Goal: Task Accomplishment & Management: Manage account settings

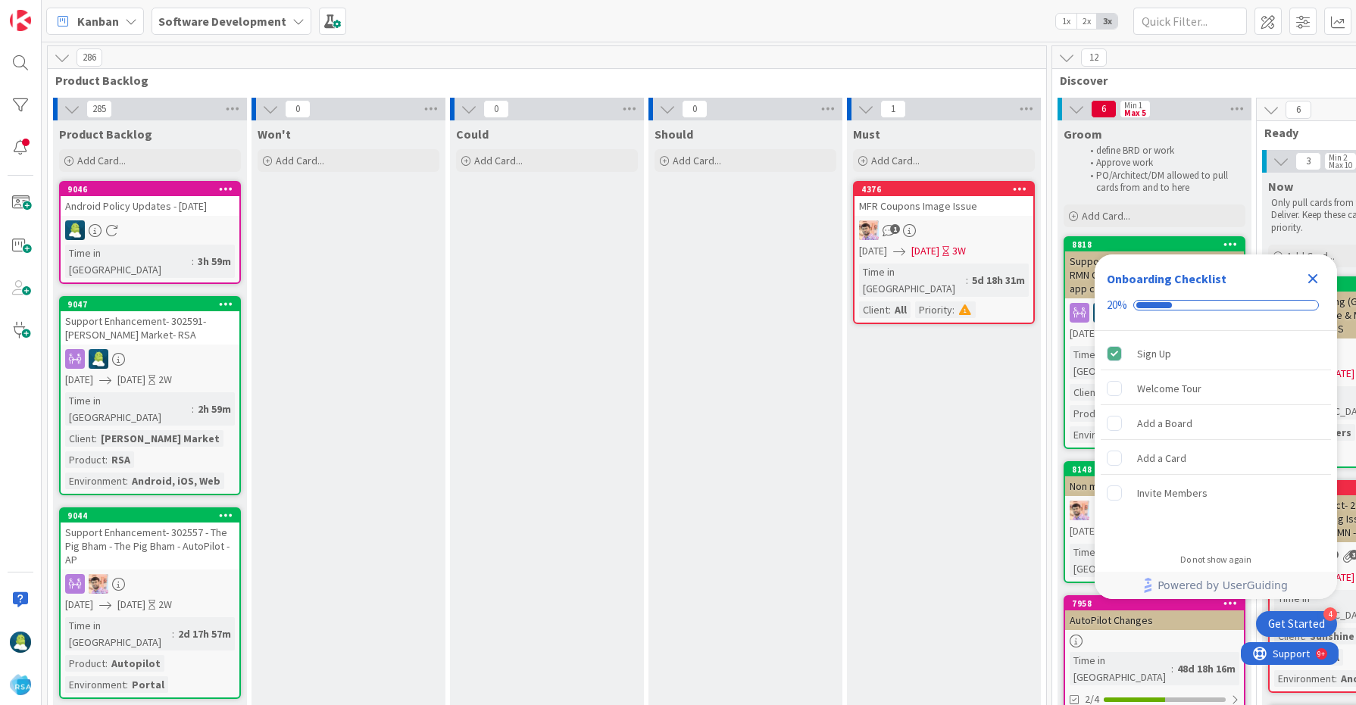
click at [1314, 279] on icon "Close Checklist" at bounding box center [1313, 279] width 10 height 10
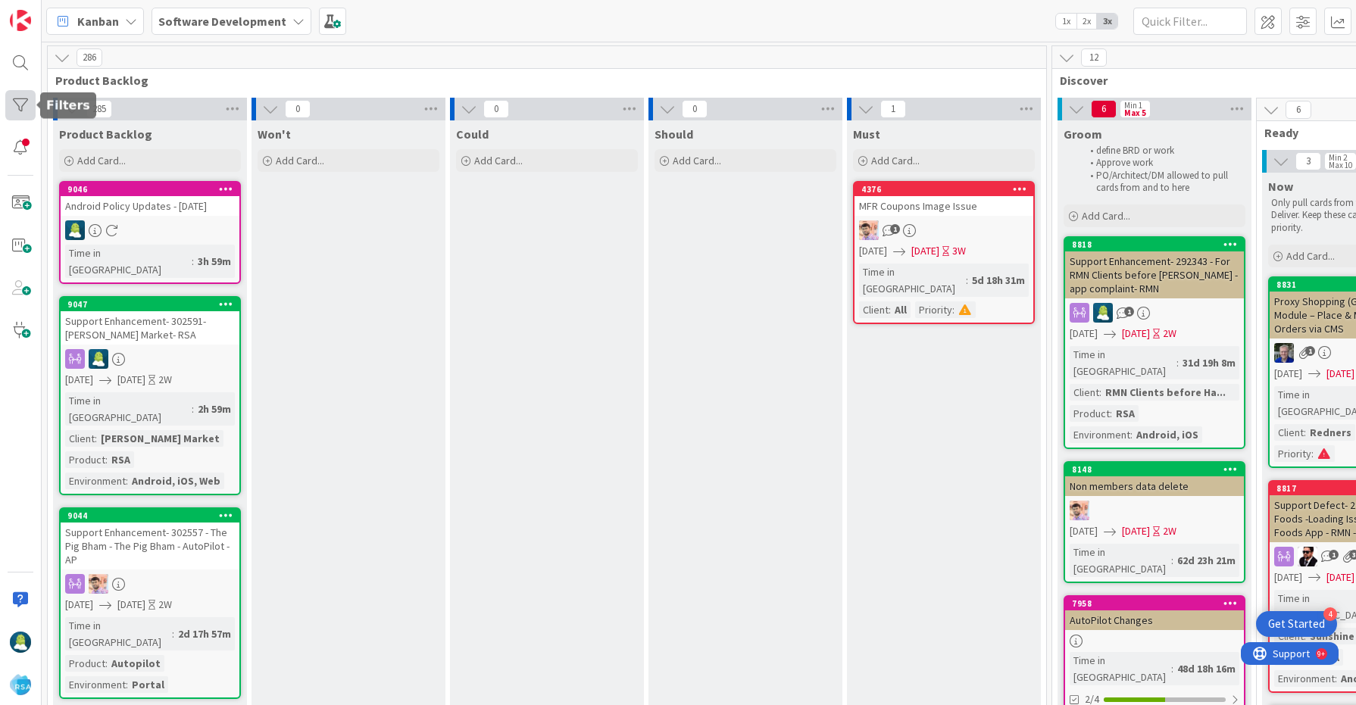
click at [18, 100] on div at bounding box center [20, 105] width 30 height 30
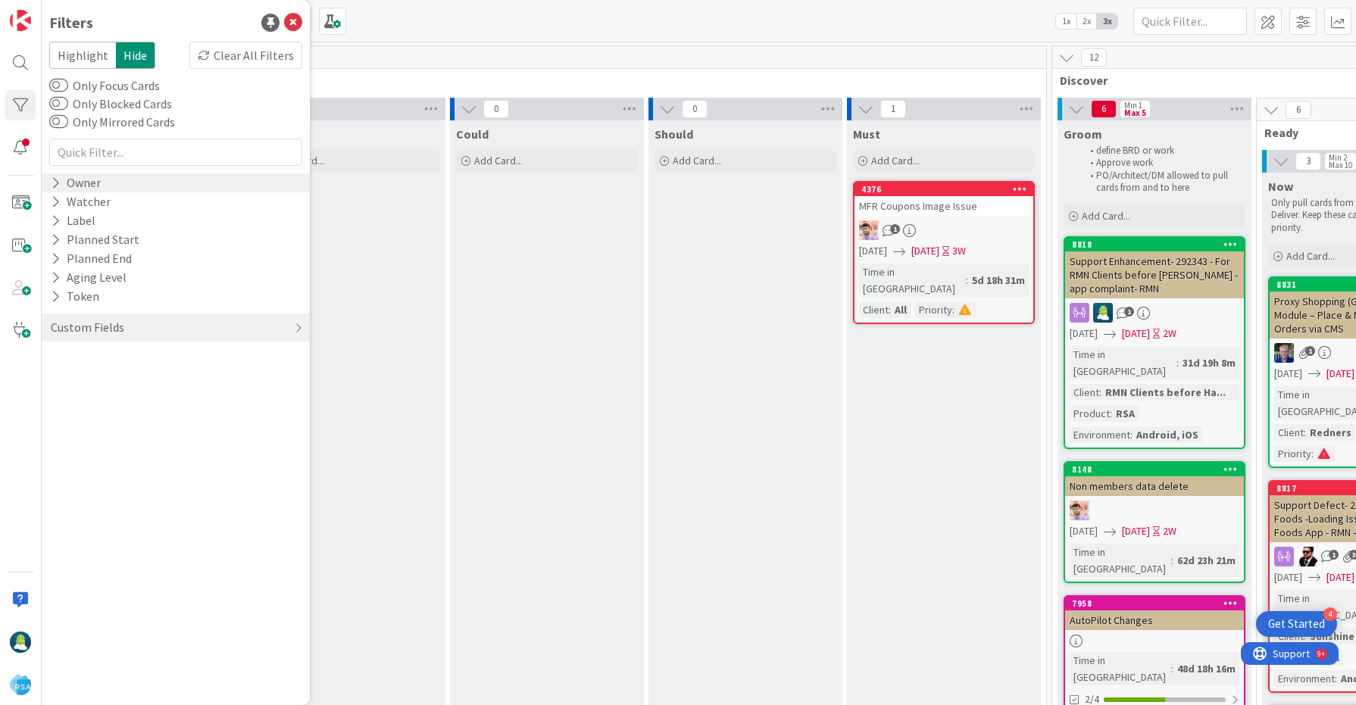
click at [54, 185] on icon at bounding box center [56, 183] width 10 height 13
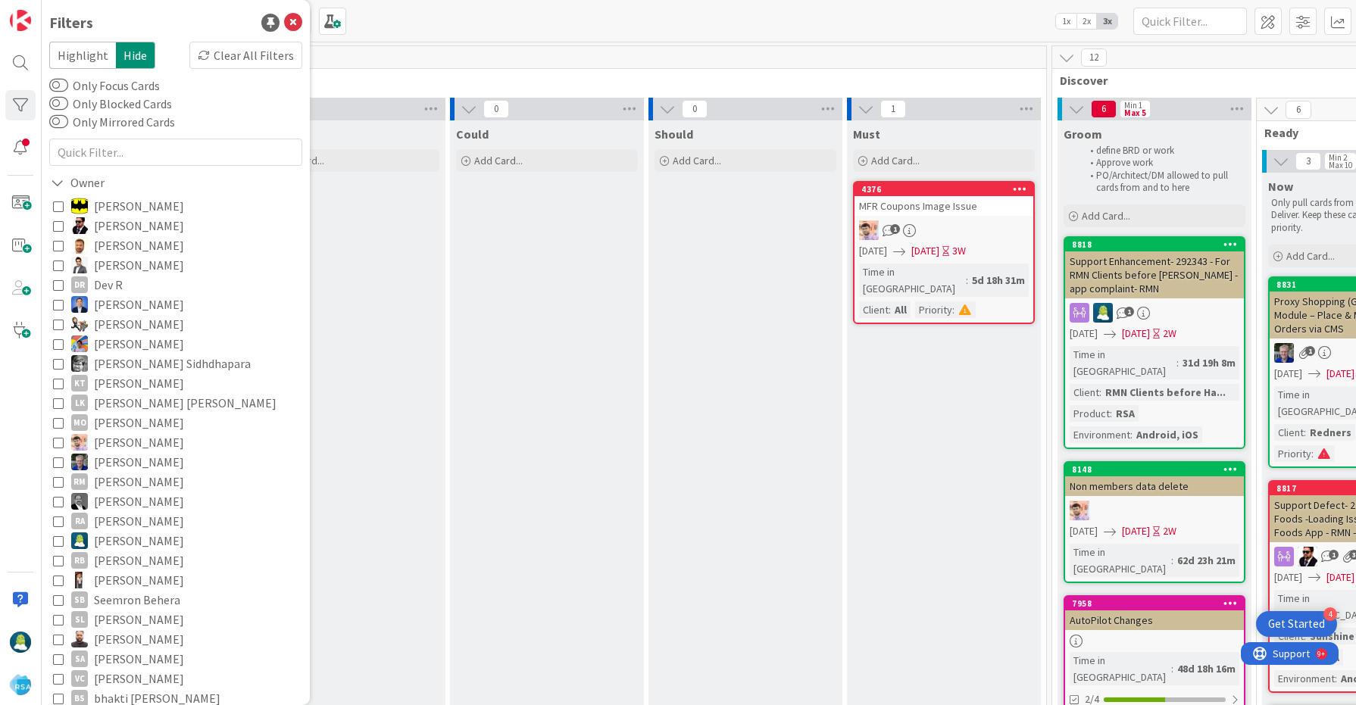
click at [55, 536] on icon at bounding box center [58, 541] width 11 height 11
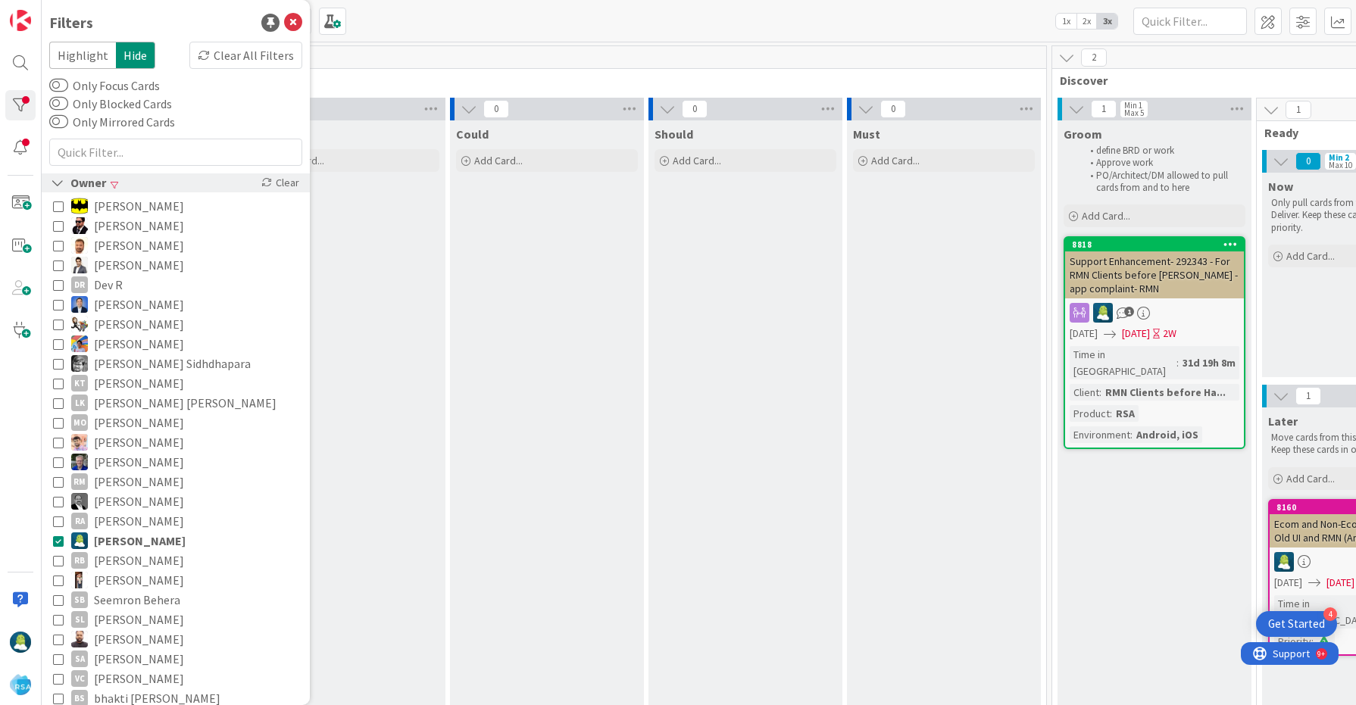
click at [54, 184] on icon at bounding box center [58, 183] width 14 height 13
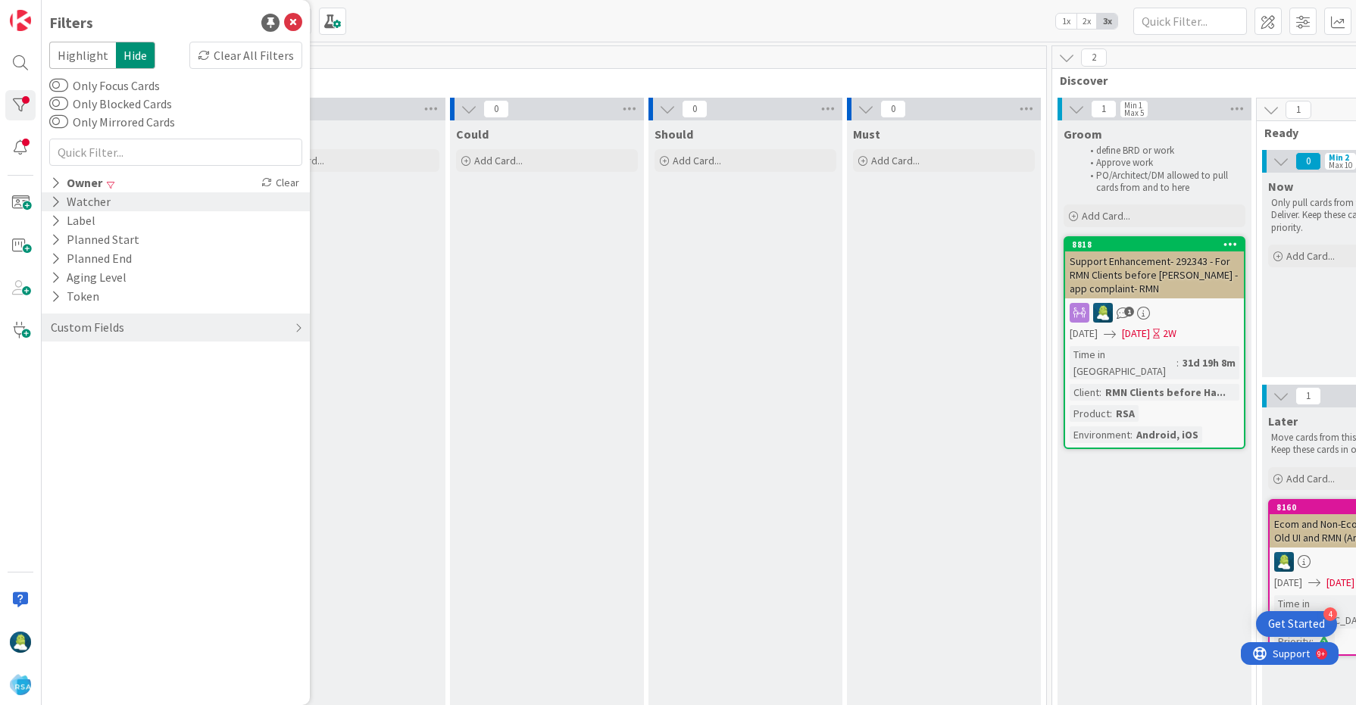
click at [55, 202] on icon at bounding box center [56, 201] width 10 height 13
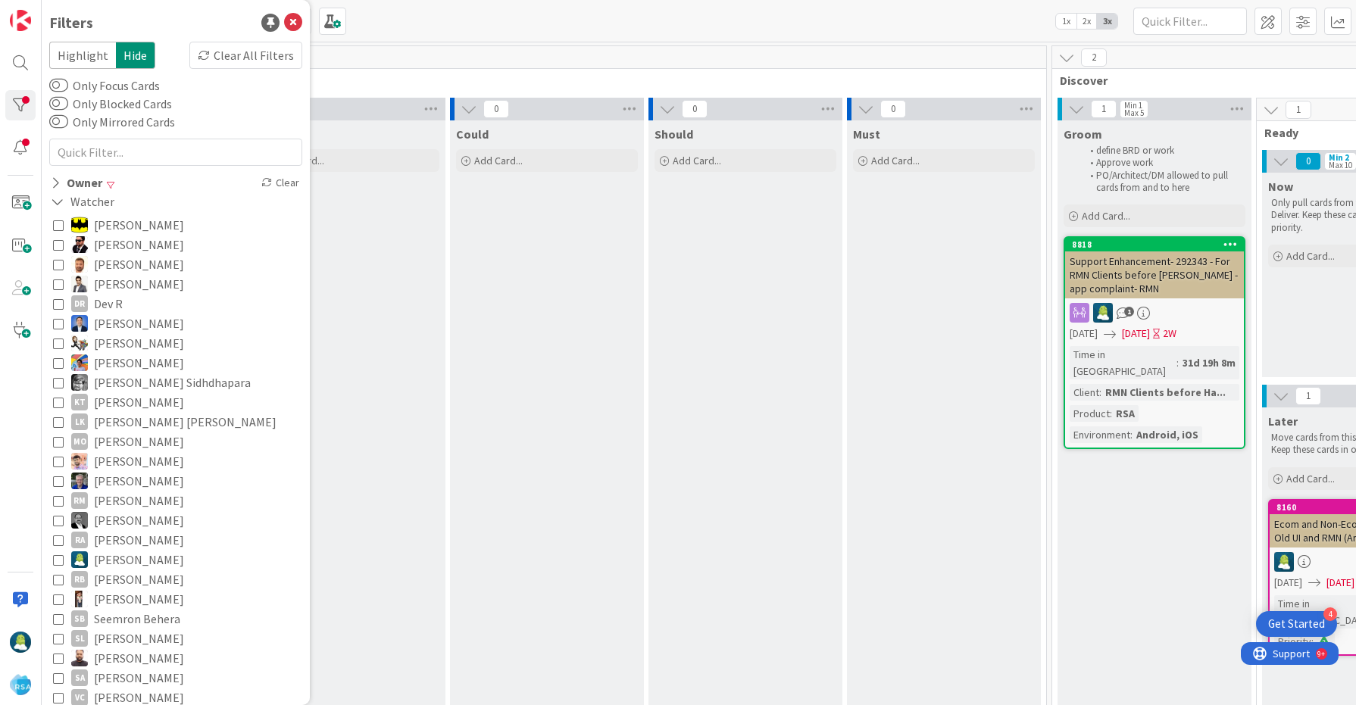
click at [55, 559] on icon at bounding box center [58, 560] width 11 height 11
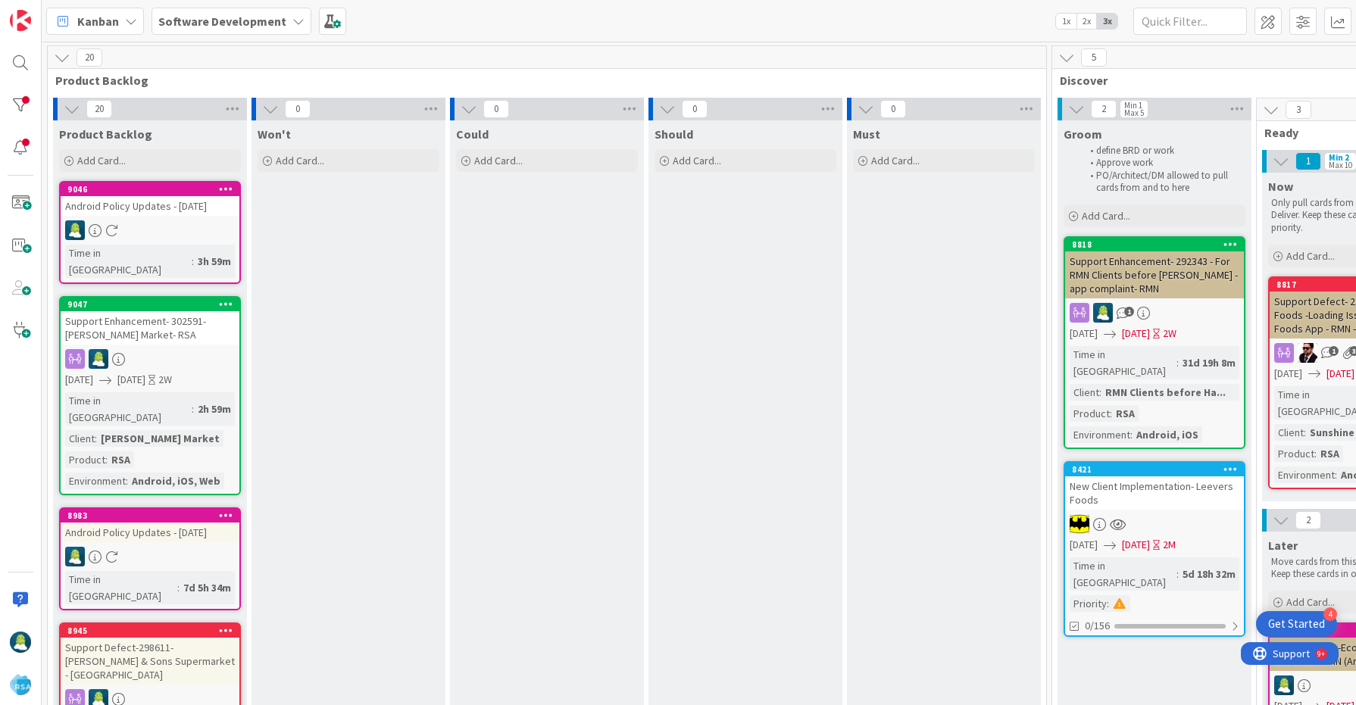
click at [223, 189] on icon at bounding box center [226, 188] width 14 height 11
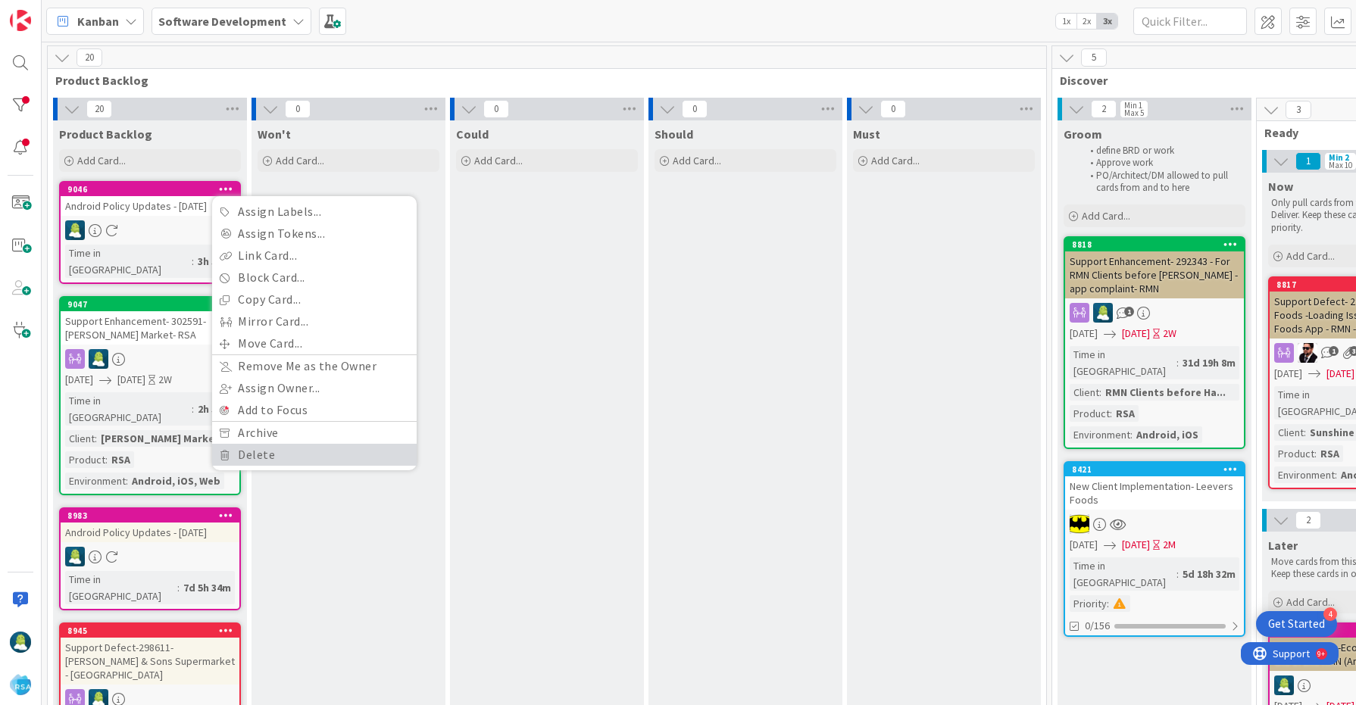
click at [312, 446] on link "Delete" at bounding box center [314, 455] width 205 height 22
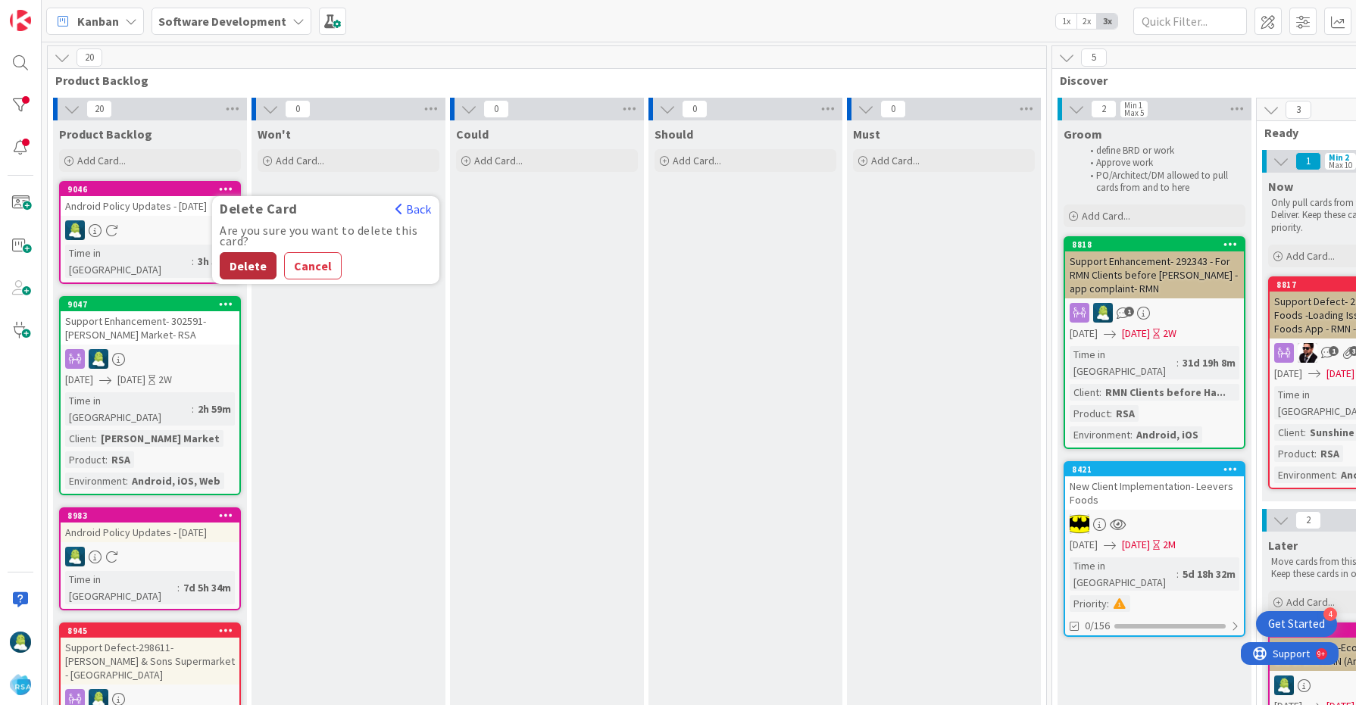
click at [259, 270] on button "Delete" at bounding box center [248, 265] width 57 height 27
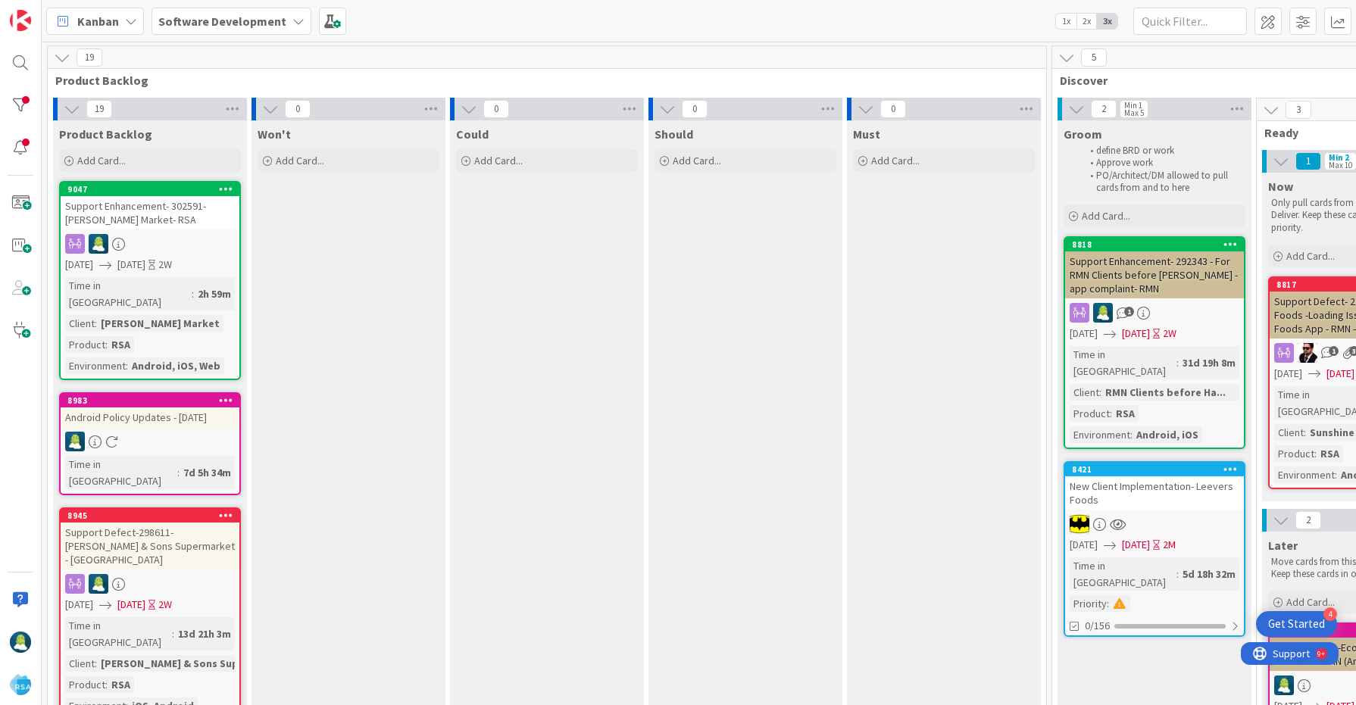
click at [224, 395] on icon at bounding box center [226, 400] width 14 height 11
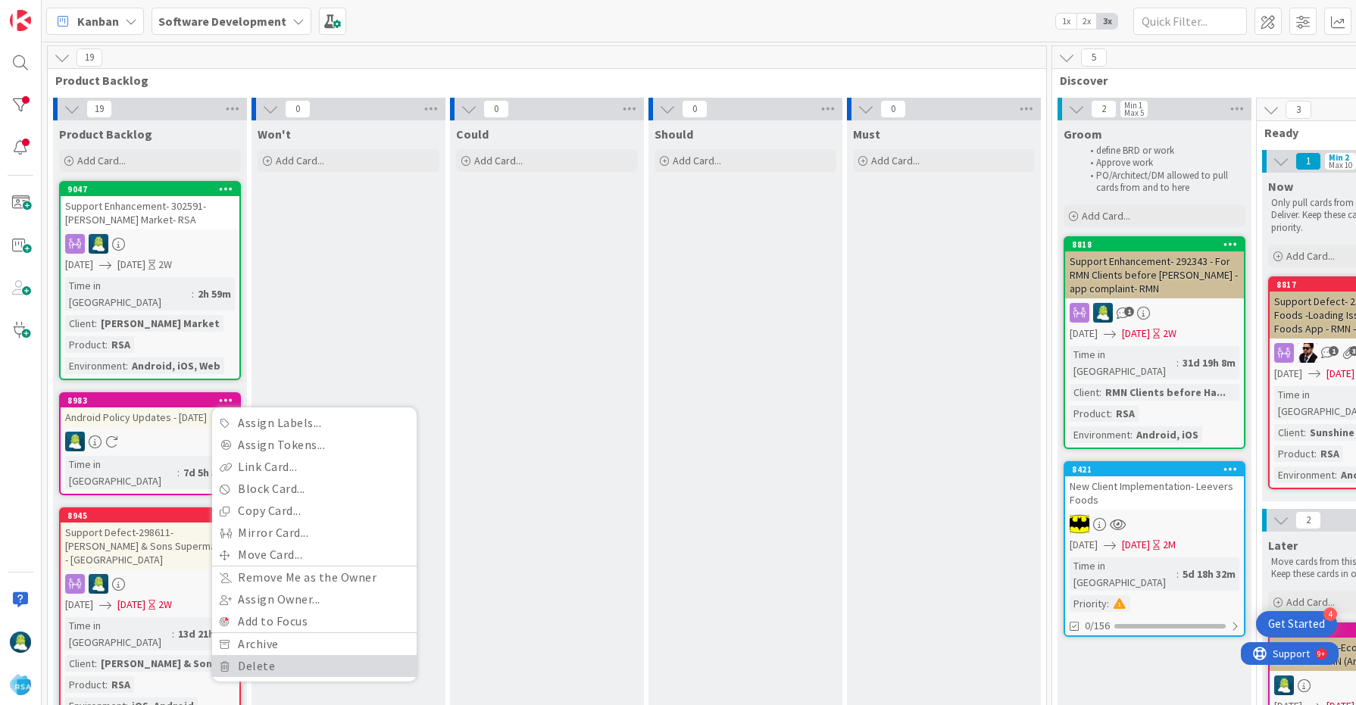
click at [275, 655] on link "Delete" at bounding box center [314, 666] width 205 height 22
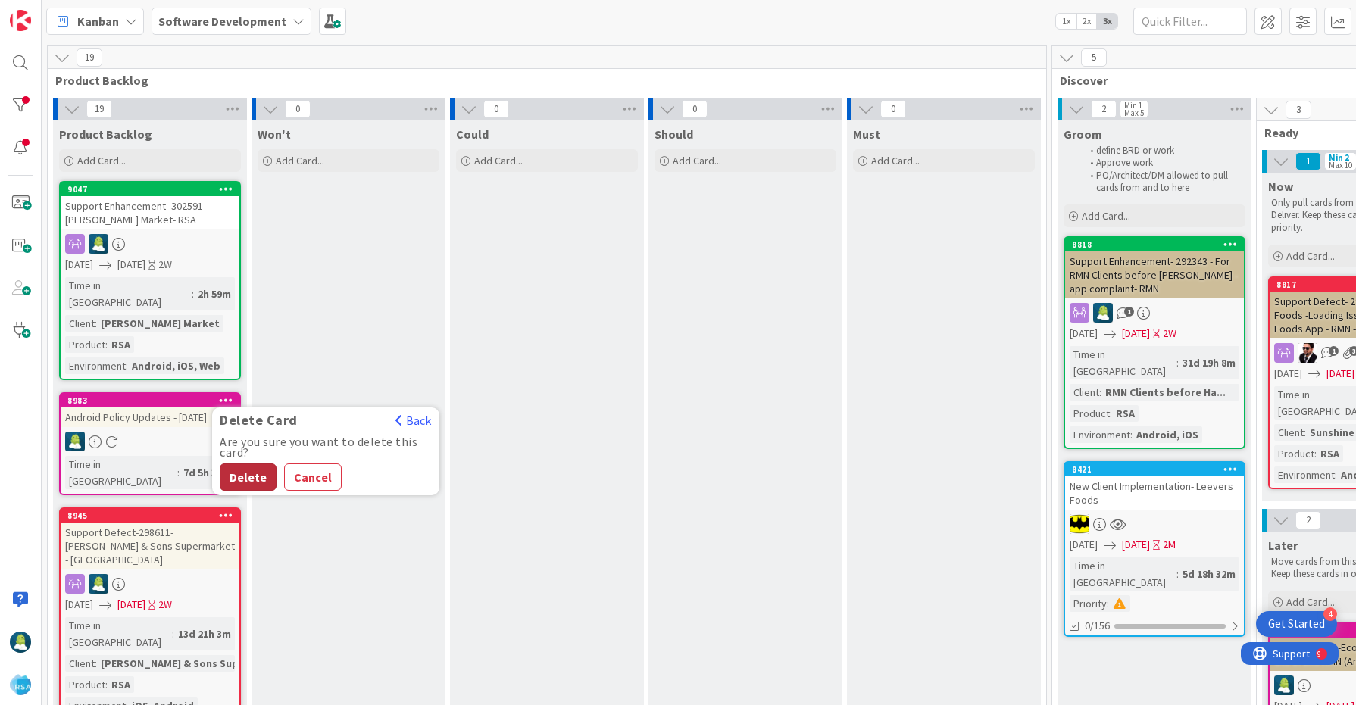
click at [250, 464] on button "Delete" at bounding box center [248, 477] width 57 height 27
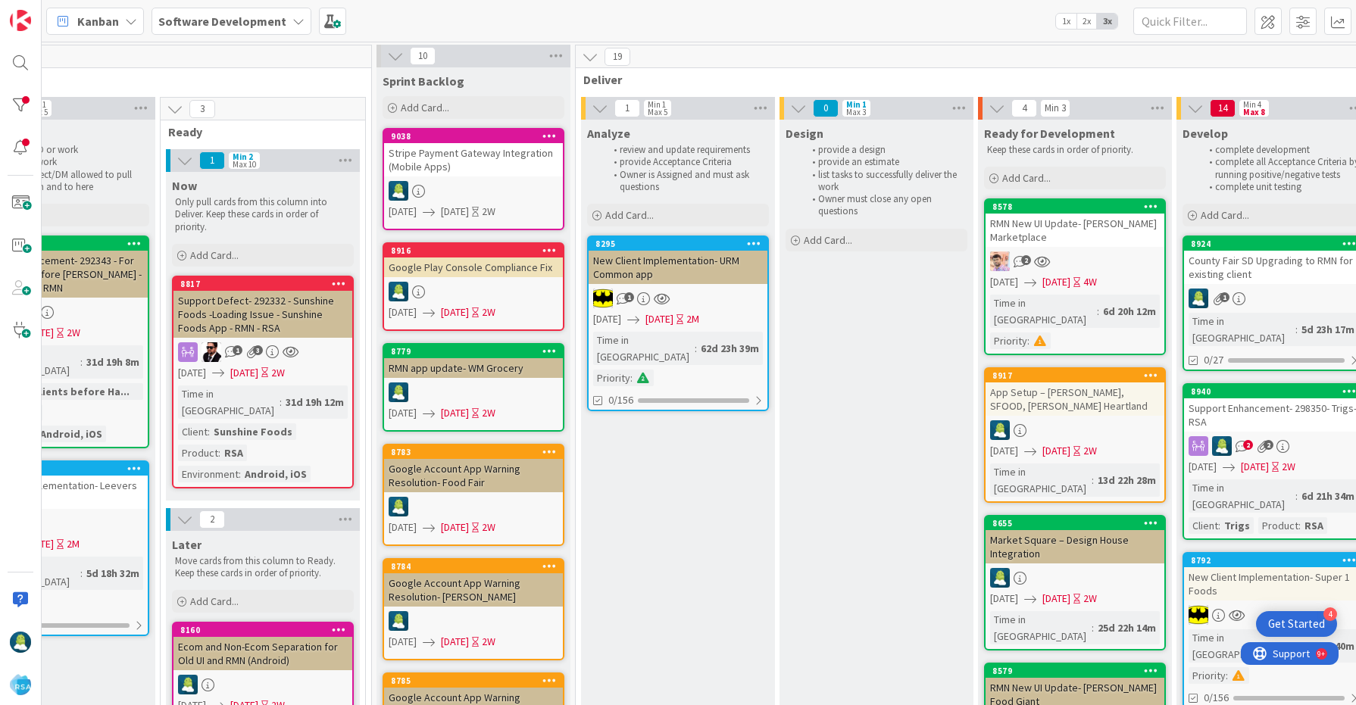
scroll to position [1, 1099]
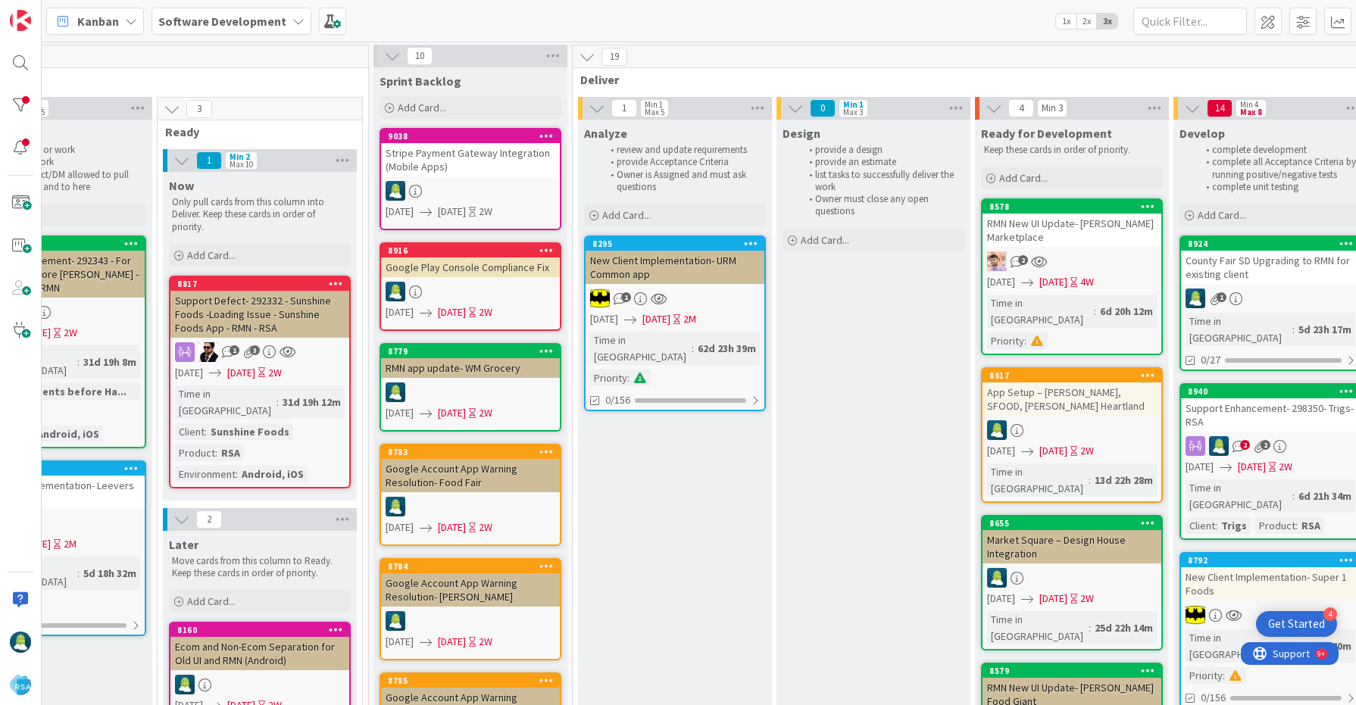
click at [473, 258] on div "Google Play Console Compliance Fix" at bounding box center [470, 268] width 179 height 20
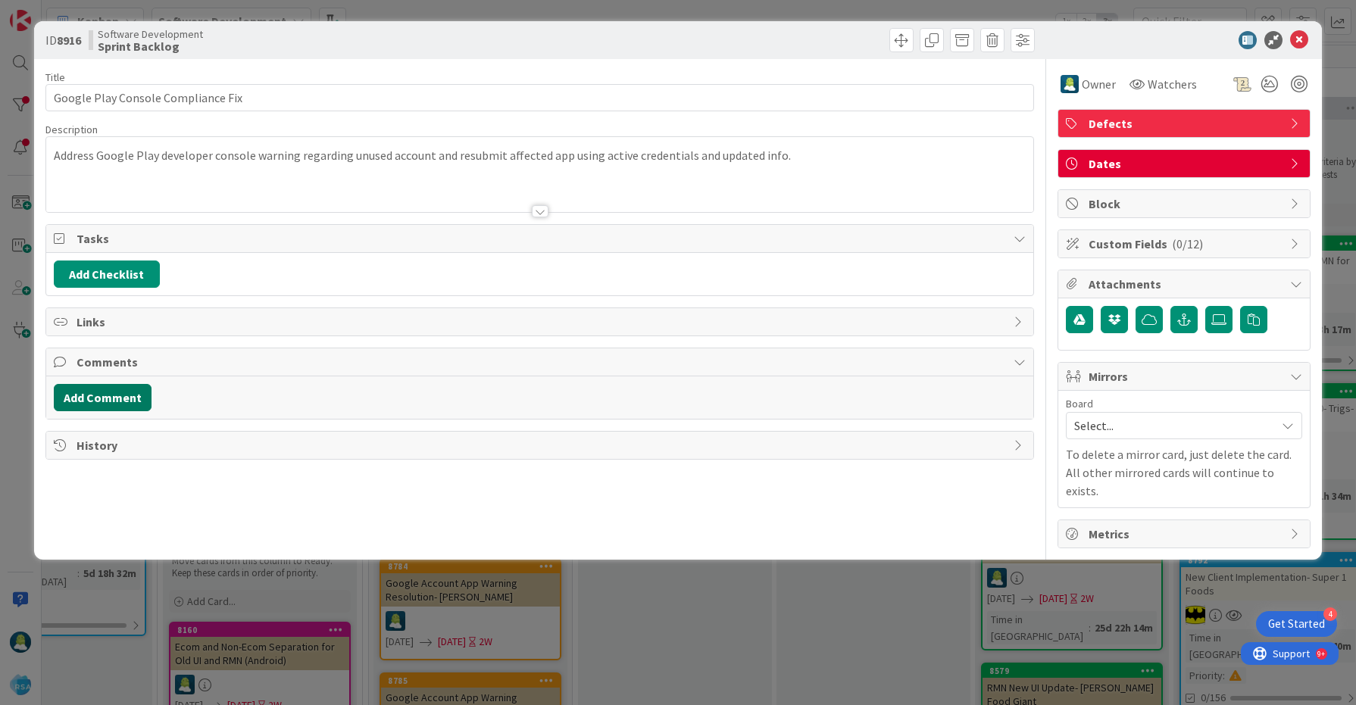
click at [109, 395] on button "Add Comment" at bounding box center [103, 397] width 98 height 27
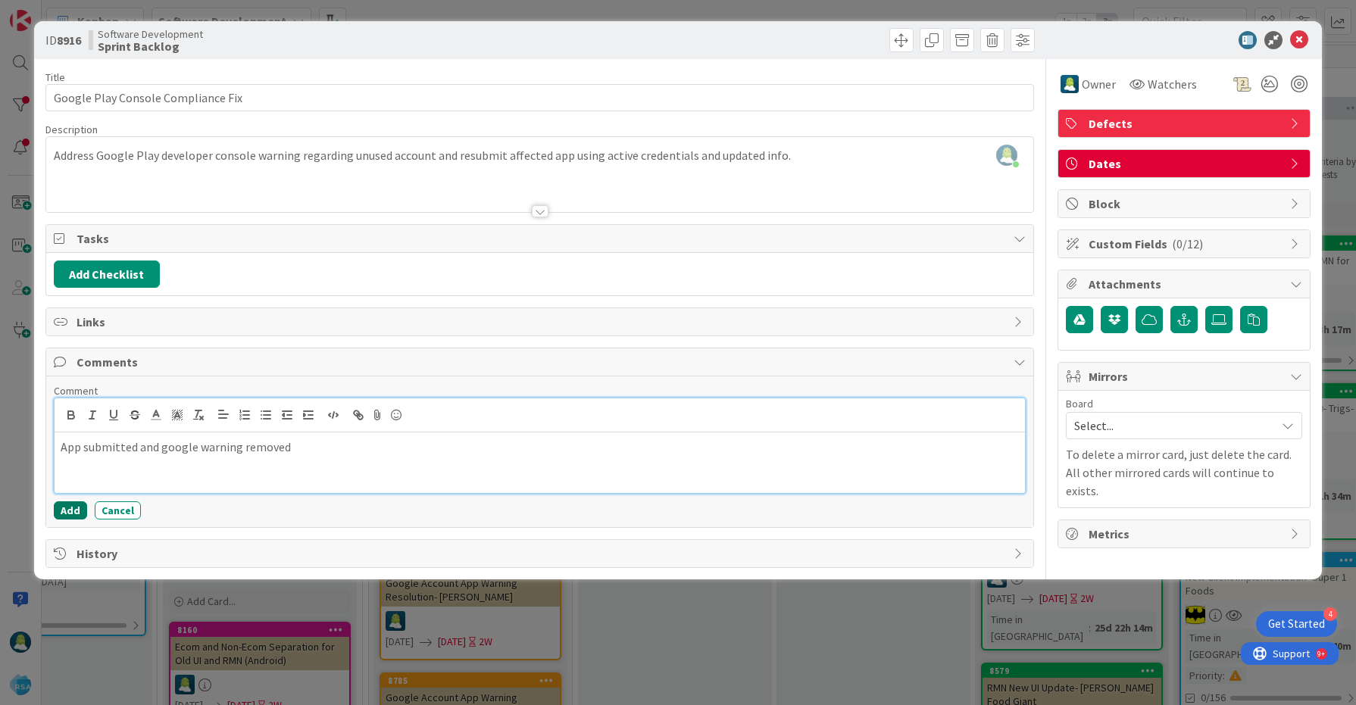
click at [65, 507] on button "Add" at bounding box center [70, 511] width 33 height 18
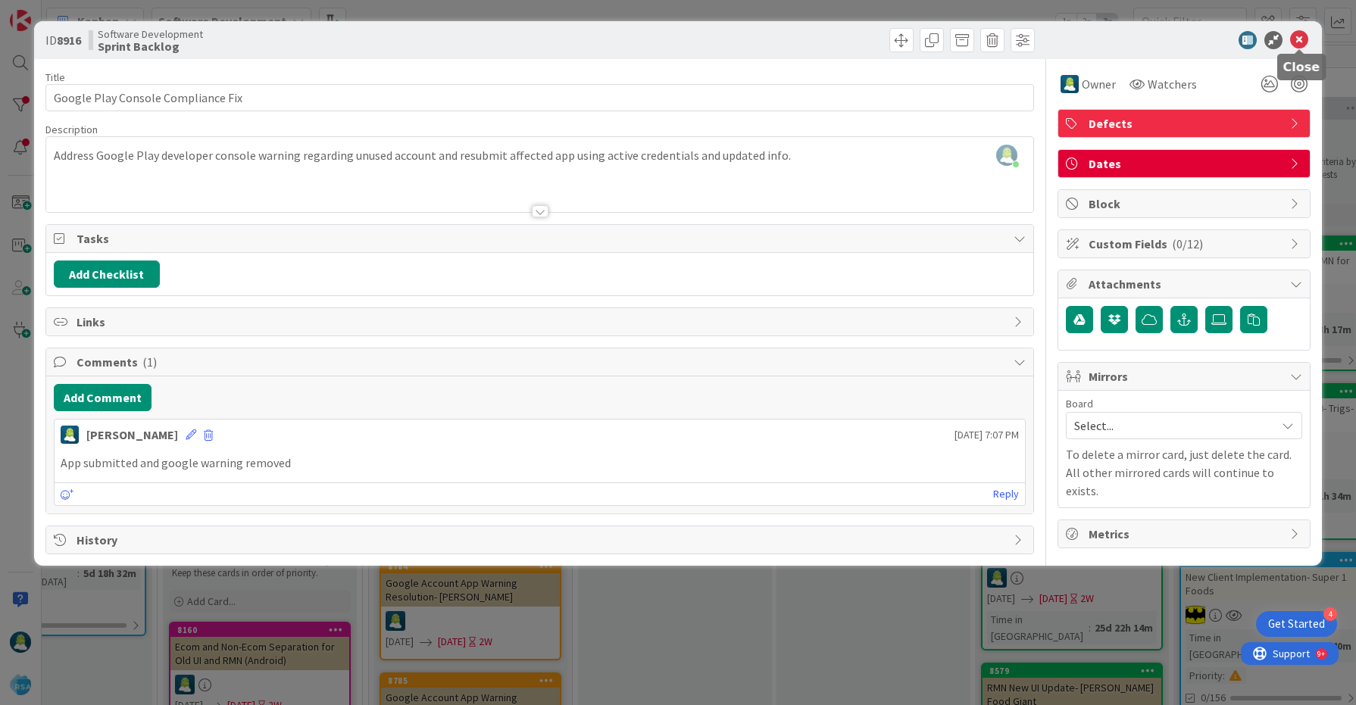
click at [1299, 42] on icon at bounding box center [1299, 40] width 18 height 18
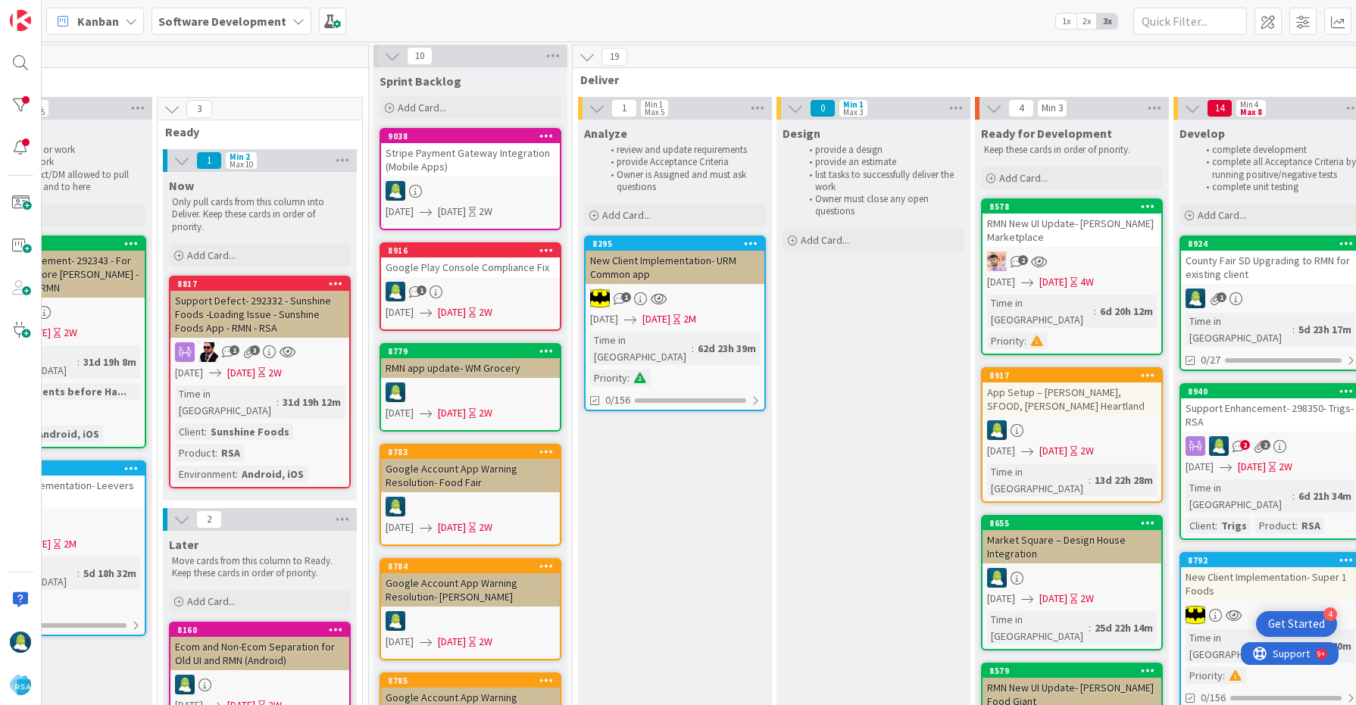
click at [545, 251] on icon at bounding box center [546, 250] width 14 height 11
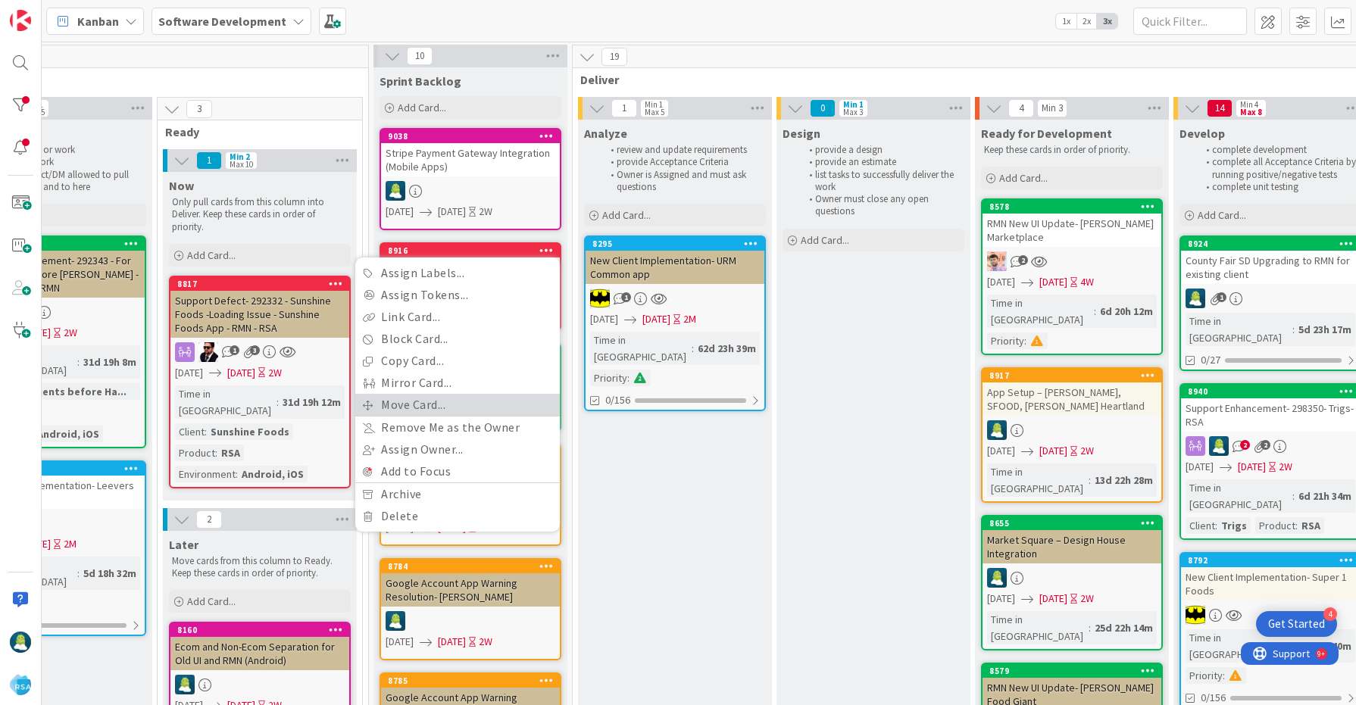
click at [454, 403] on link "Move Card..." at bounding box center [457, 405] width 205 height 22
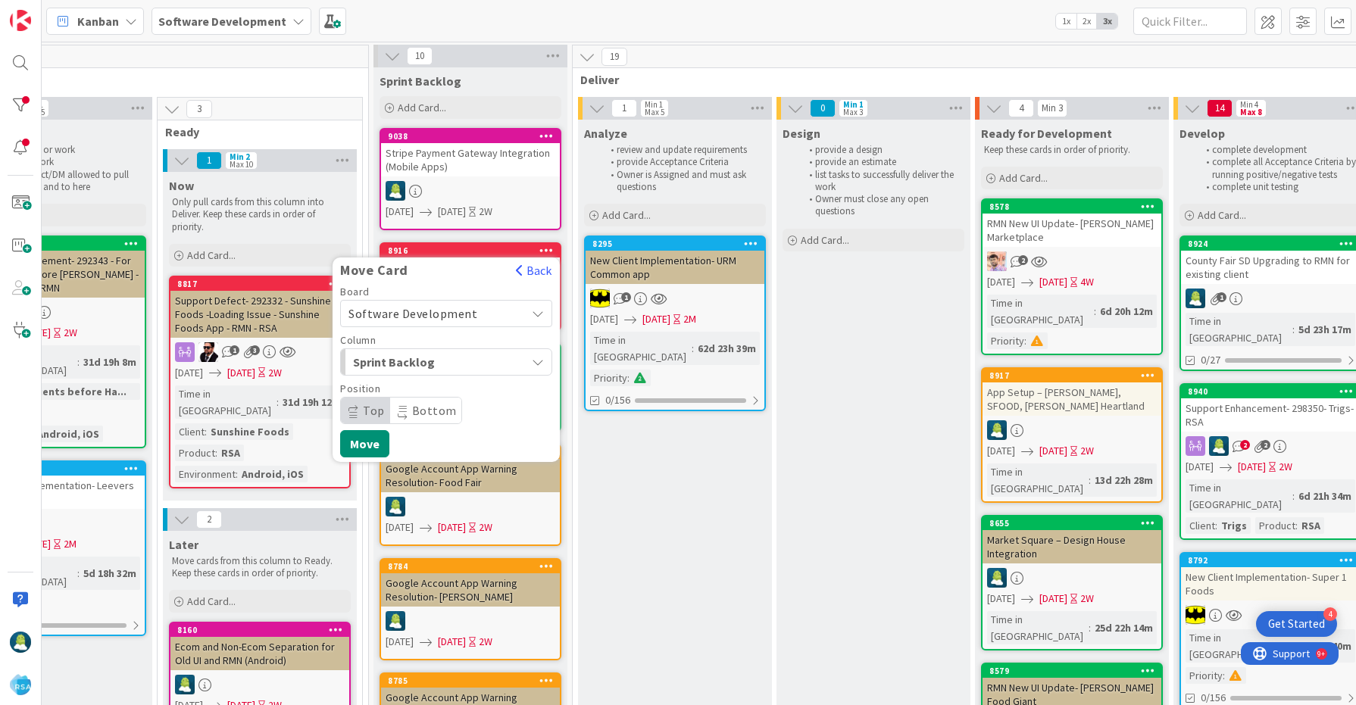
click at [411, 368] on span "Sprint Backlog" at bounding box center [410, 362] width 114 height 20
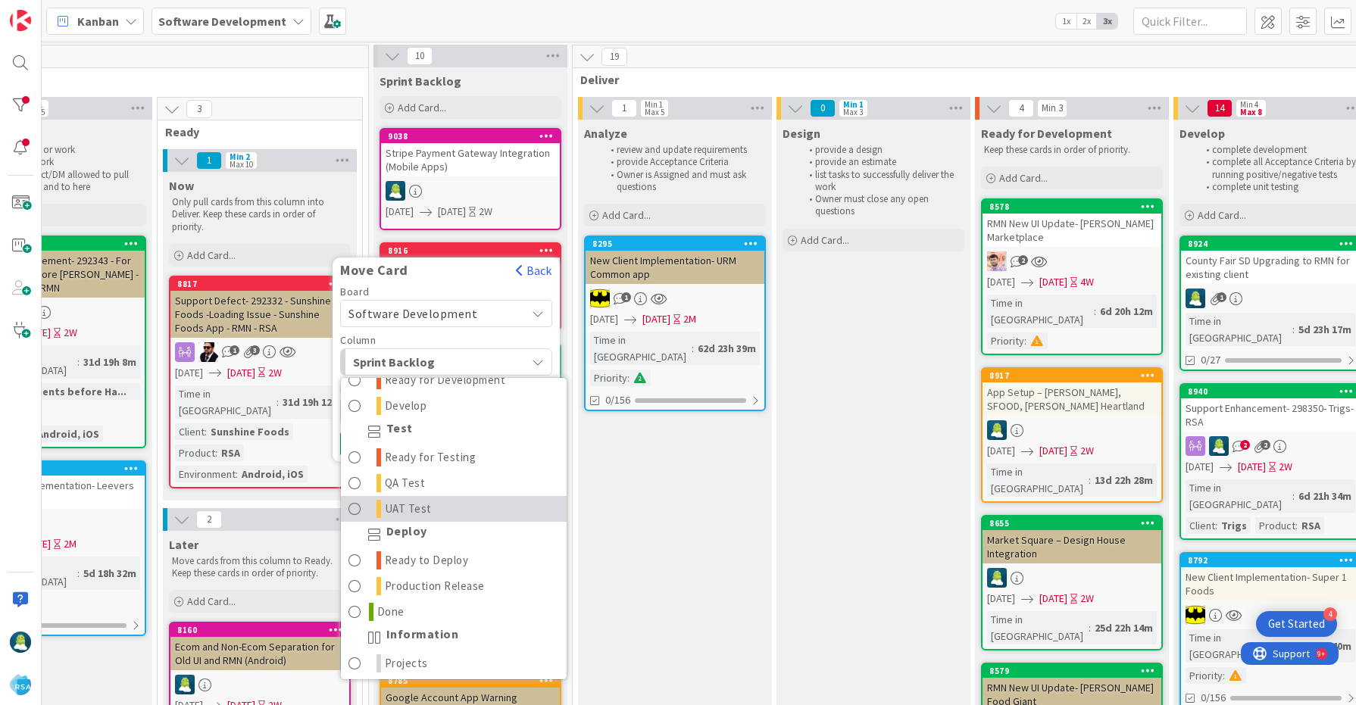
scroll to position [405, 0]
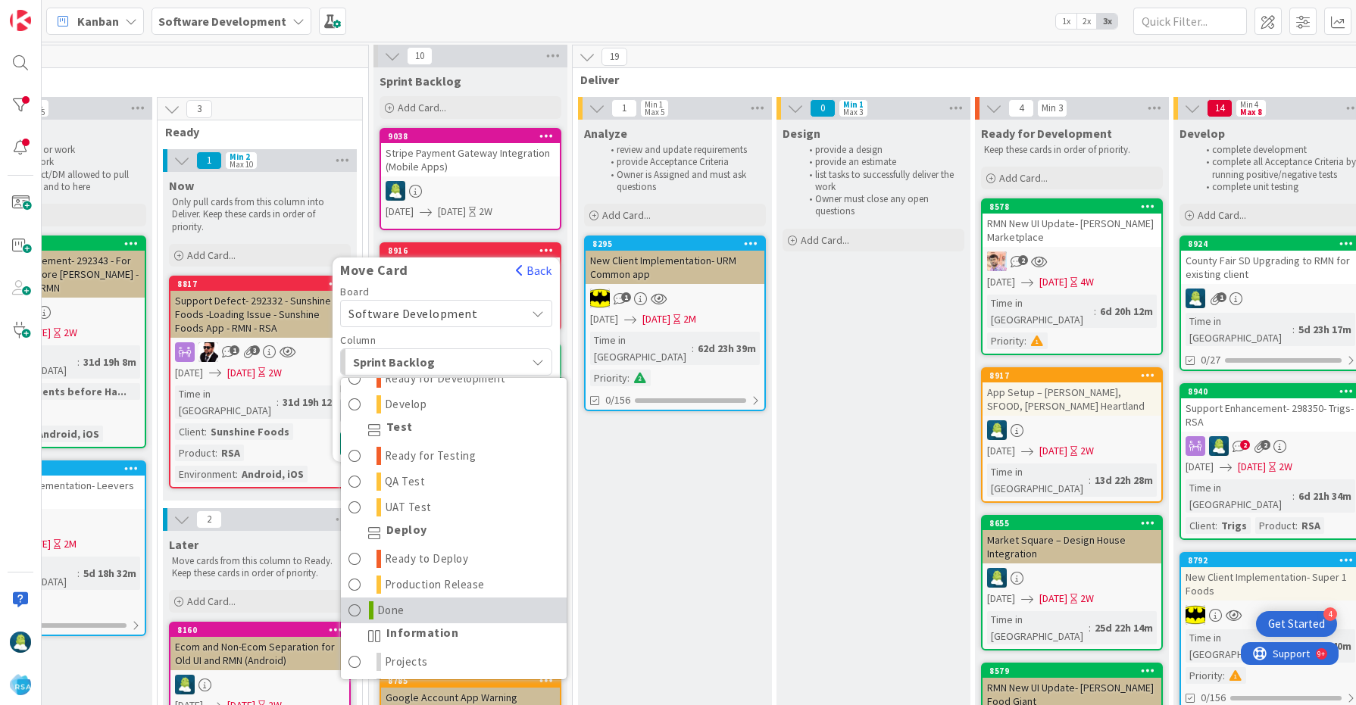
click at [445, 605] on link "Done" at bounding box center [454, 611] width 226 height 26
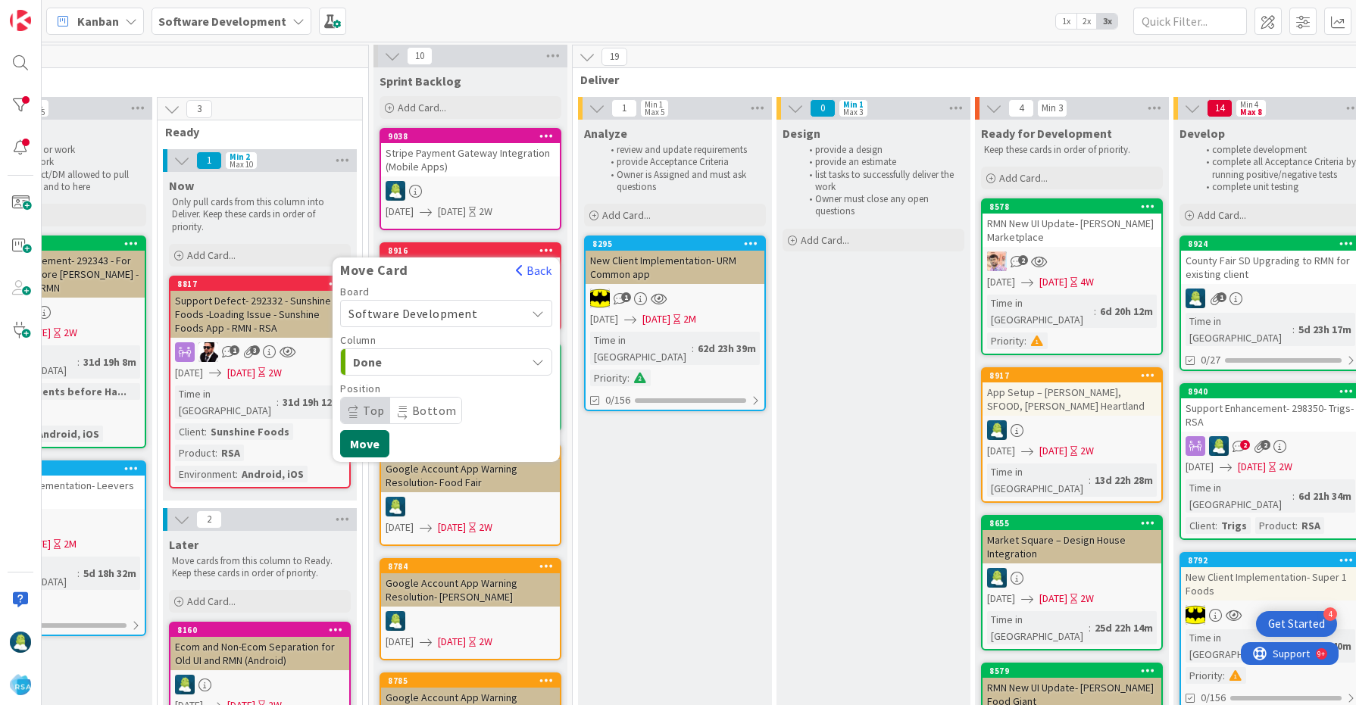
click at [373, 452] on button "Move" at bounding box center [364, 443] width 49 height 27
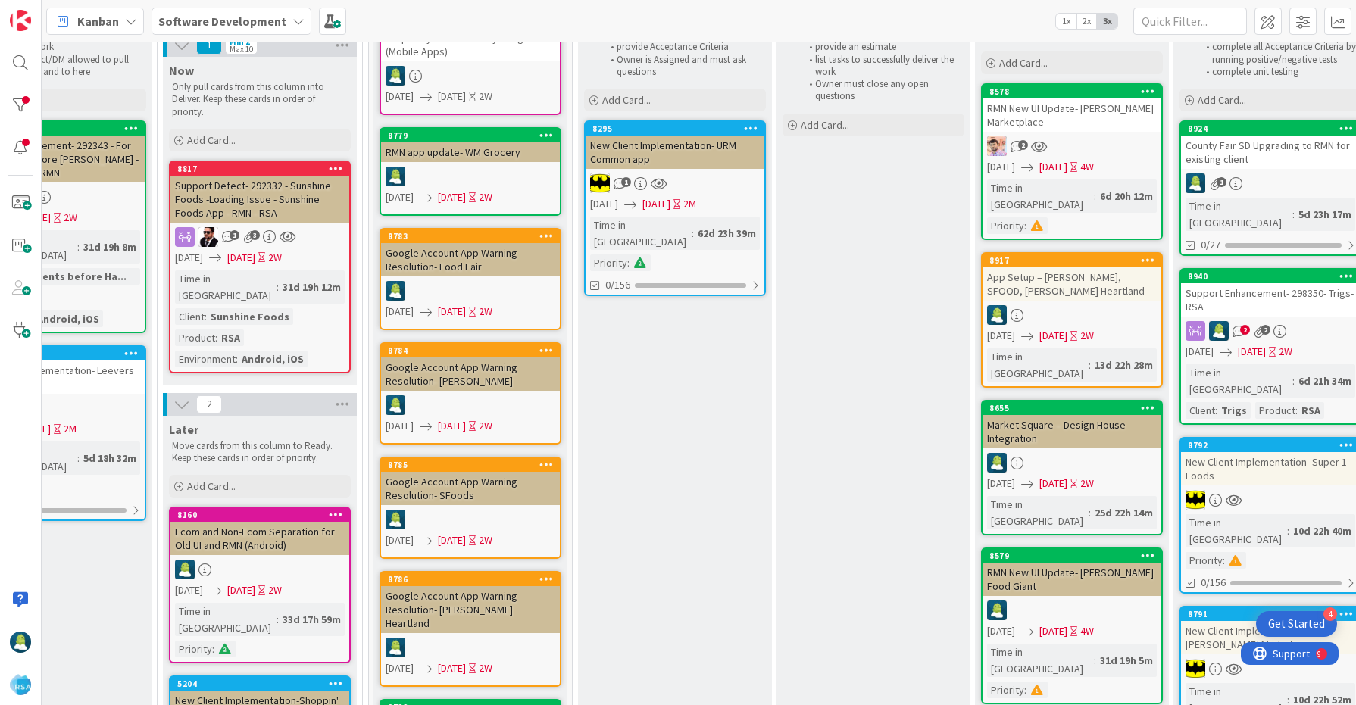
scroll to position [119, 1099]
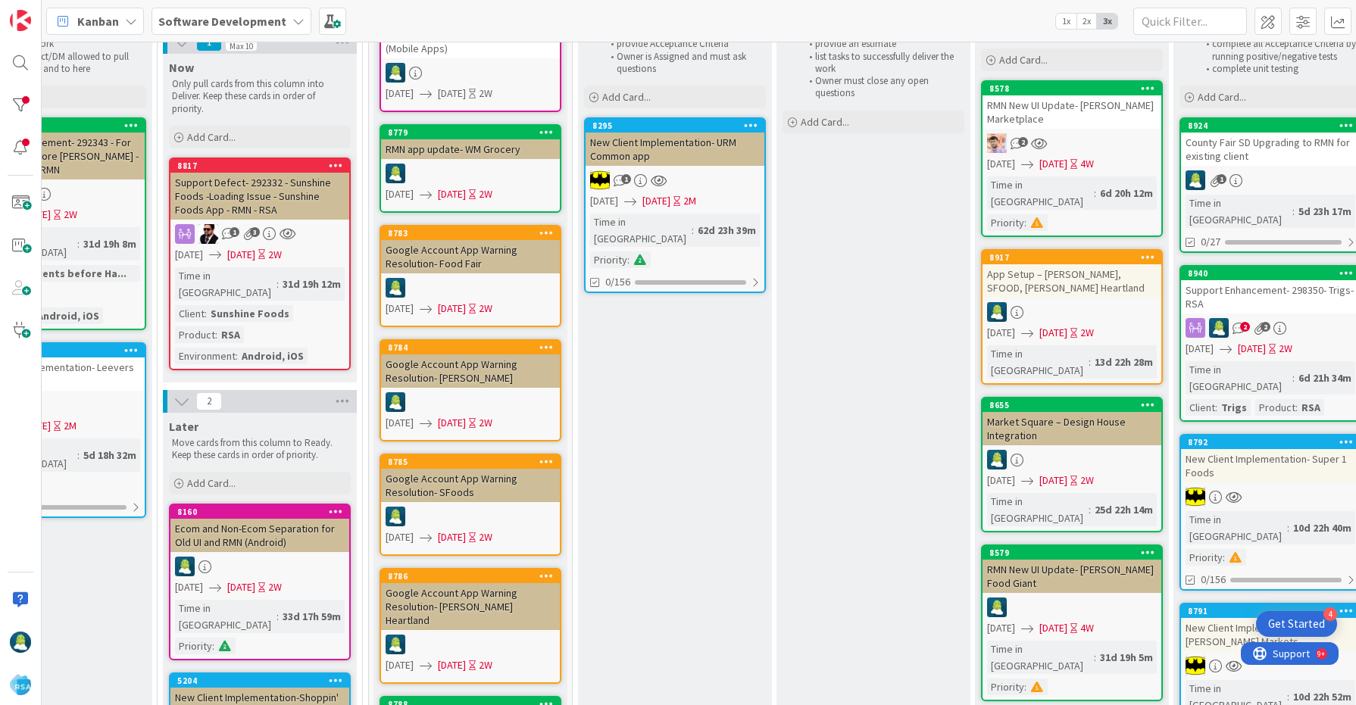
click at [548, 343] on icon at bounding box center [546, 347] width 14 height 11
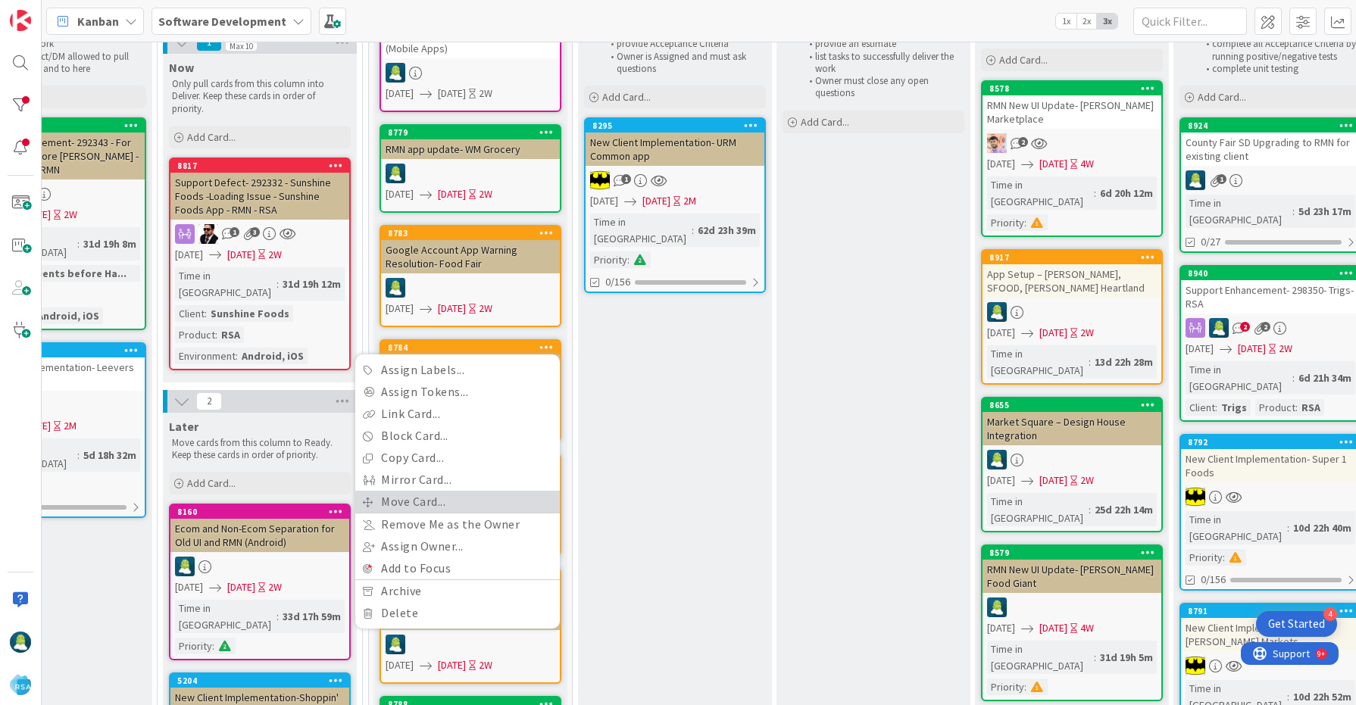
click at [447, 495] on link "Move Card..." at bounding box center [457, 502] width 205 height 22
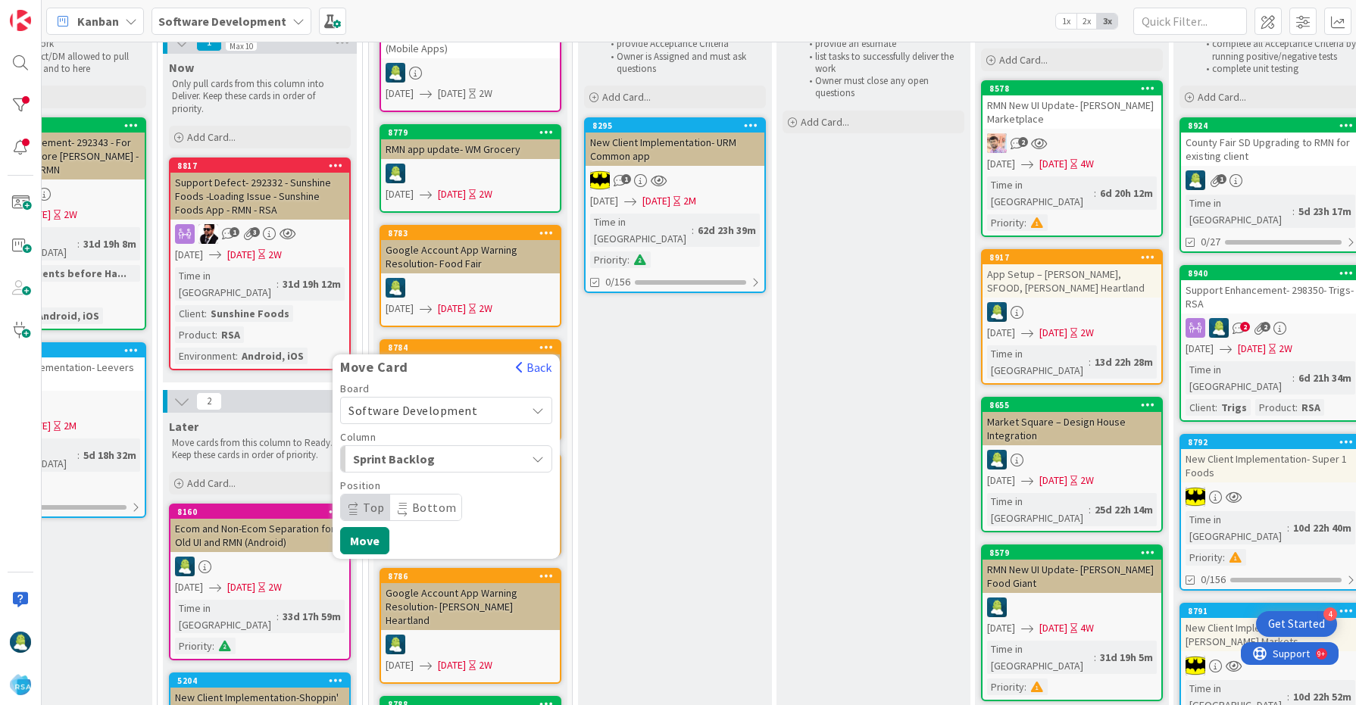
click at [414, 475] on div "Board Software Development Column Sprint Backlog Position Top Bottom" at bounding box center [446, 452] width 212 height 138
click at [423, 459] on span "Sprint Backlog" at bounding box center [410, 459] width 114 height 20
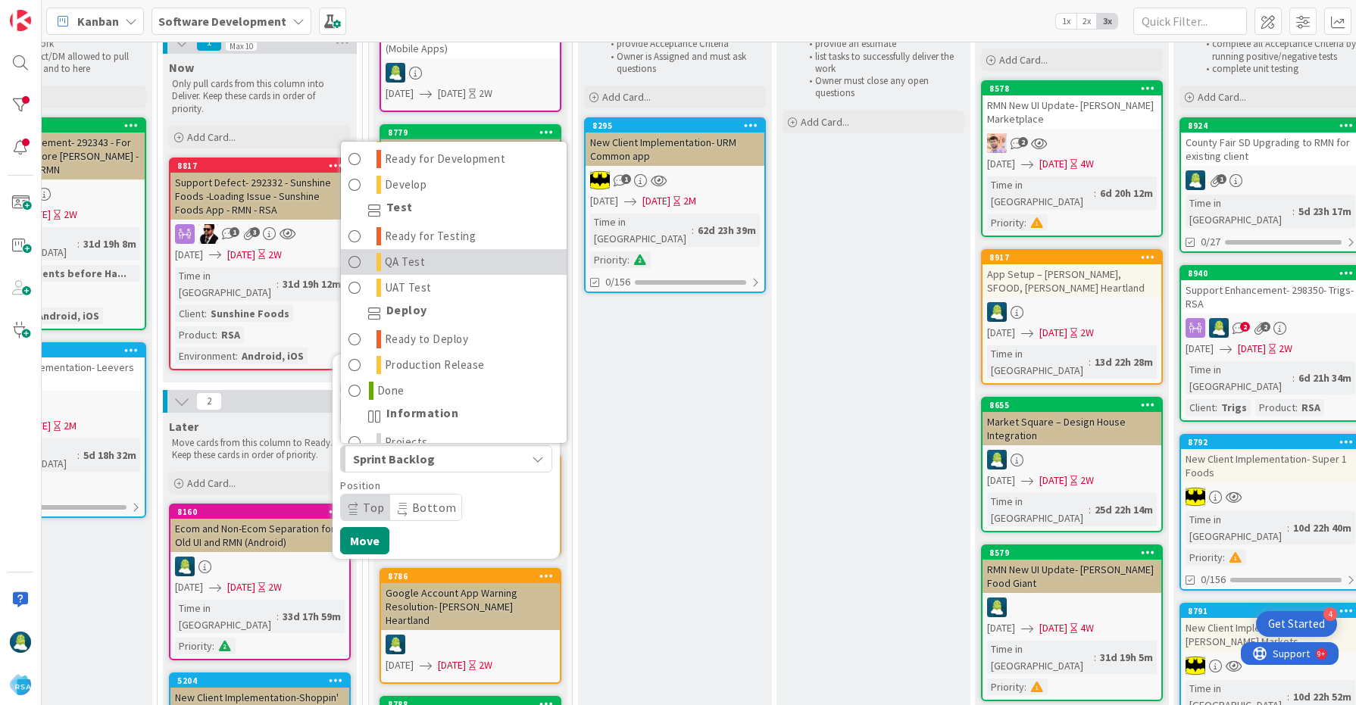
scroll to position [395, 0]
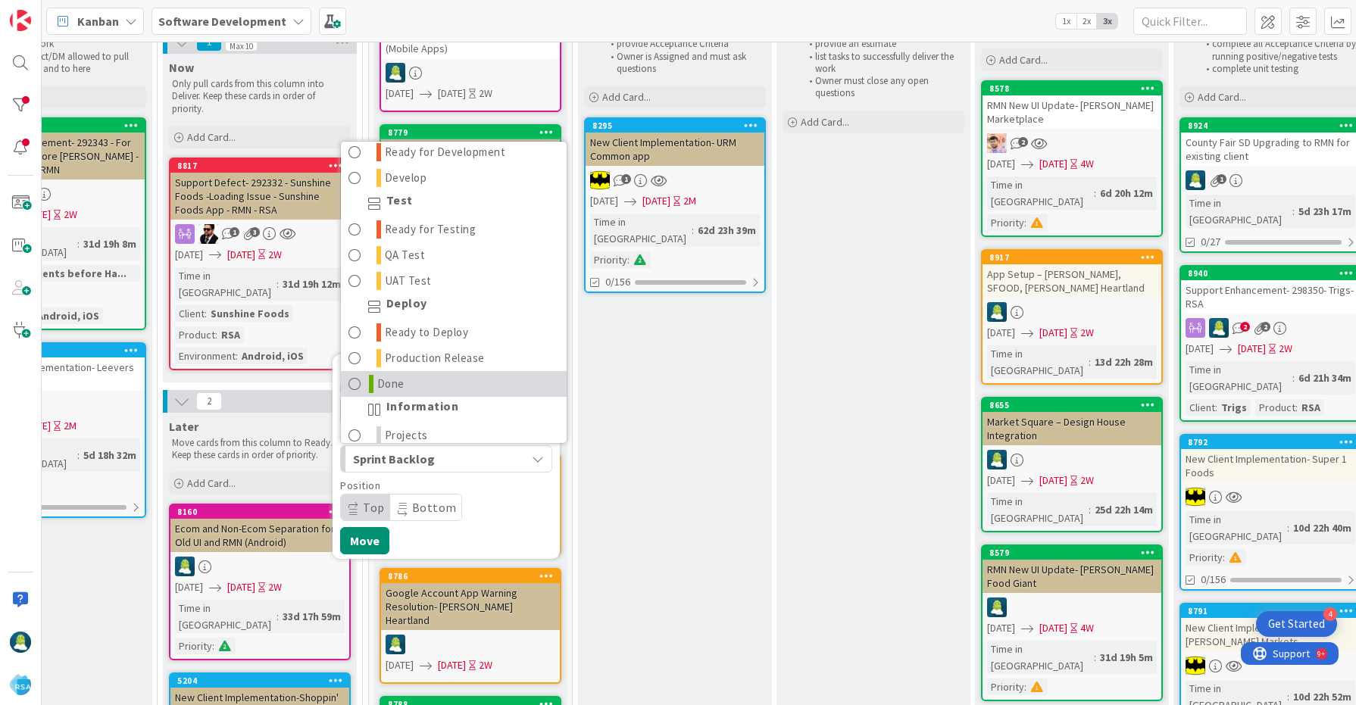
click at [420, 381] on link "Done" at bounding box center [454, 384] width 226 height 26
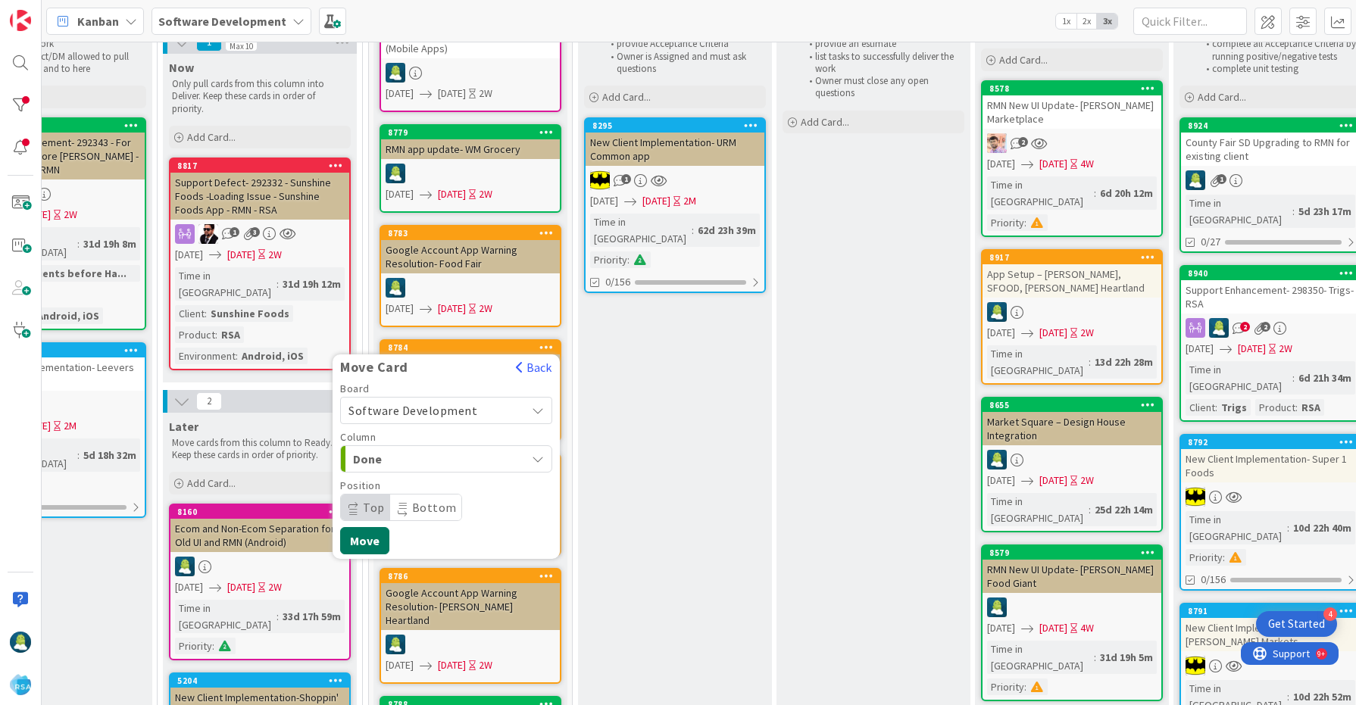
click at [365, 549] on button "Move" at bounding box center [364, 540] width 49 height 27
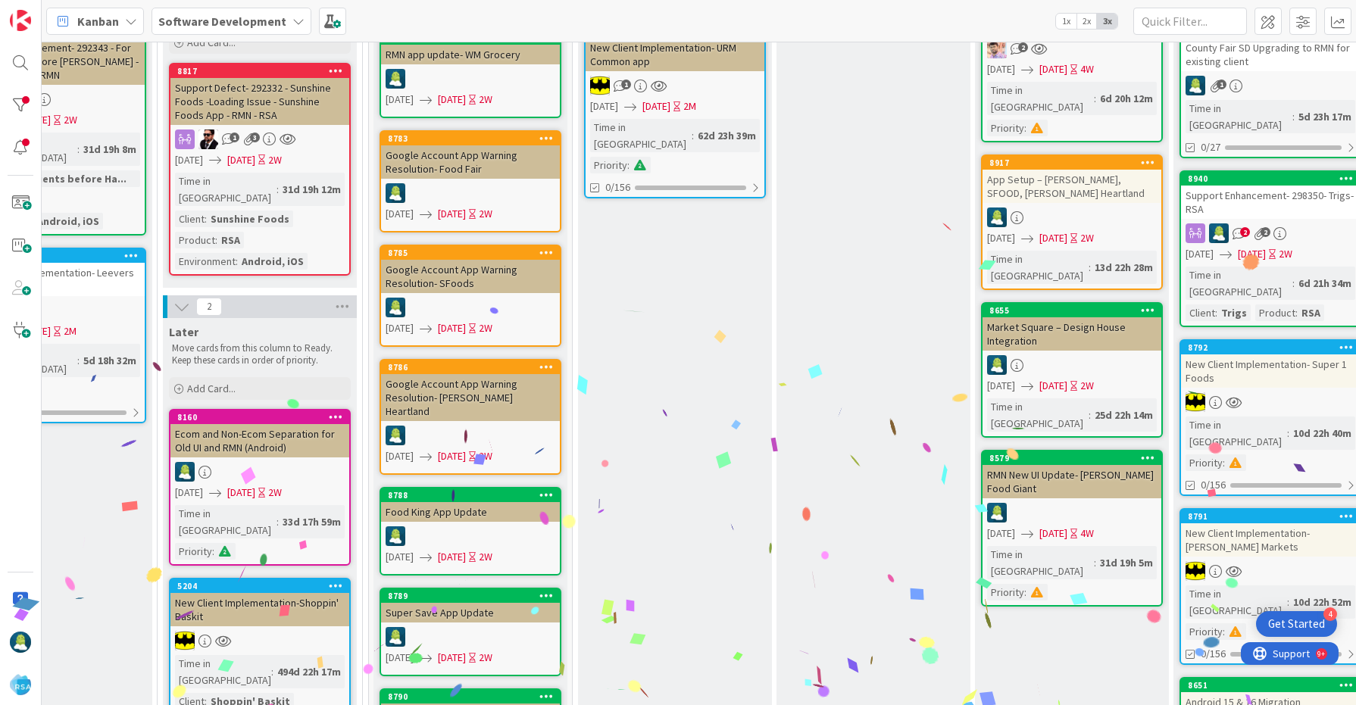
scroll to position [245, 1099]
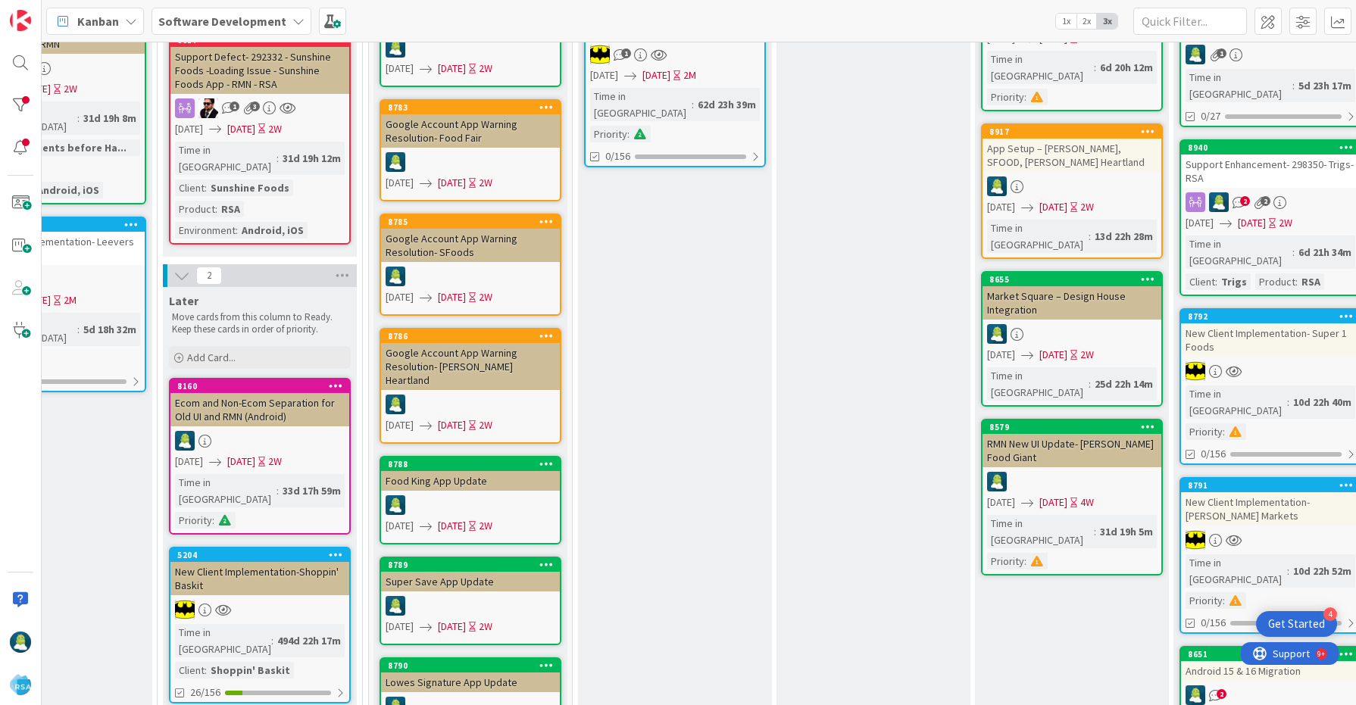
click at [548, 336] on icon at bounding box center [546, 335] width 14 height 11
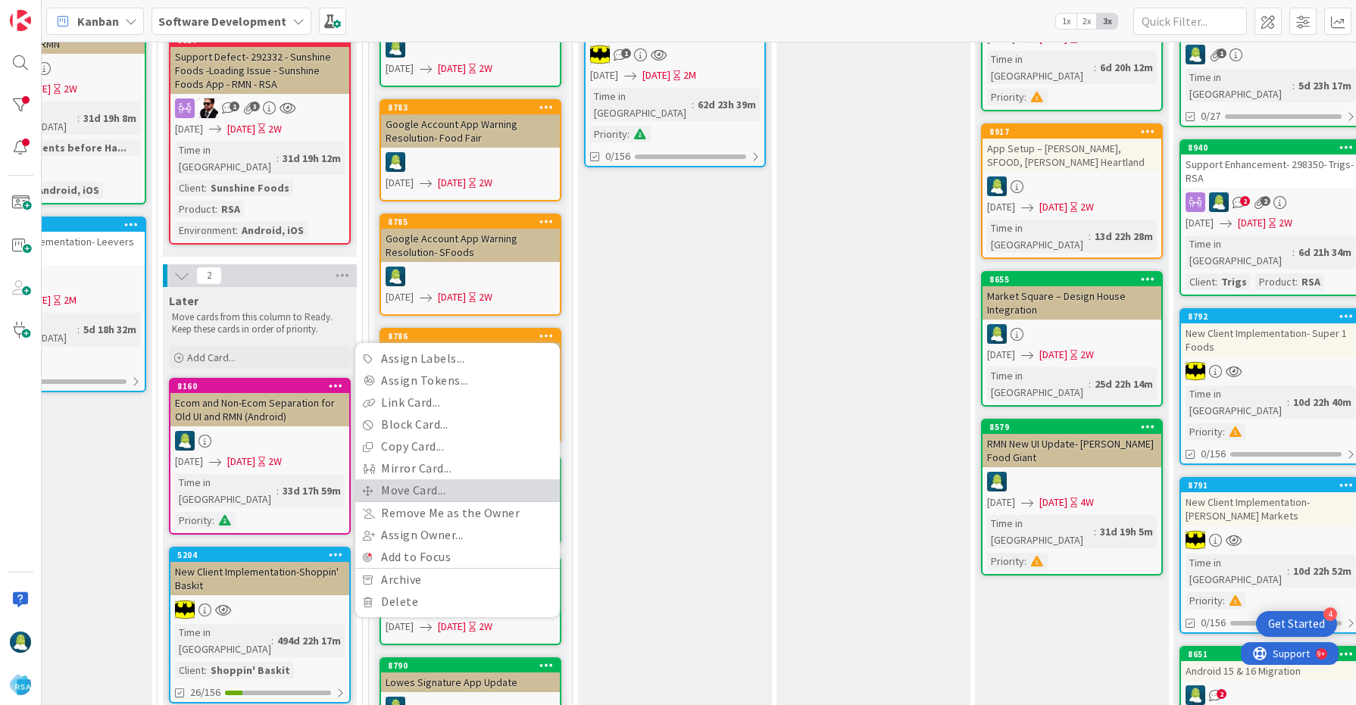
click at [447, 483] on link "Move Card..." at bounding box center [457, 491] width 205 height 22
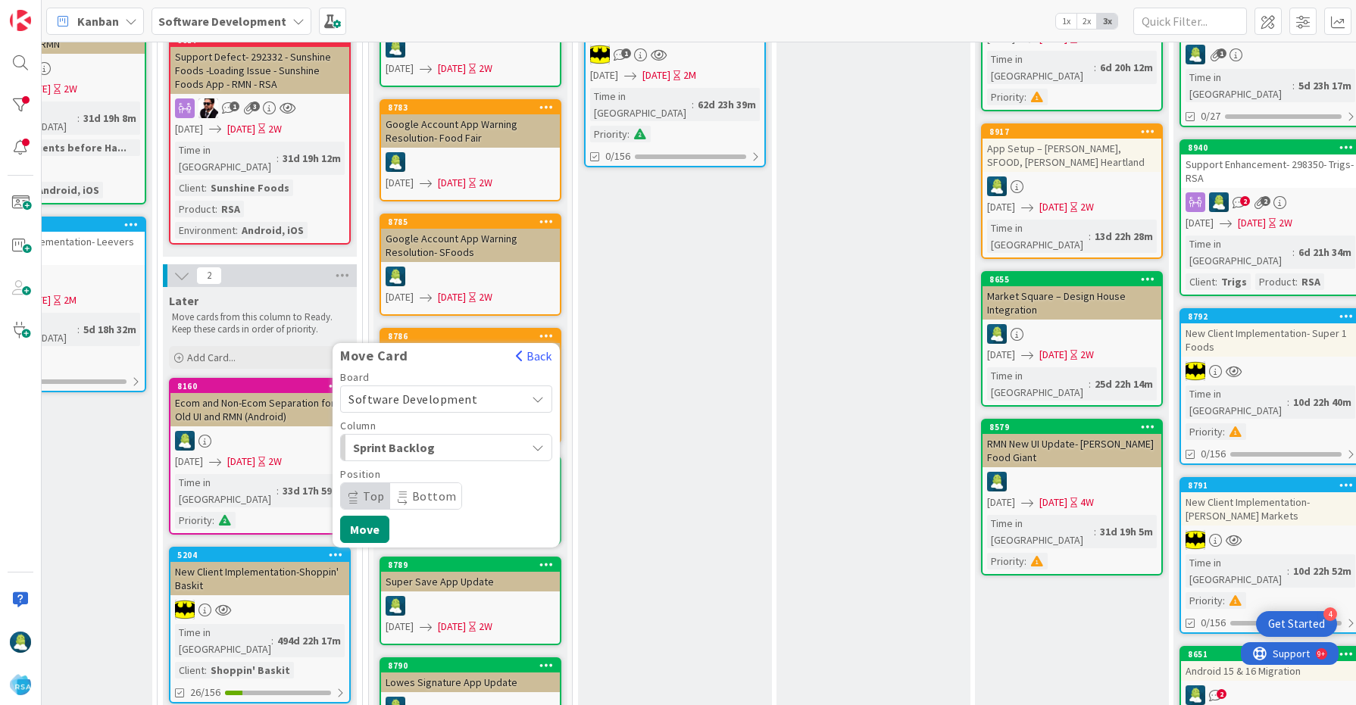
click at [406, 453] on span "Sprint Backlog" at bounding box center [410, 448] width 114 height 20
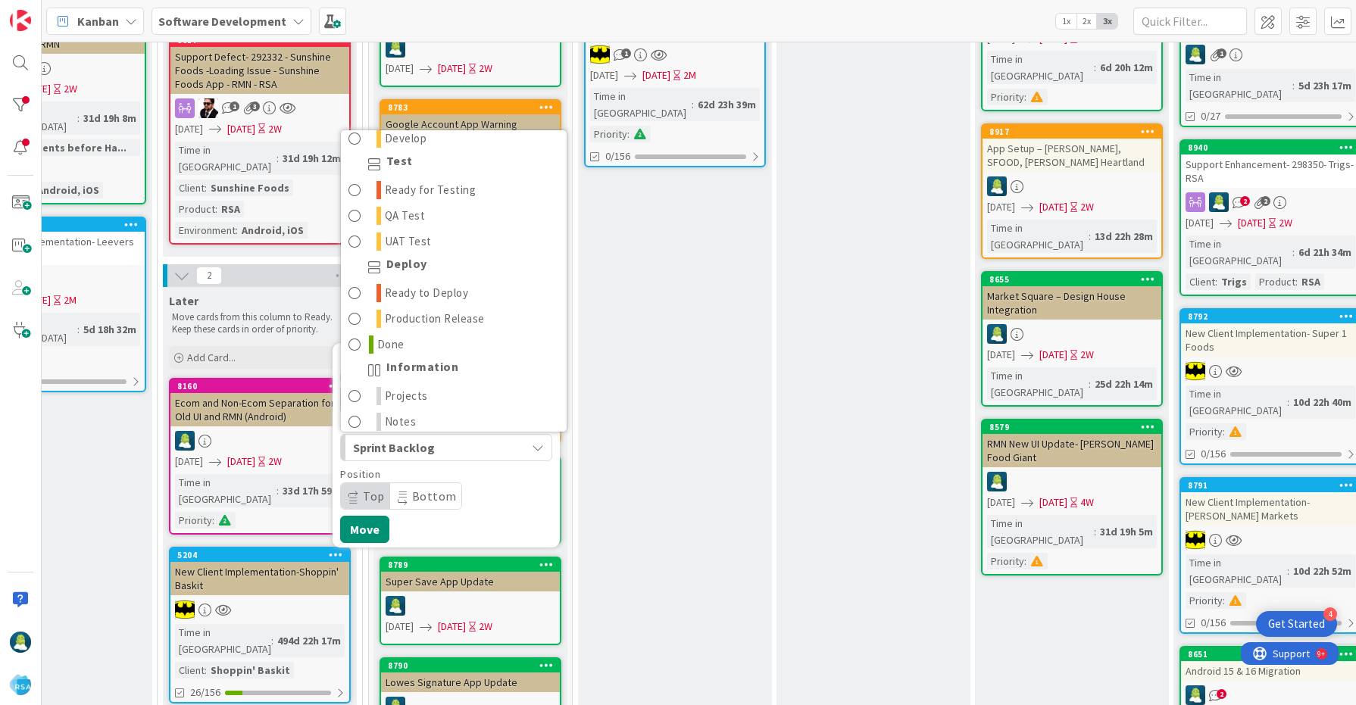
scroll to position [425, 0]
click at [428, 346] on link "Done" at bounding box center [454, 343] width 226 height 26
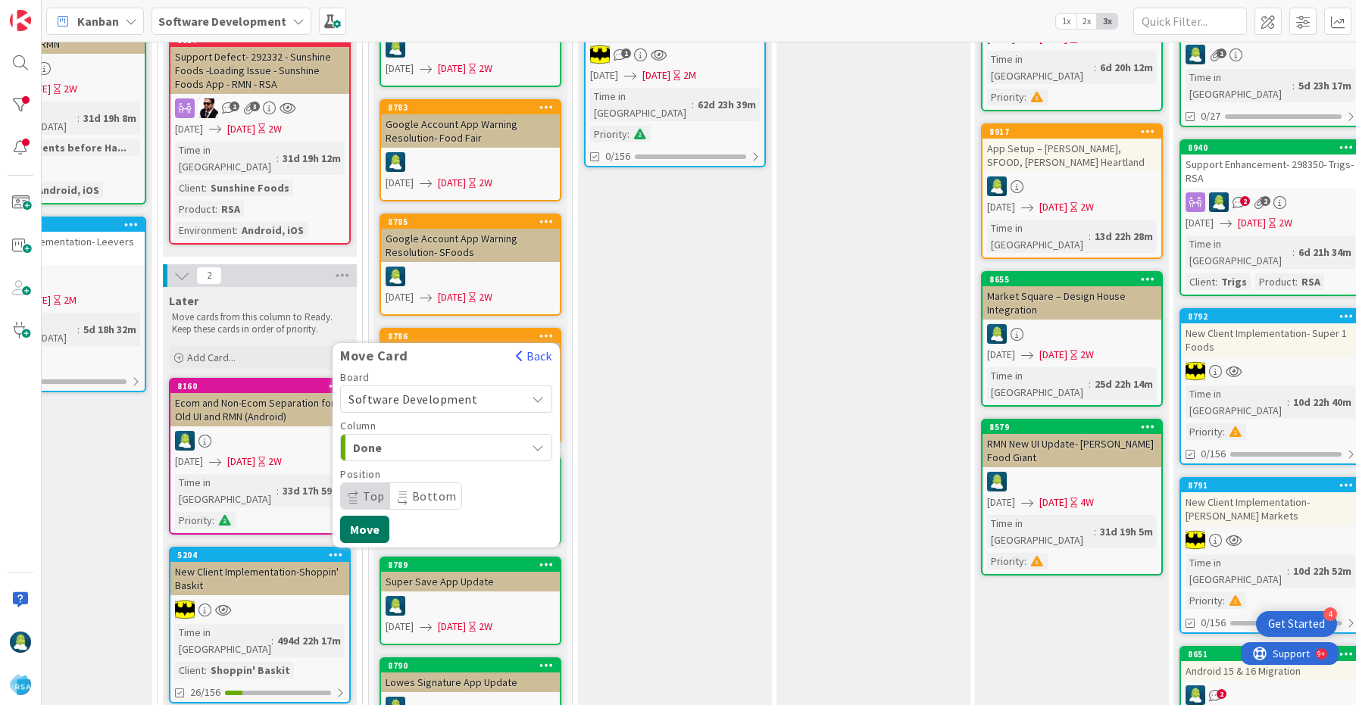
click at [366, 530] on button "Move" at bounding box center [364, 529] width 49 height 27
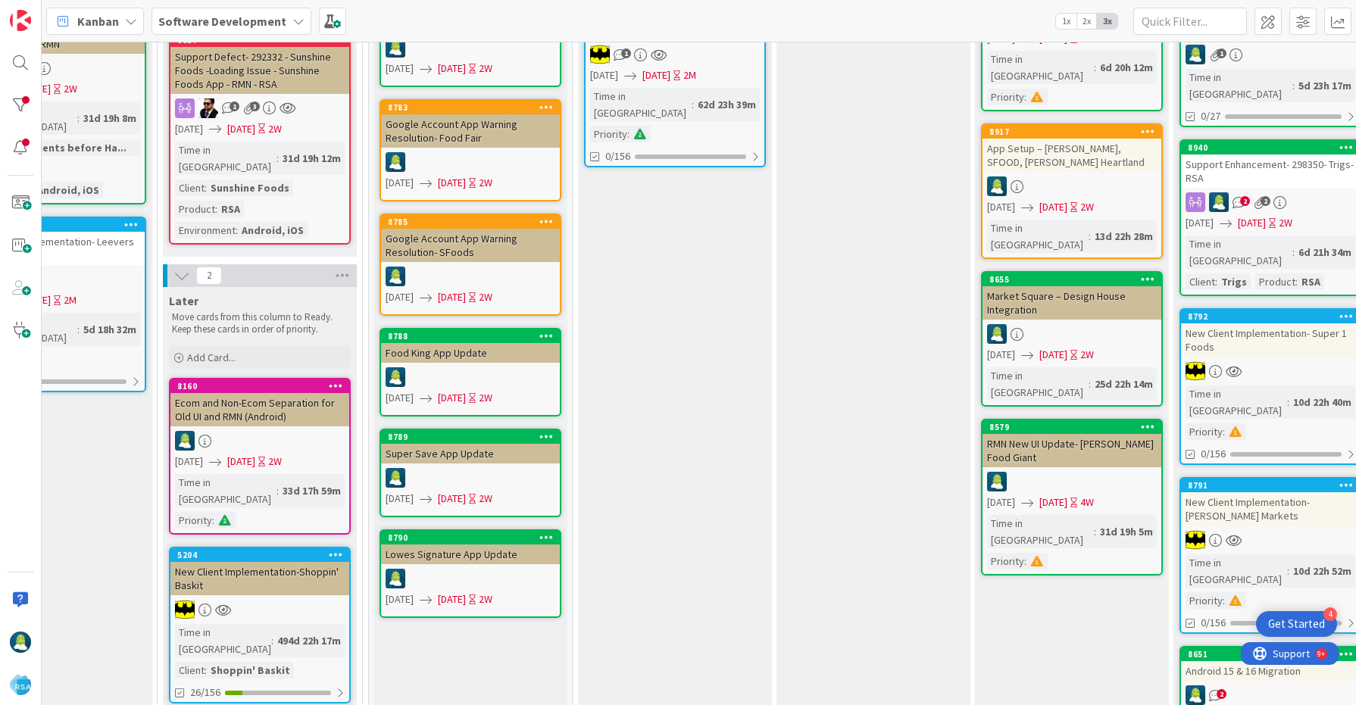
click at [543, 437] on icon at bounding box center [546, 436] width 14 height 11
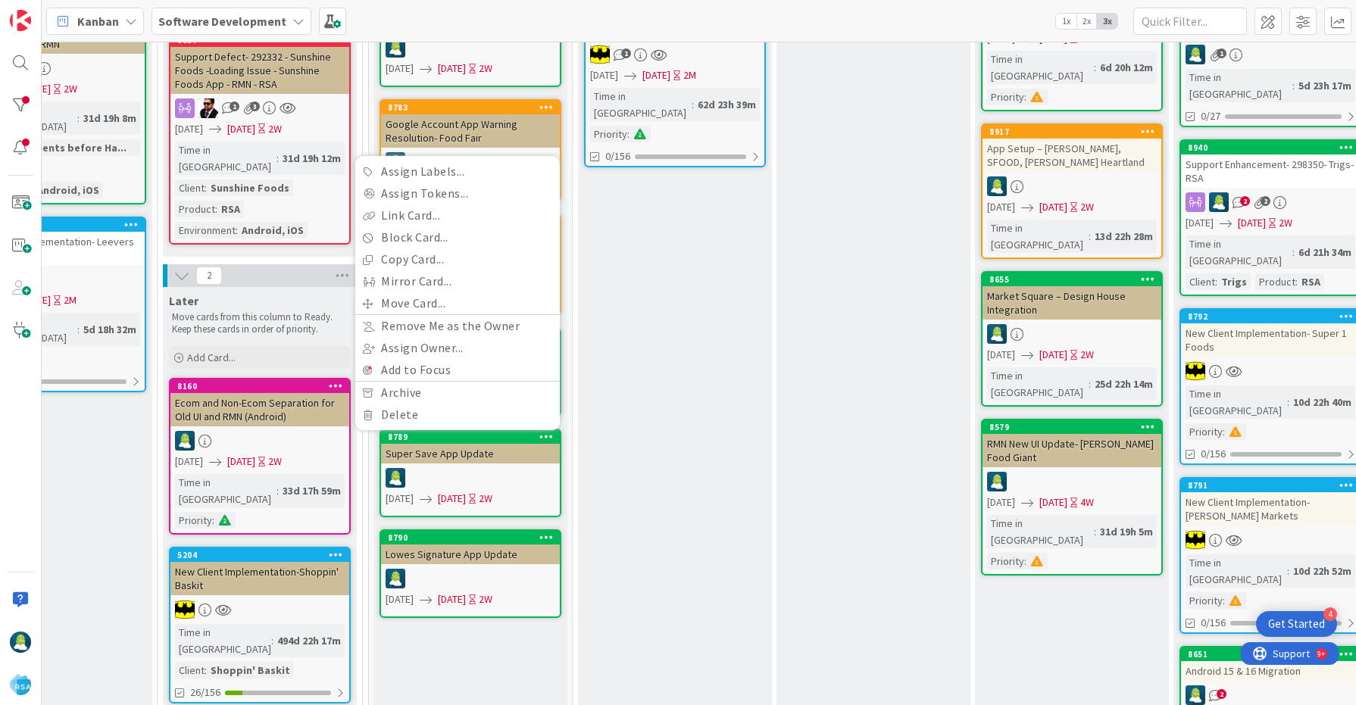
click at [484, 460] on div "Super Save App Update" at bounding box center [470, 454] width 179 height 20
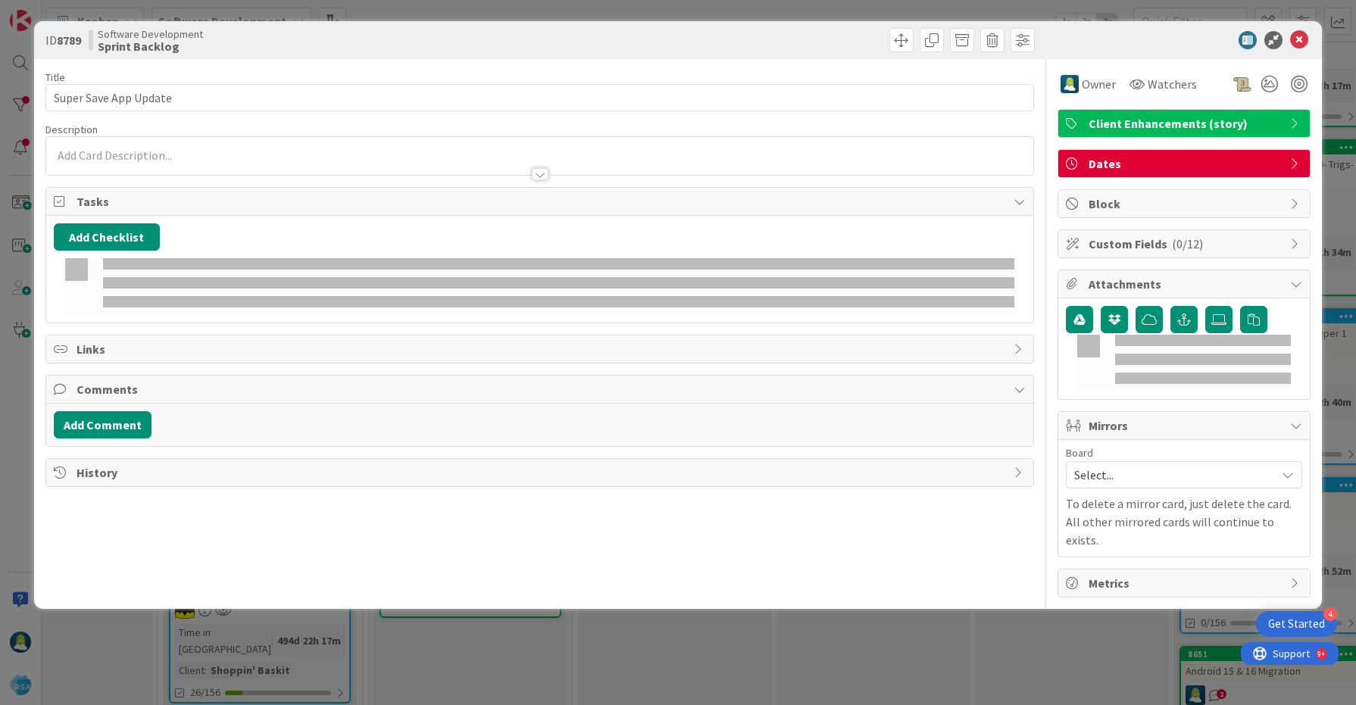
click at [500, 450] on div "Title 21 / 128 Super Save App Update Description Owner Watchers Client Enhancem…" at bounding box center [539, 328] width 989 height 539
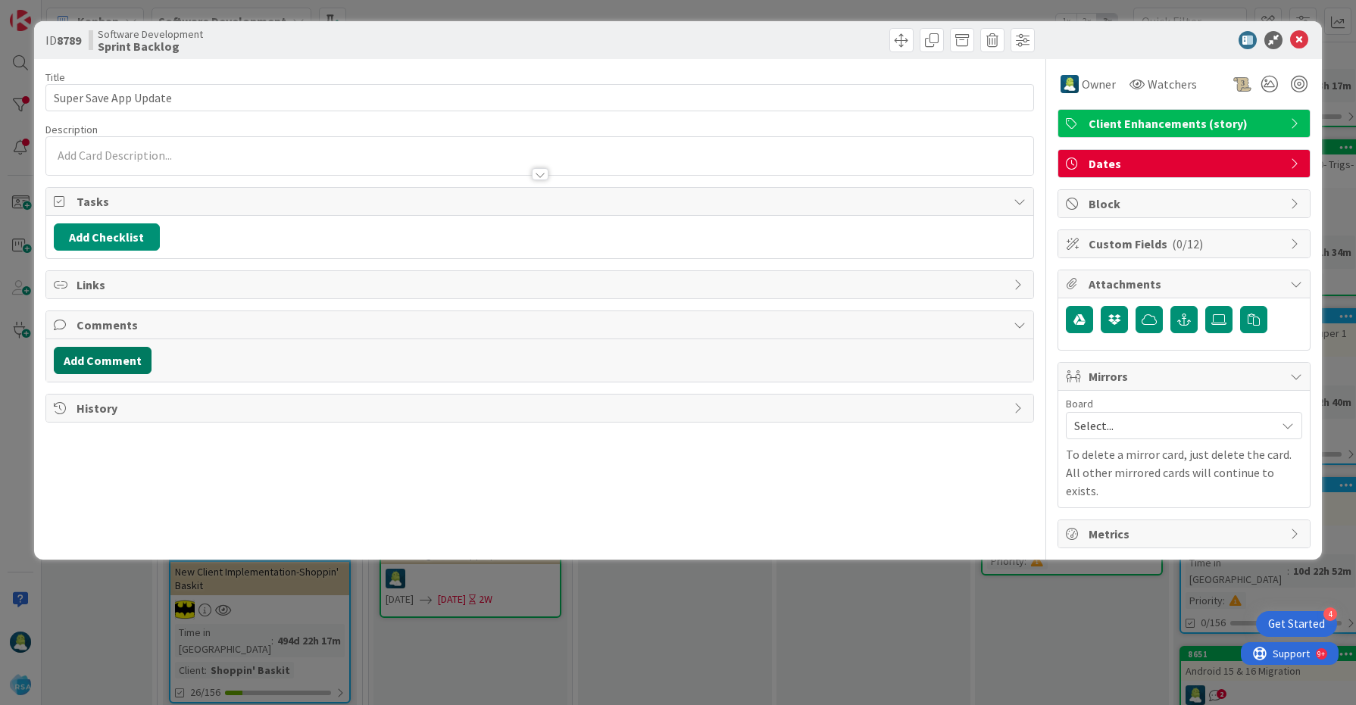
click at [112, 364] on button "Add Comment" at bounding box center [103, 360] width 98 height 27
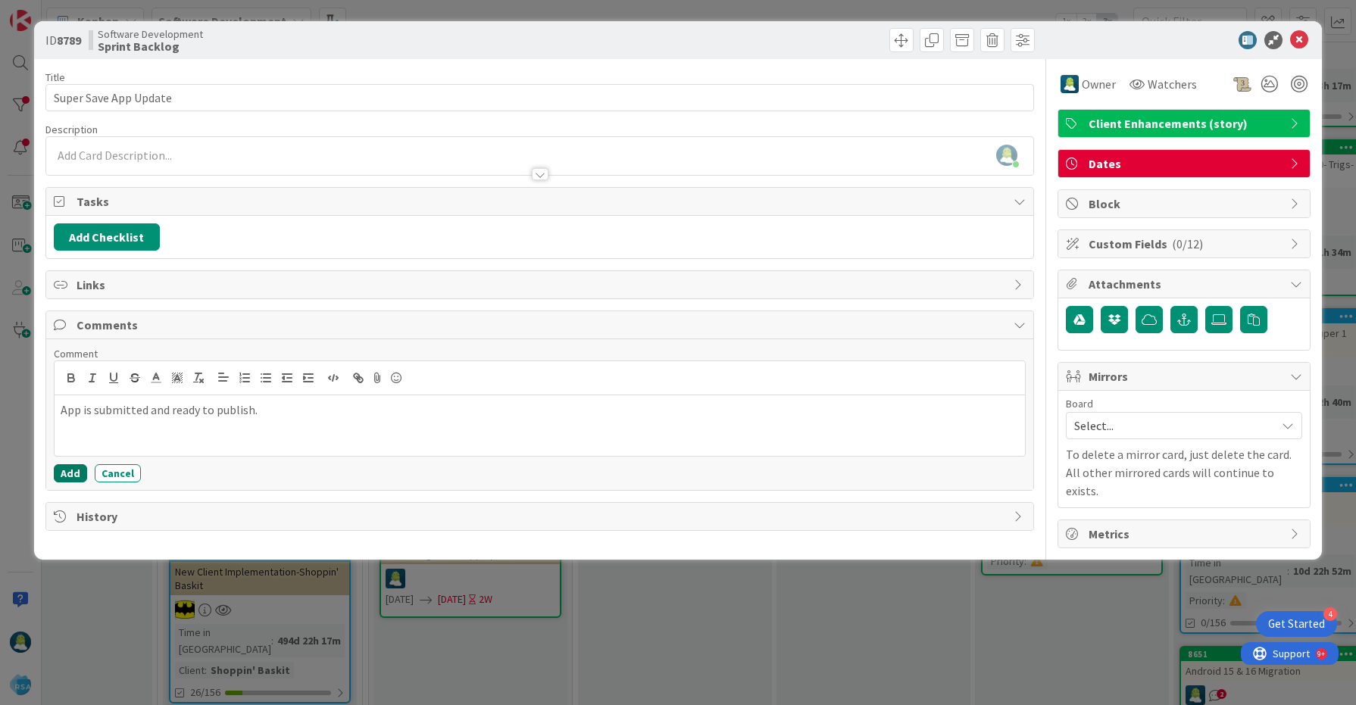
click at [76, 478] on button "Add" at bounding box center [70, 473] width 33 height 18
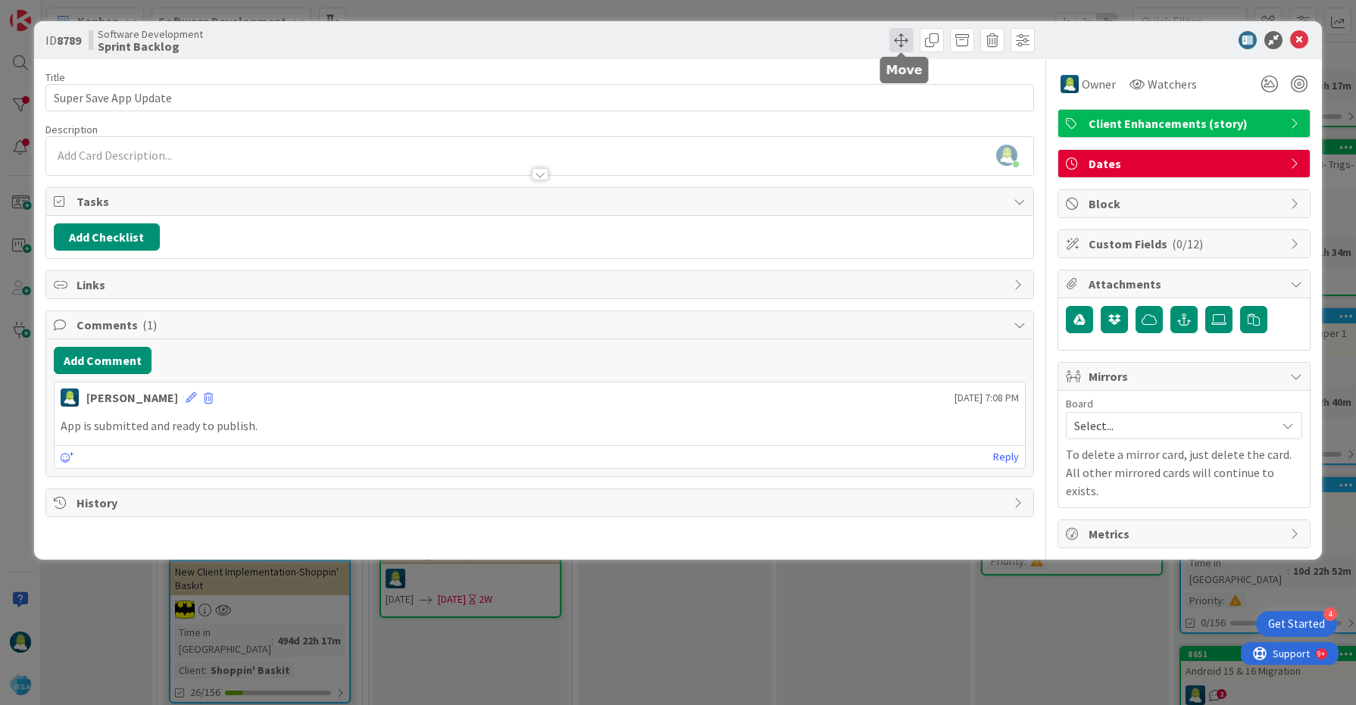
click at [903, 45] on span at bounding box center [901, 40] width 24 height 24
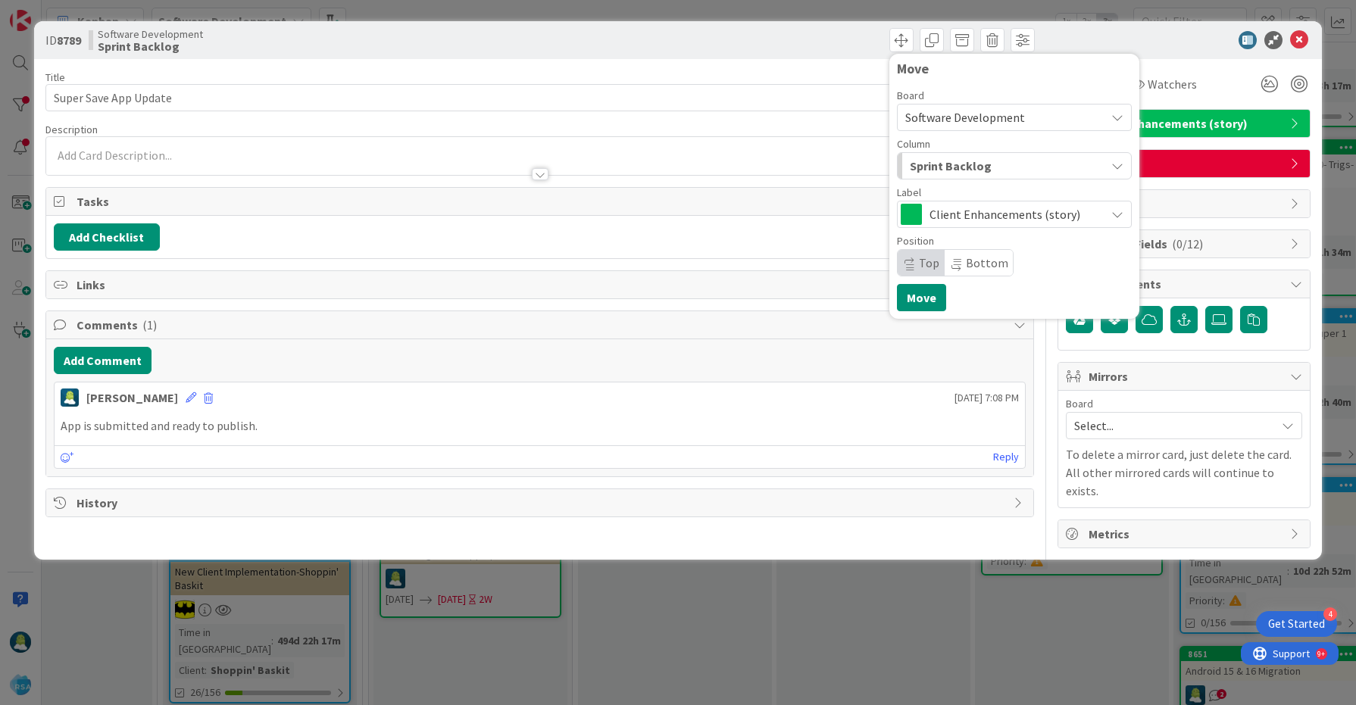
click at [955, 159] on span "Sprint Backlog" at bounding box center [951, 166] width 82 height 20
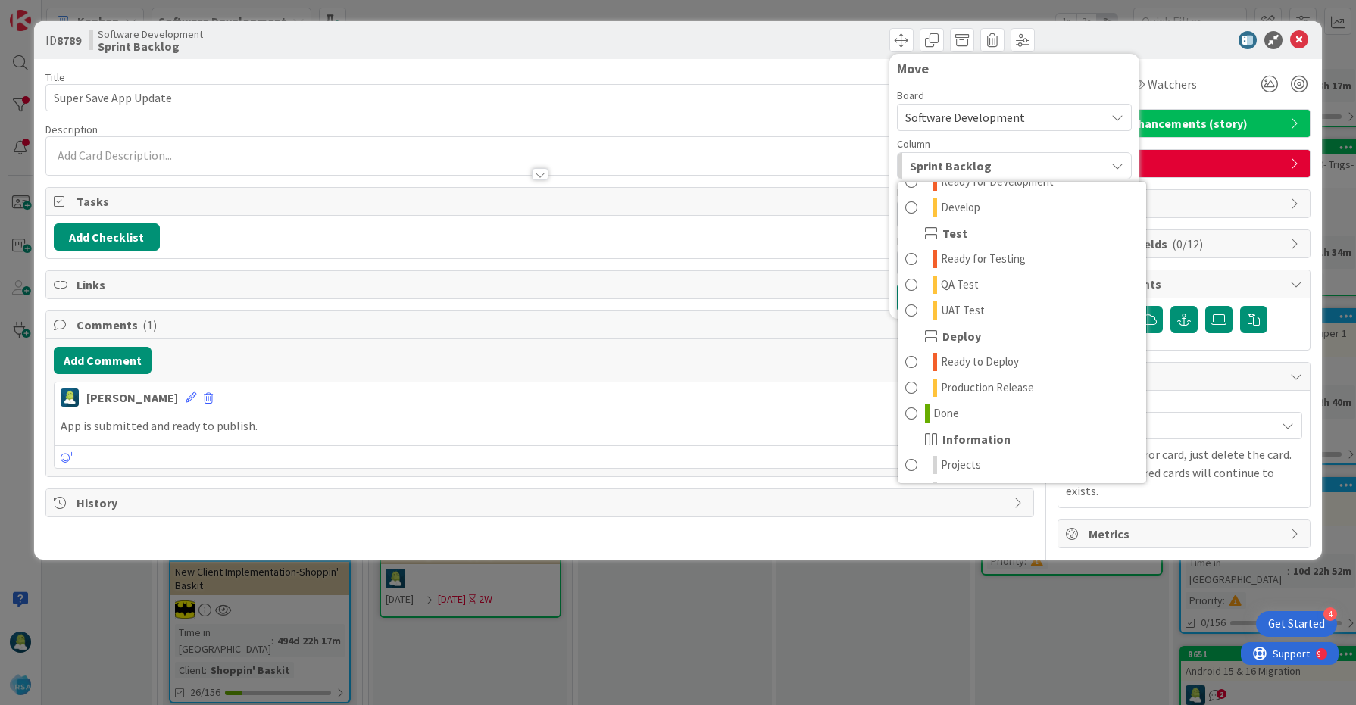
scroll to position [411, 0]
click at [1007, 377] on span "Production Release" at bounding box center [987, 382] width 93 height 18
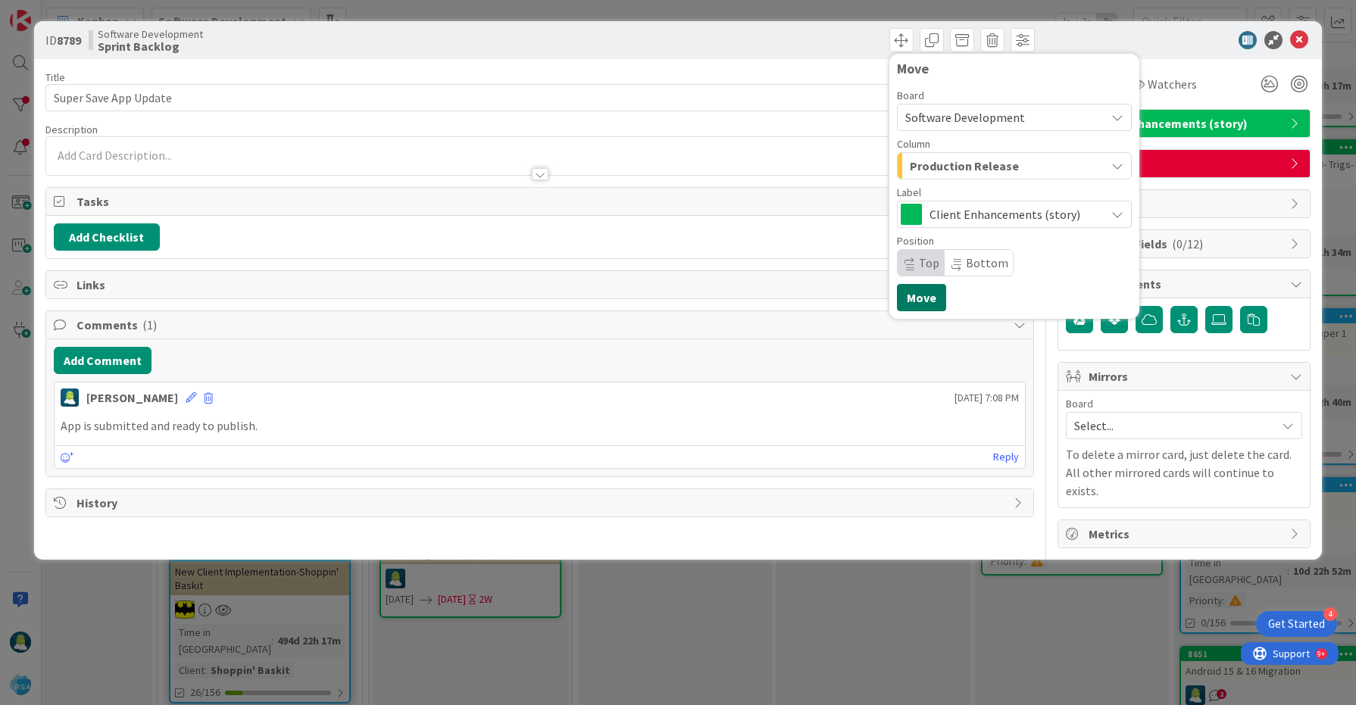
click at [924, 298] on button "Move" at bounding box center [921, 297] width 49 height 27
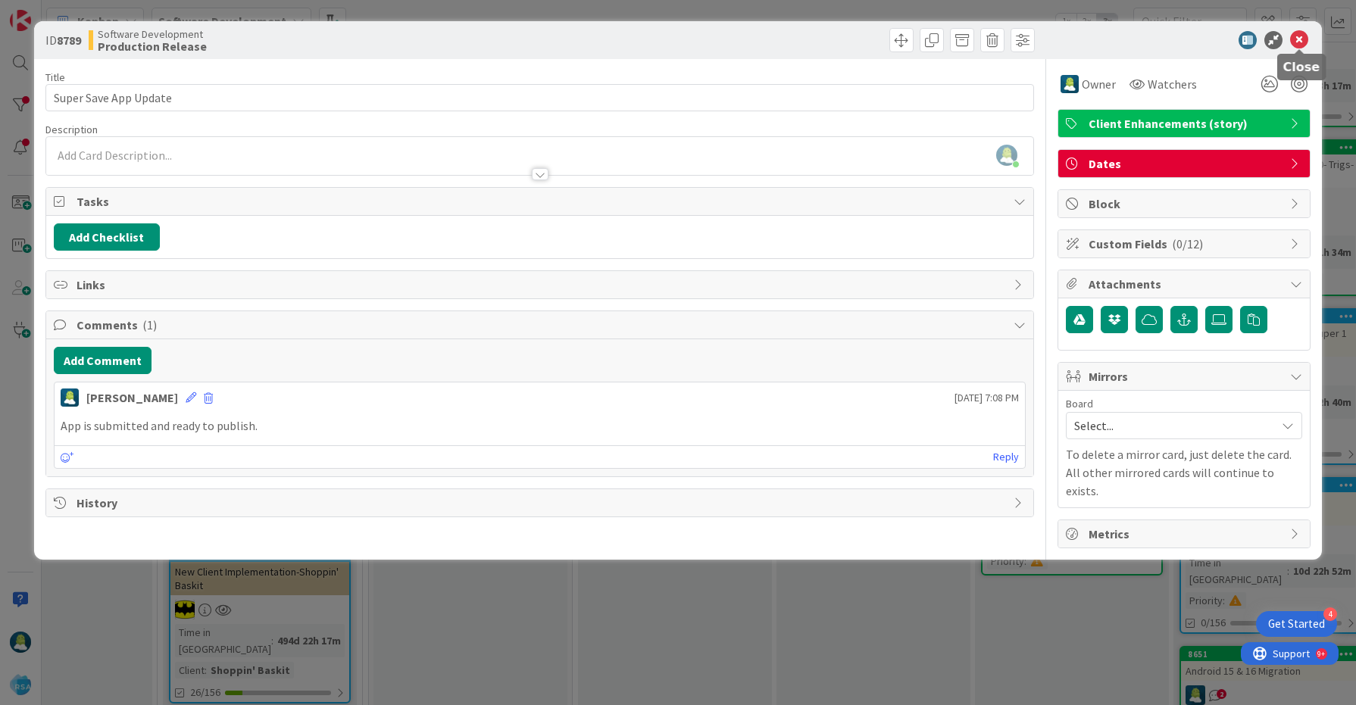
click at [1304, 40] on icon at bounding box center [1299, 40] width 18 height 18
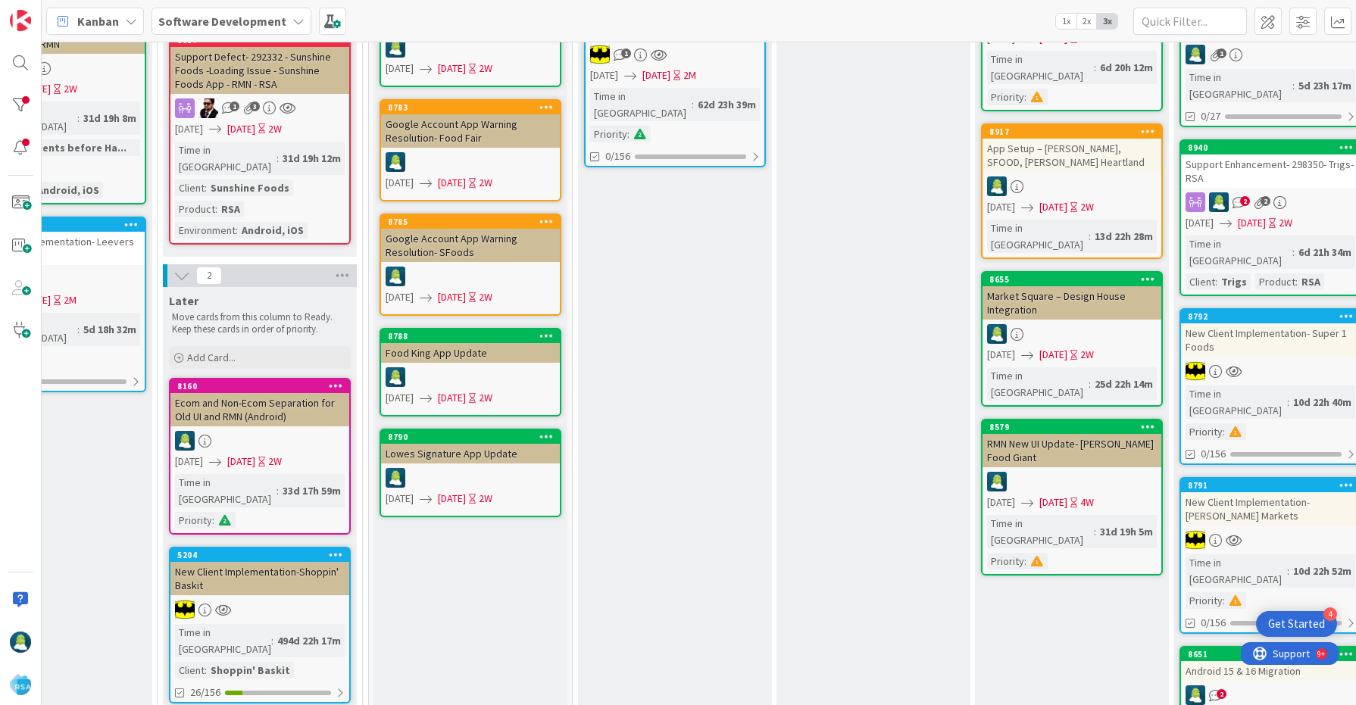
click at [514, 453] on div "Lowes Signature App Update" at bounding box center [470, 454] width 179 height 20
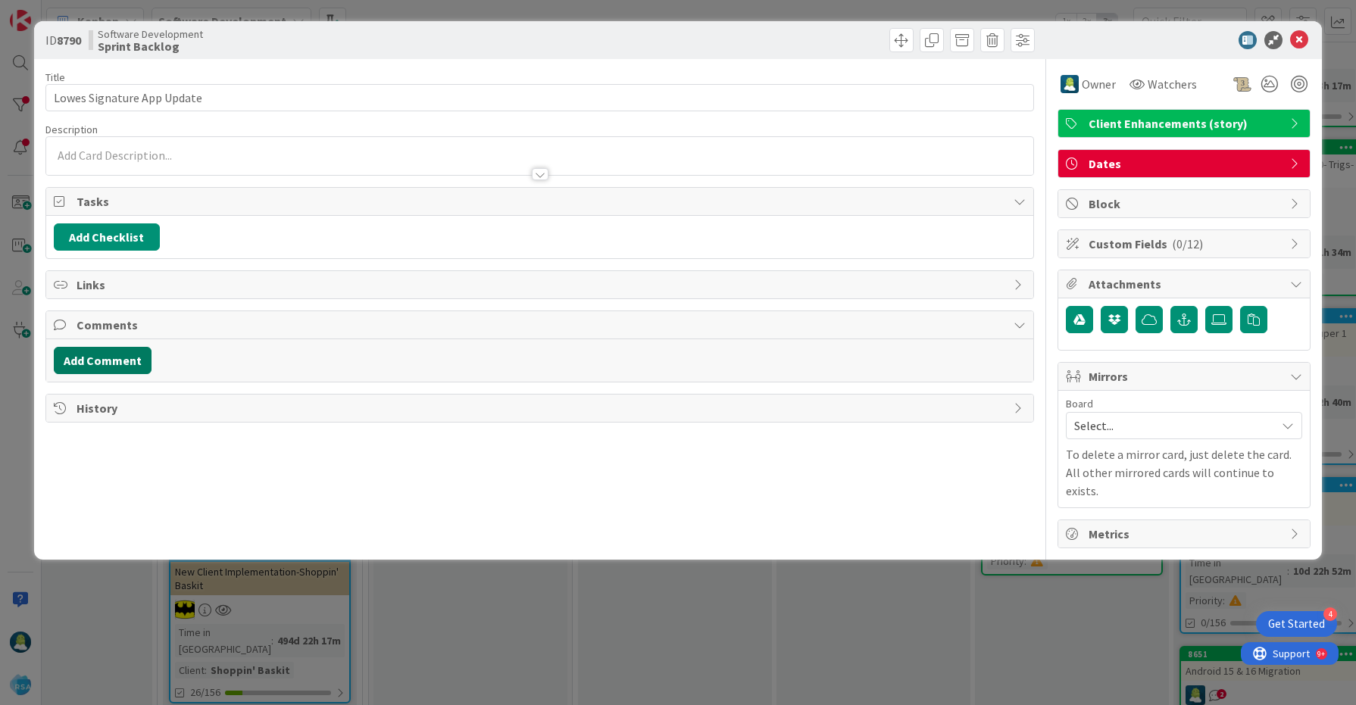
click at [118, 367] on button "Add Comment" at bounding box center [103, 360] width 98 height 27
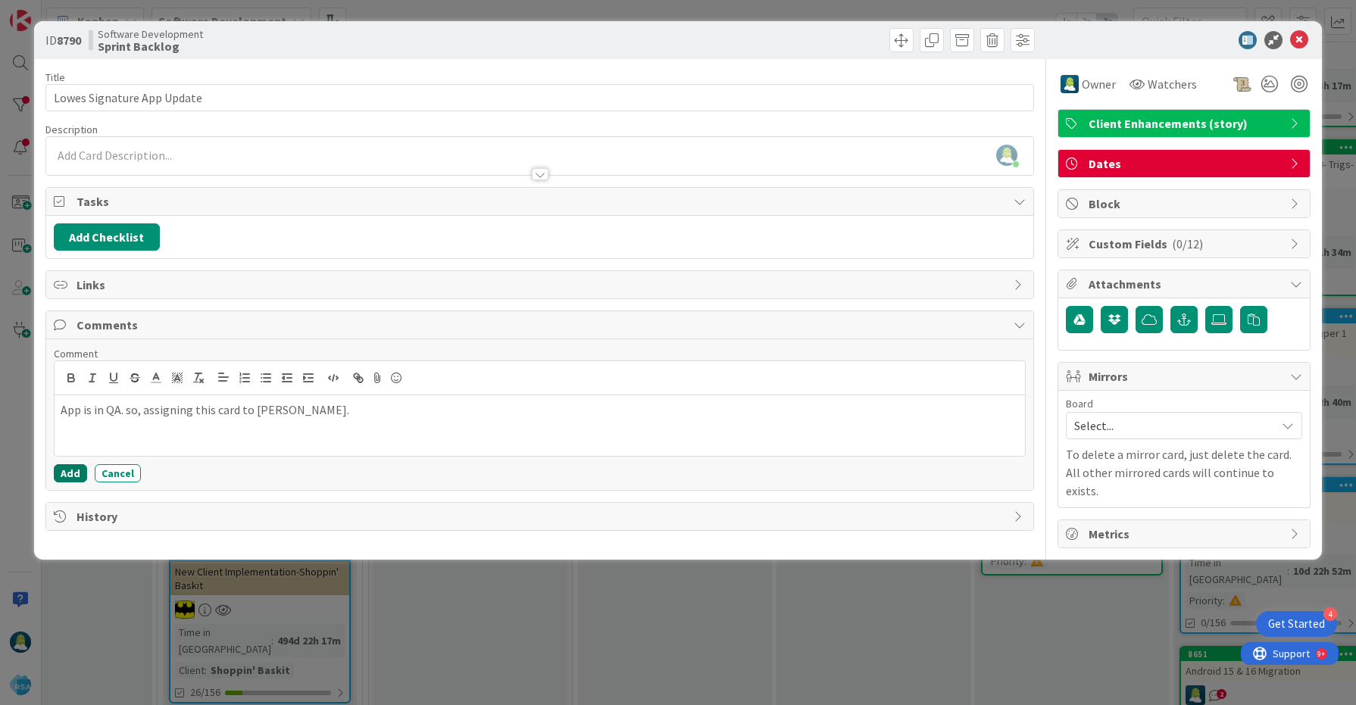
click at [68, 476] on button "Add" at bounding box center [70, 473] width 33 height 18
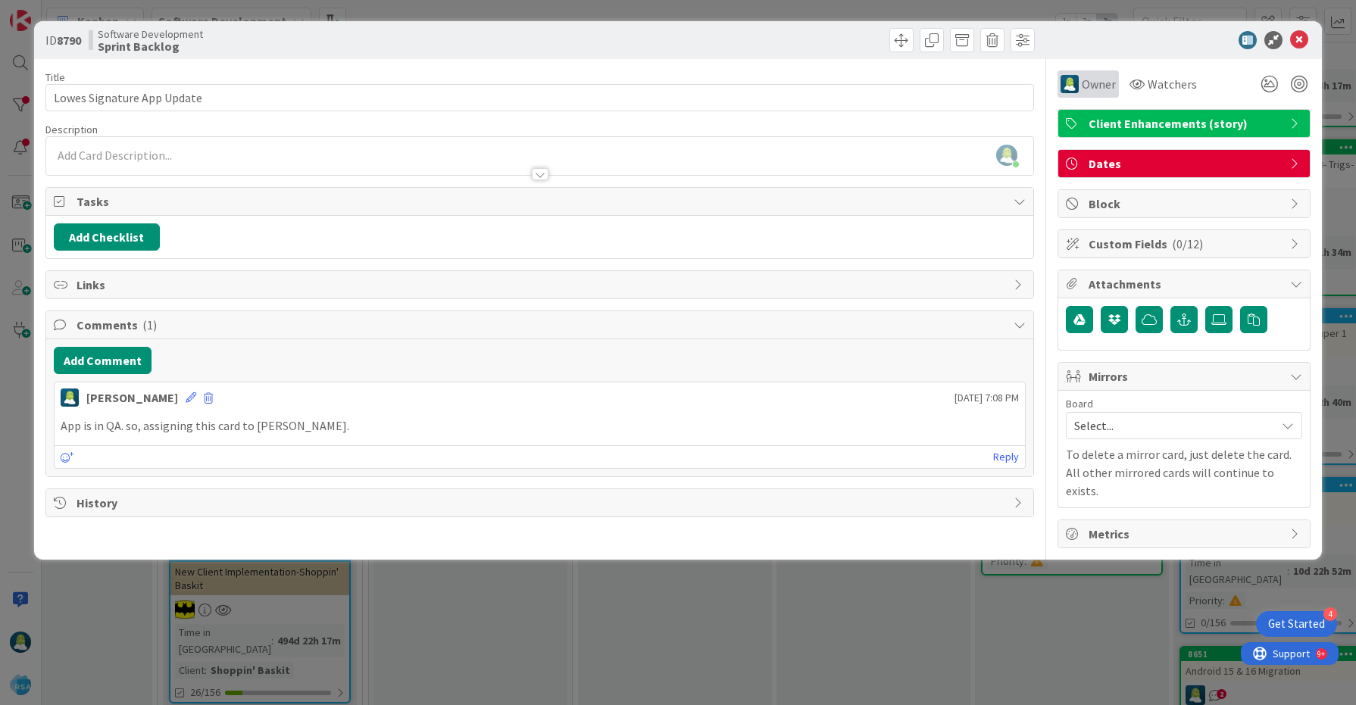
click at [1099, 92] on span "Owner" at bounding box center [1099, 84] width 34 height 18
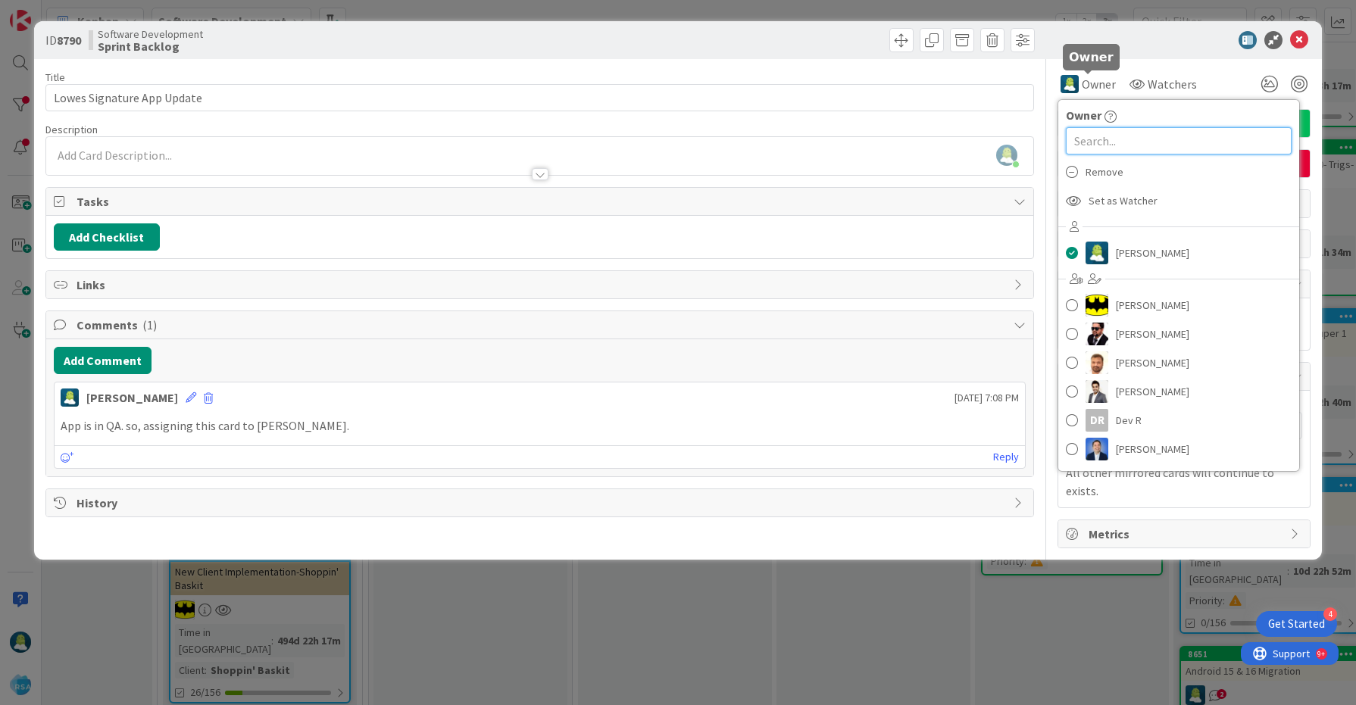
click at [1096, 136] on input "text" at bounding box center [1179, 140] width 226 height 27
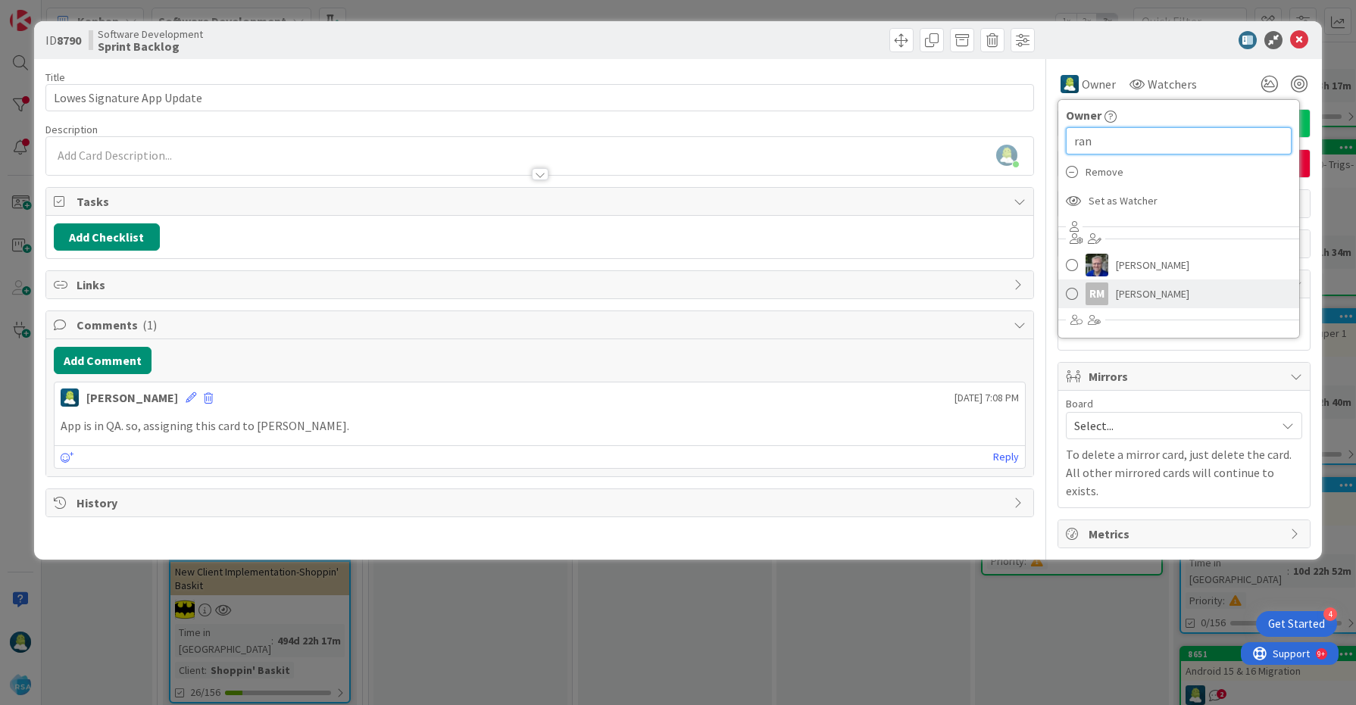
type input "ran"
click at [1068, 300] on span at bounding box center [1072, 294] width 12 height 23
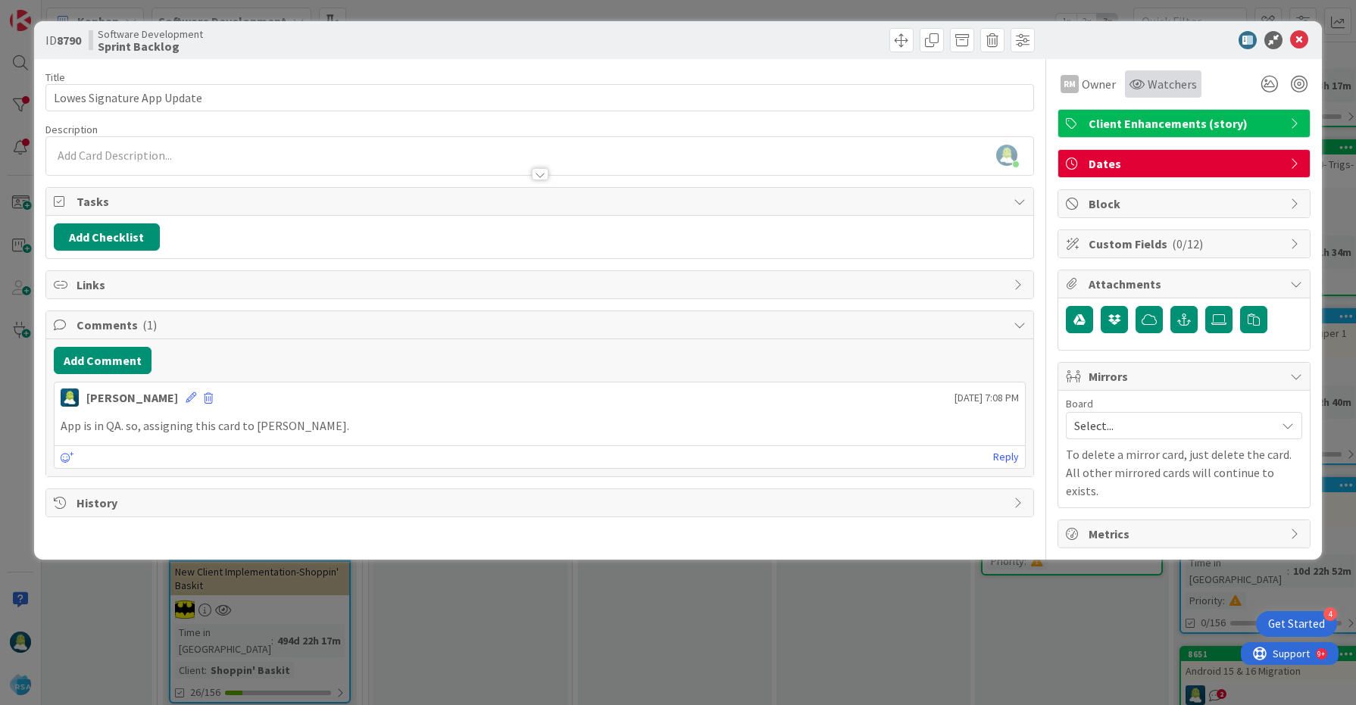
click at [1160, 71] on div "Watchers" at bounding box center [1163, 83] width 77 height 27
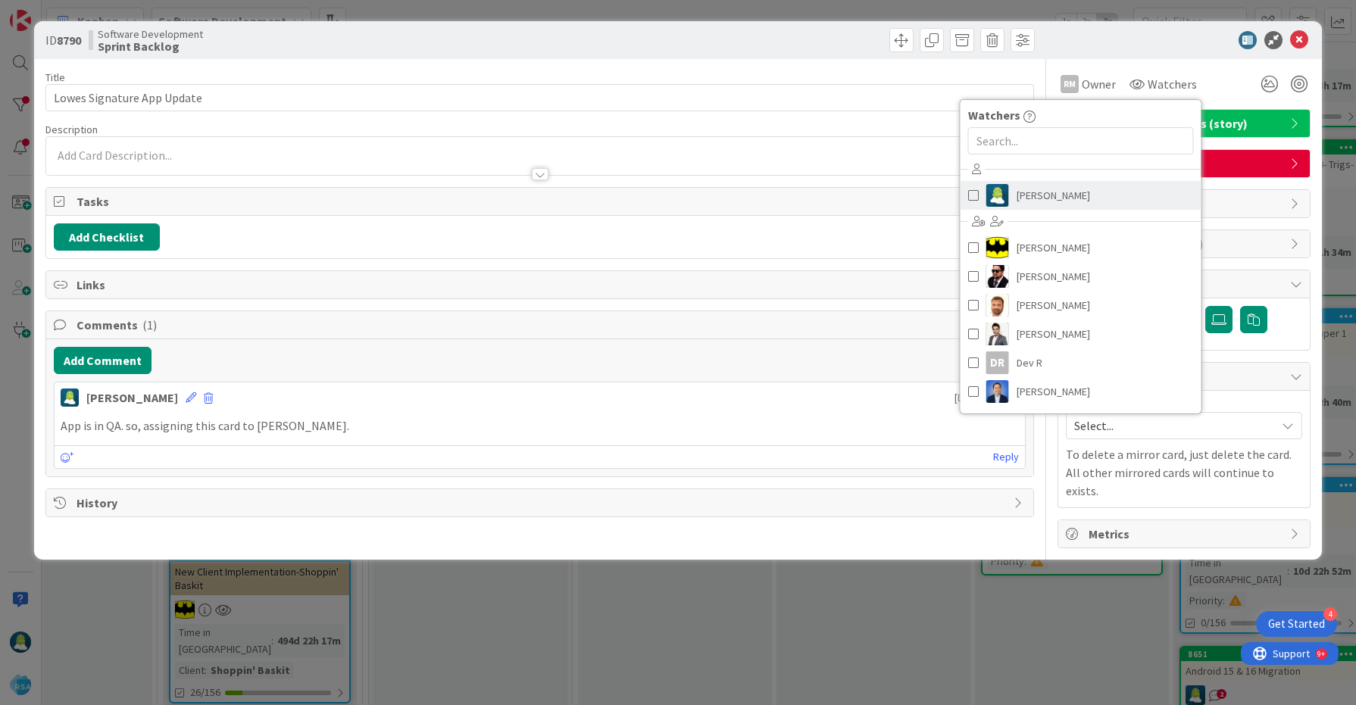
click at [968, 195] on span at bounding box center [973, 195] width 11 height 23
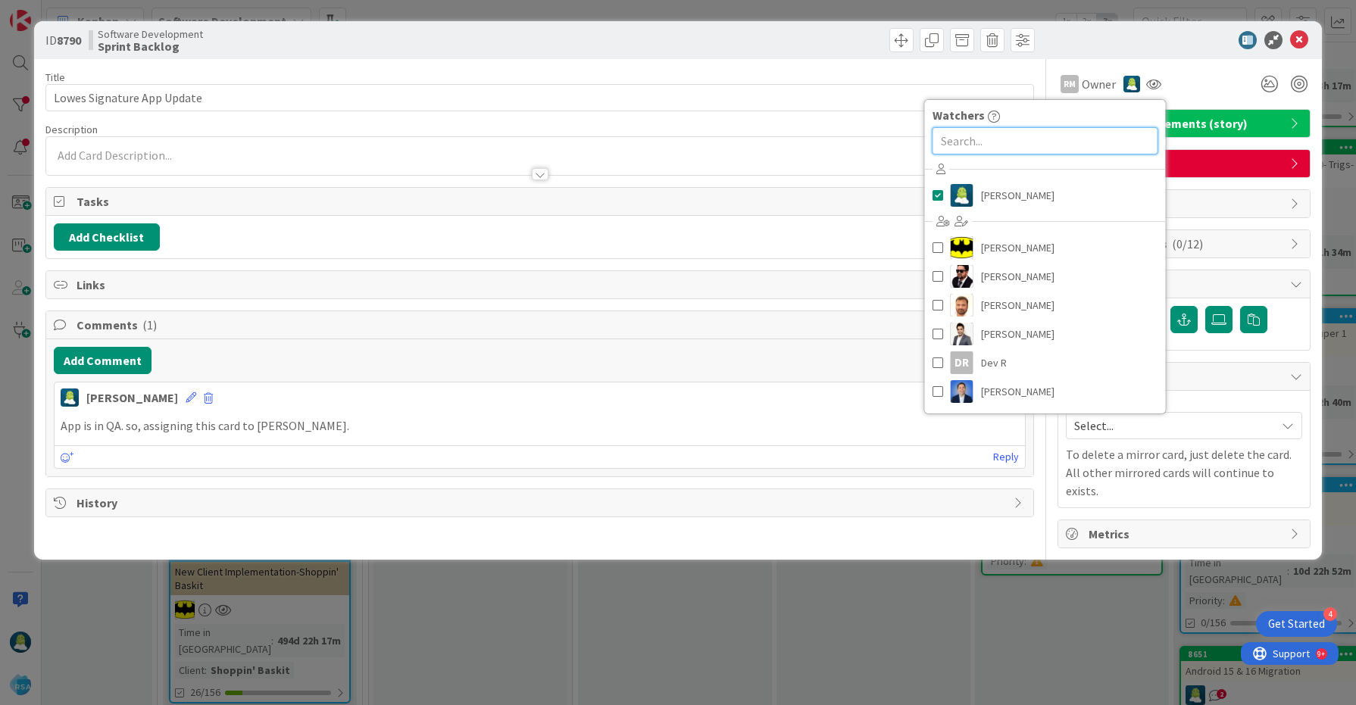
click at [994, 136] on input "text" at bounding box center [1046, 140] width 226 height 27
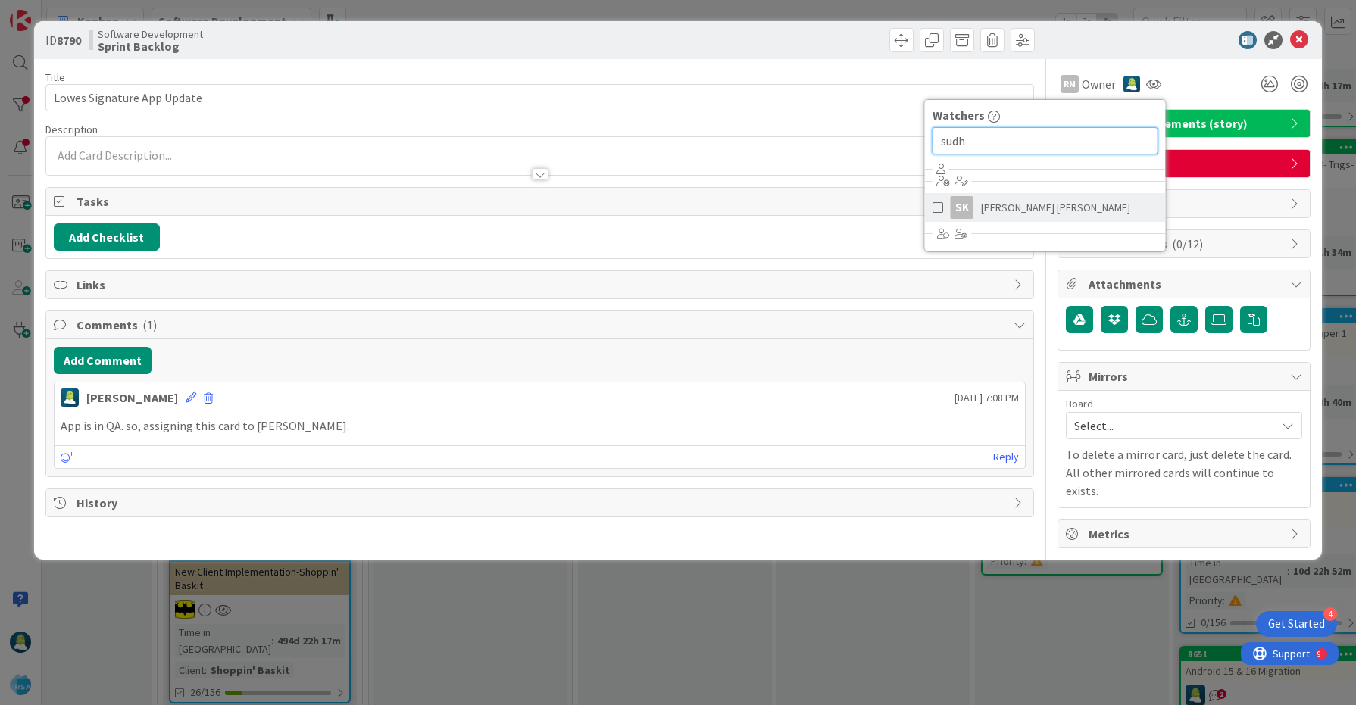
type input "sudh"
click at [939, 216] on span at bounding box center [938, 207] width 11 height 23
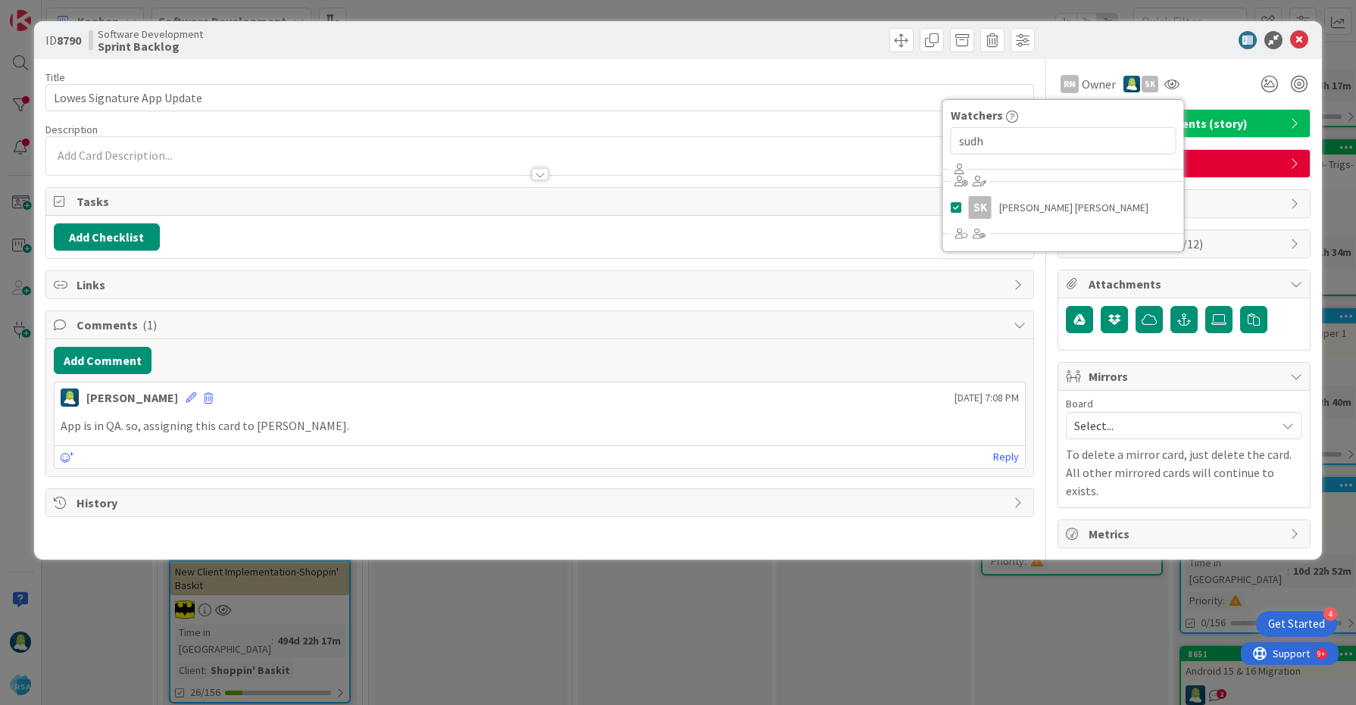
click at [852, 127] on div "Description" at bounding box center [539, 130] width 989 height 14
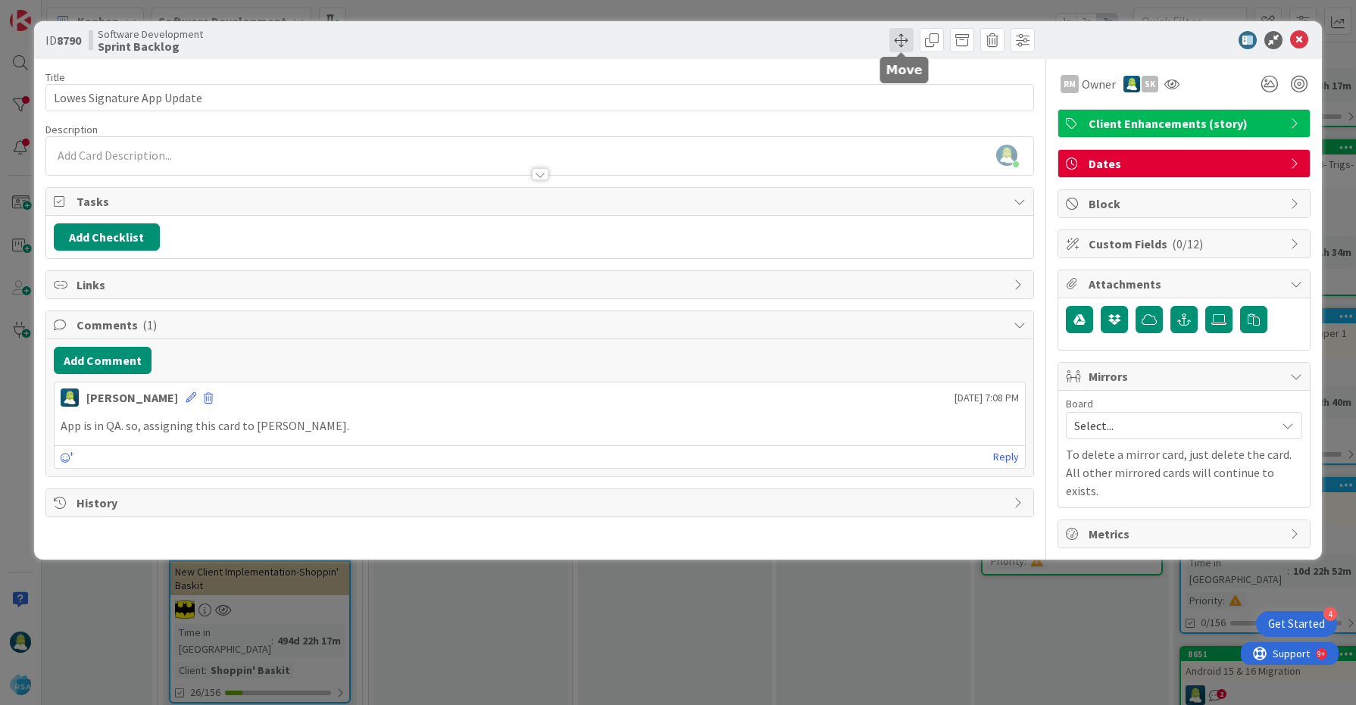
click at [900, 45] on span at bounding box center [901, 40] width 24 height 24
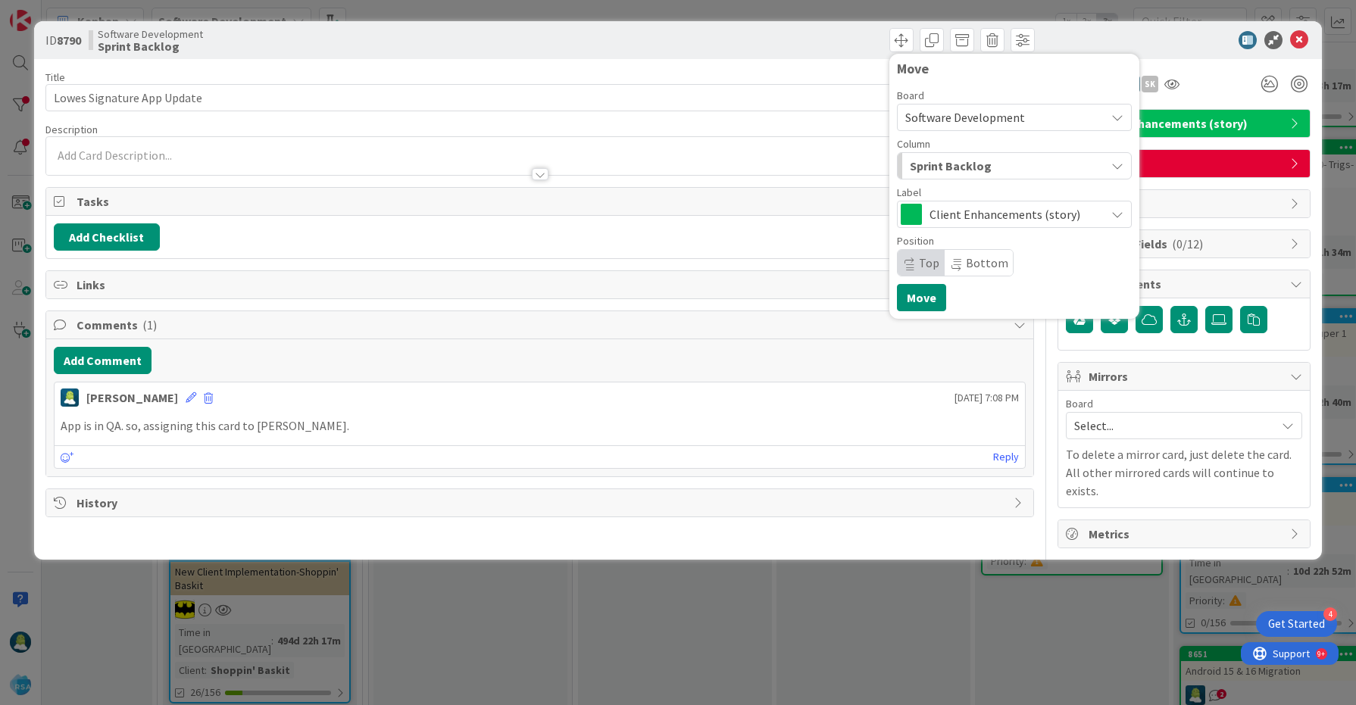
click at [941, 167] on span "Sprint Backlog" at bounding box center [951, 166] width 82 height 20
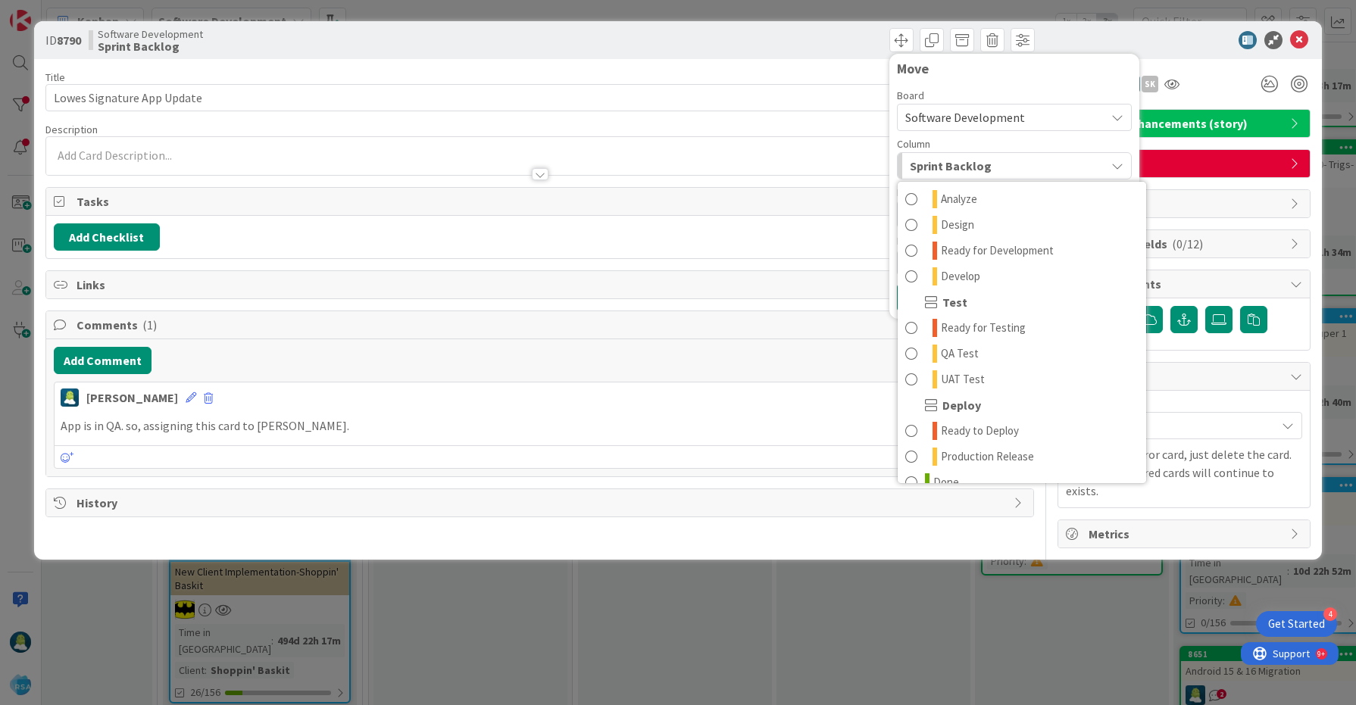
scroll to position [361, 0]
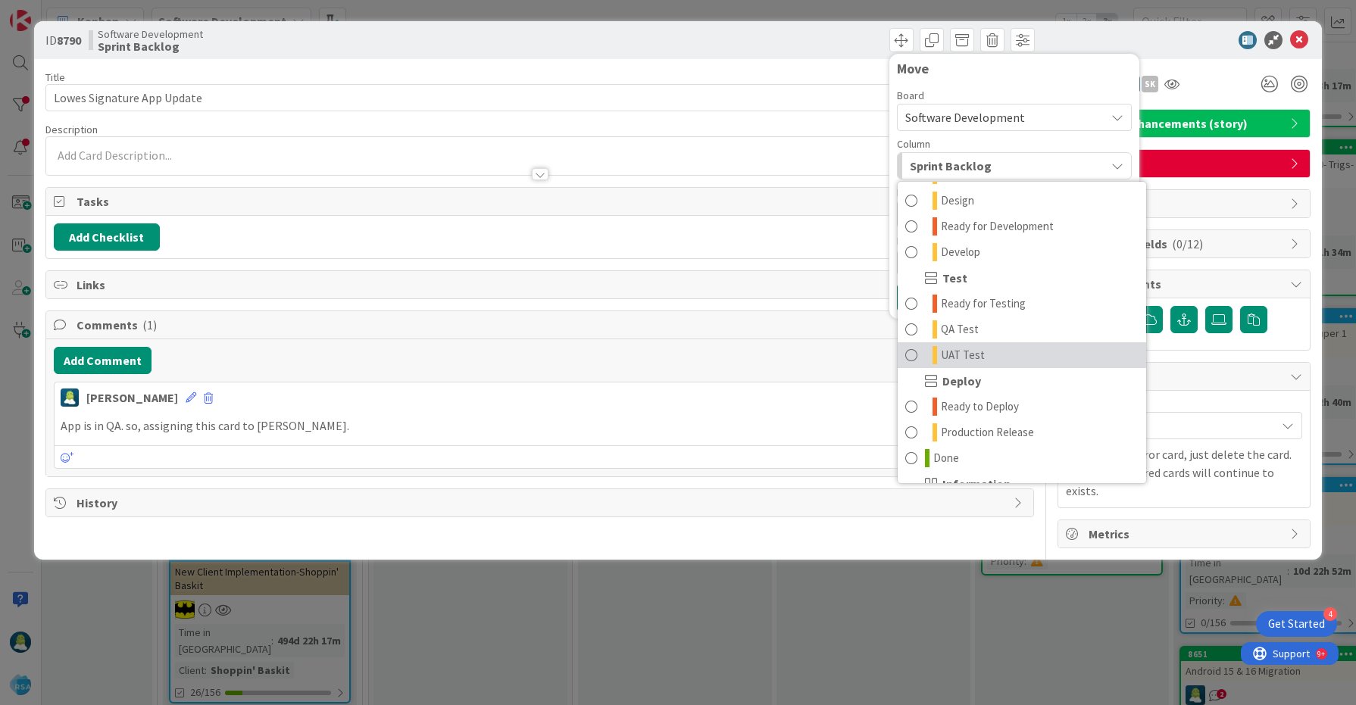
click at [913, 356] on span at bounding box center [911, 355] width 12 height 18
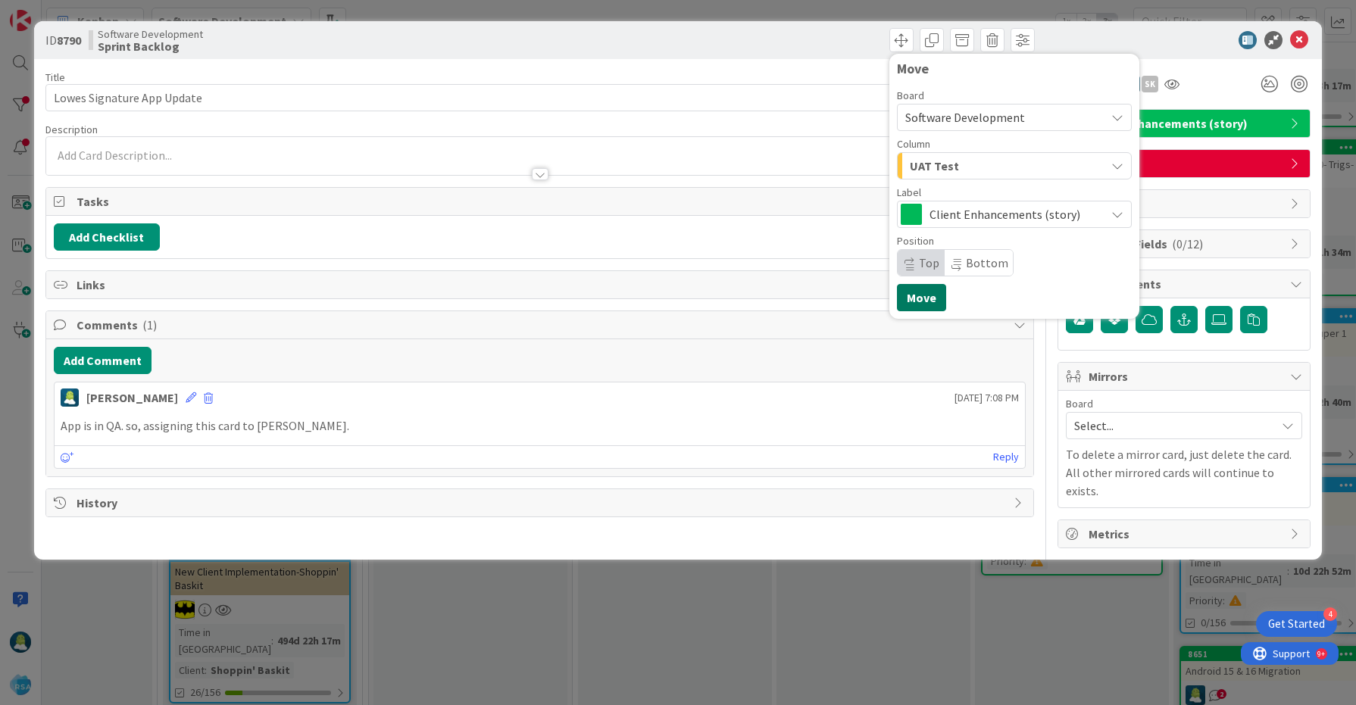
click at [924, 300] on button "Move" at bounding box center [921, 297] width 49 height 27
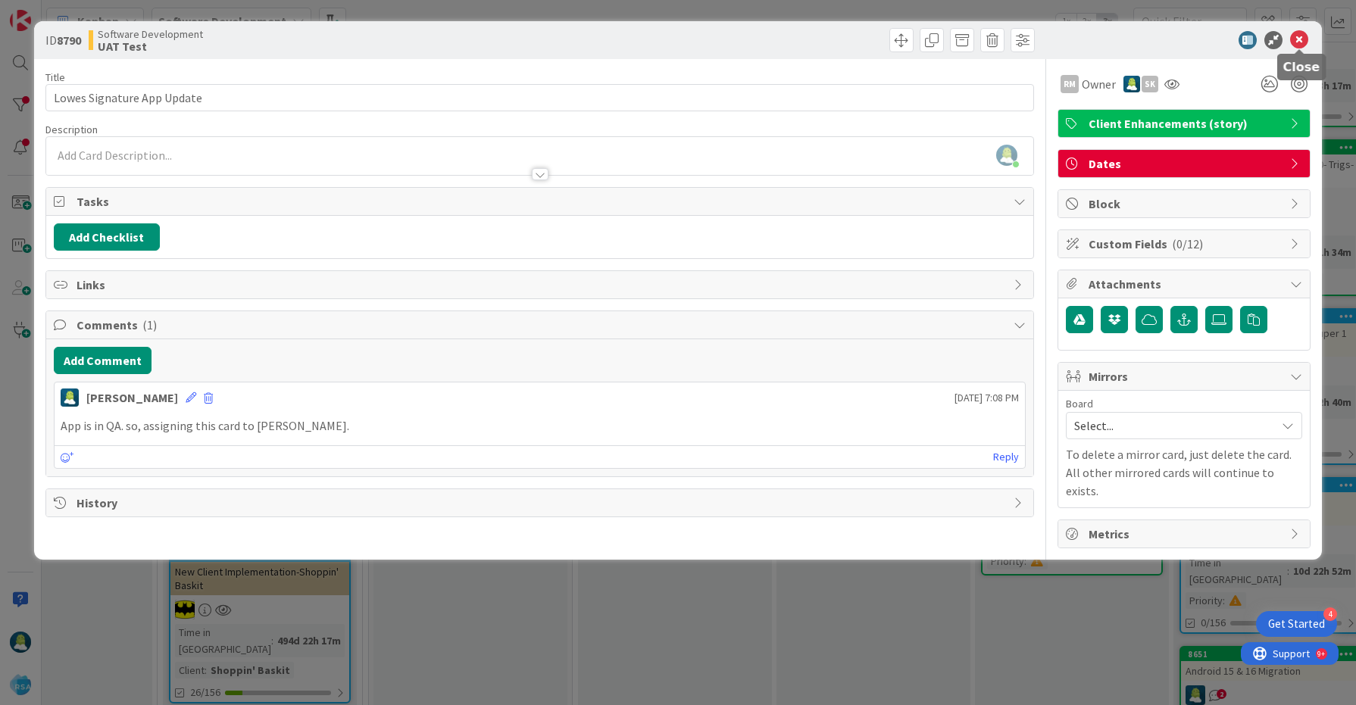
click at [1302, 35] on icon at bounding box center [1299, 40] width 18 height 18
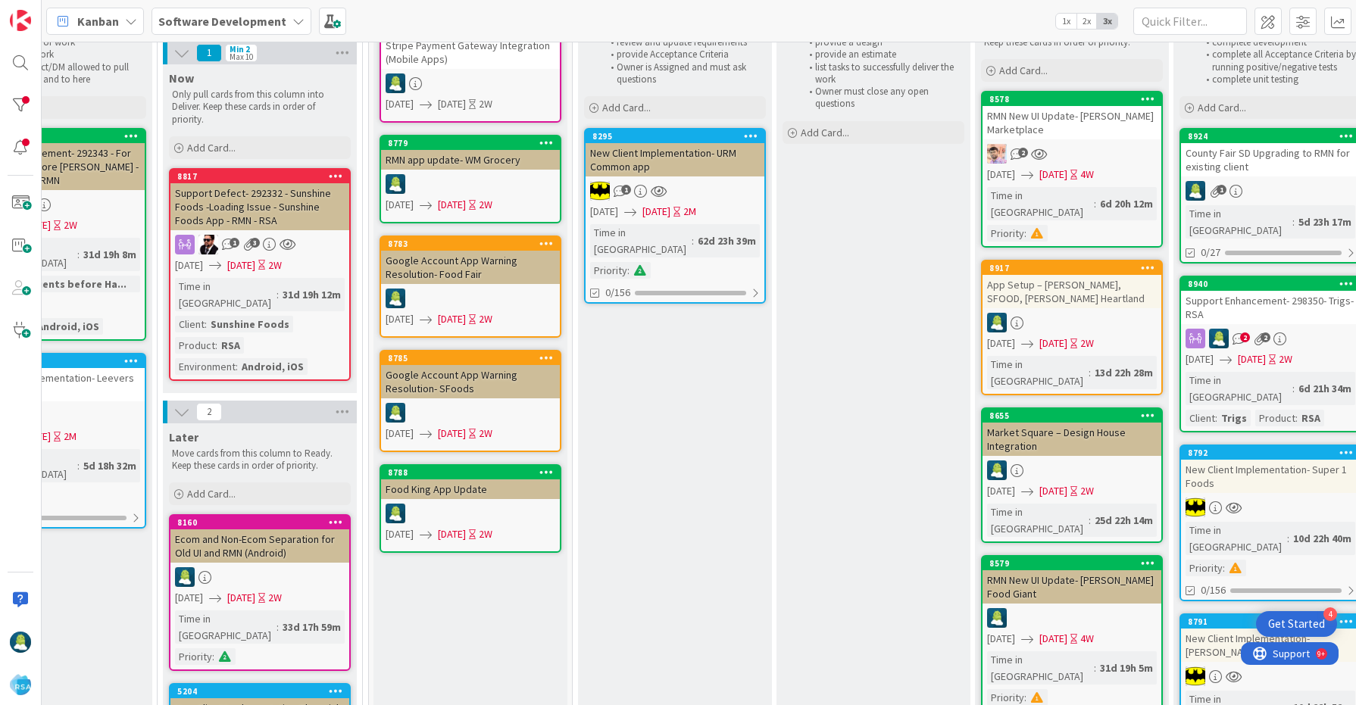
scroll to position [105, 1099]
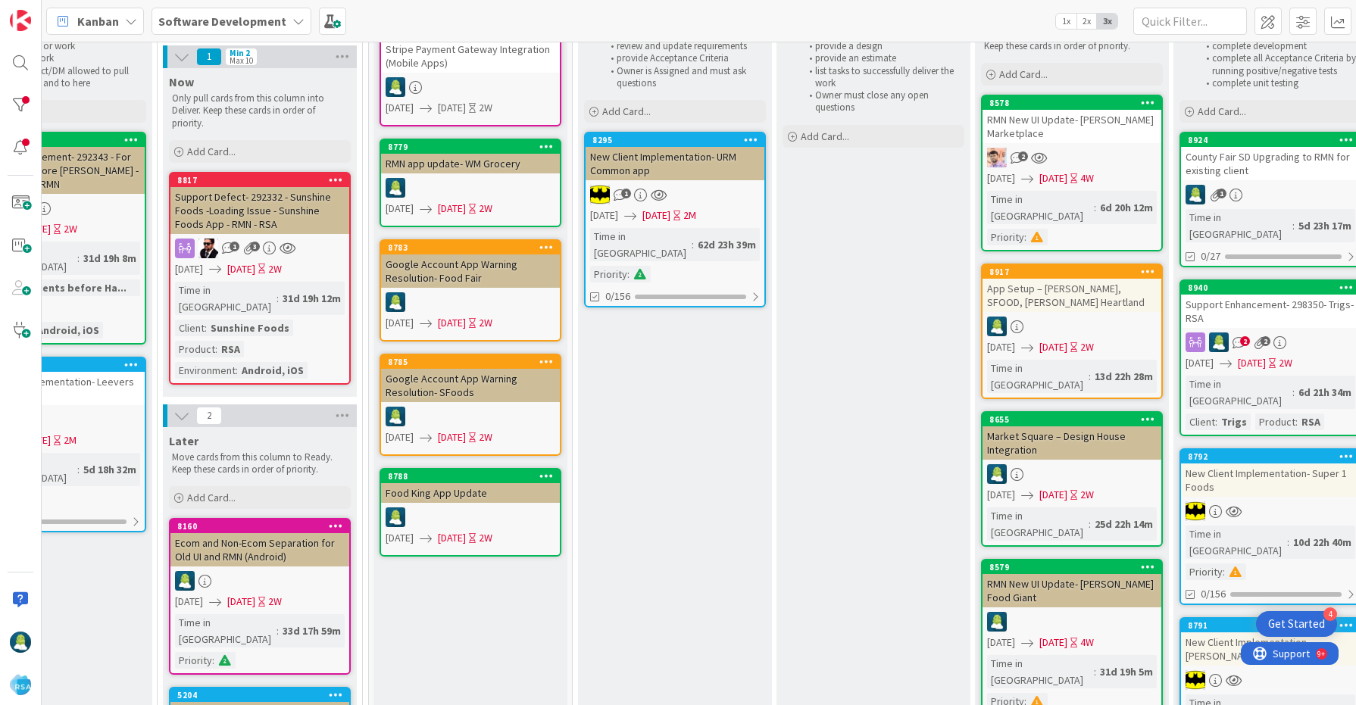
click at [540, 364] on icon at bounding box center [546, 361] width 14 height 11
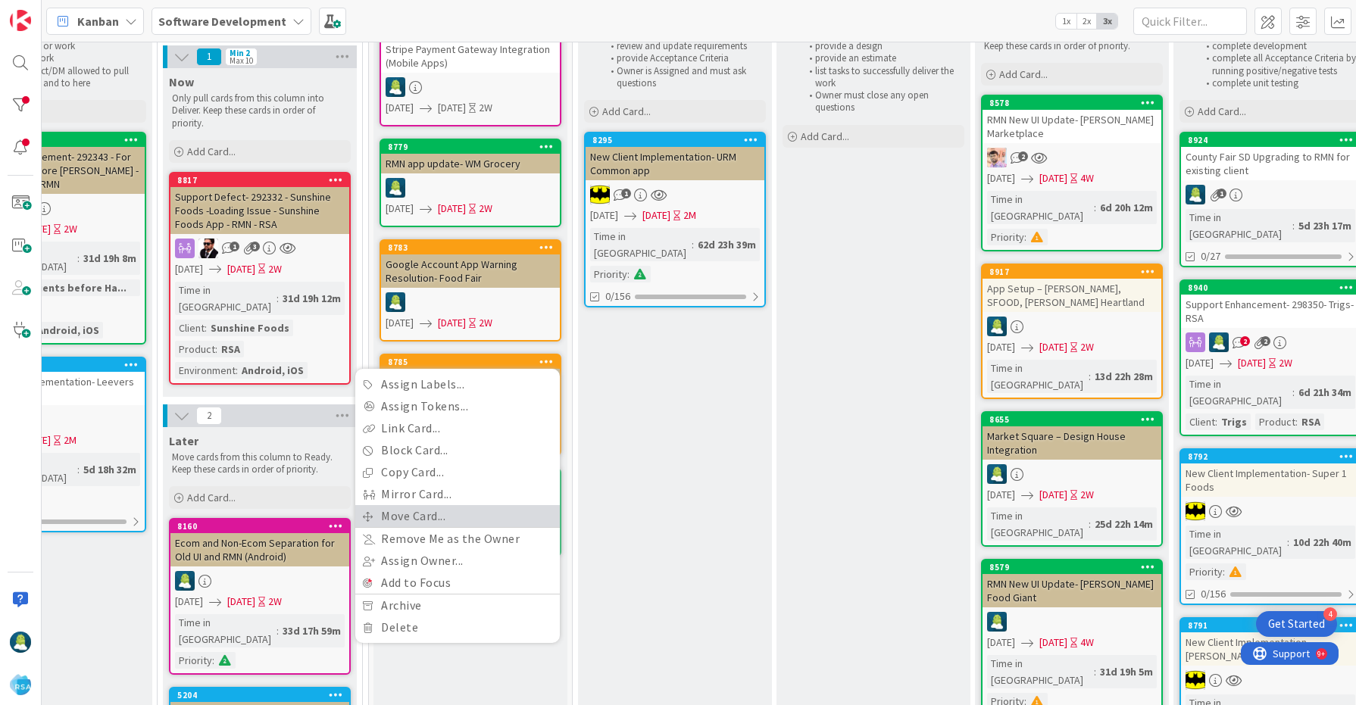
click at [487, 505] on link "Move Card..." at bounding box center [457, 516] width 205 height 22
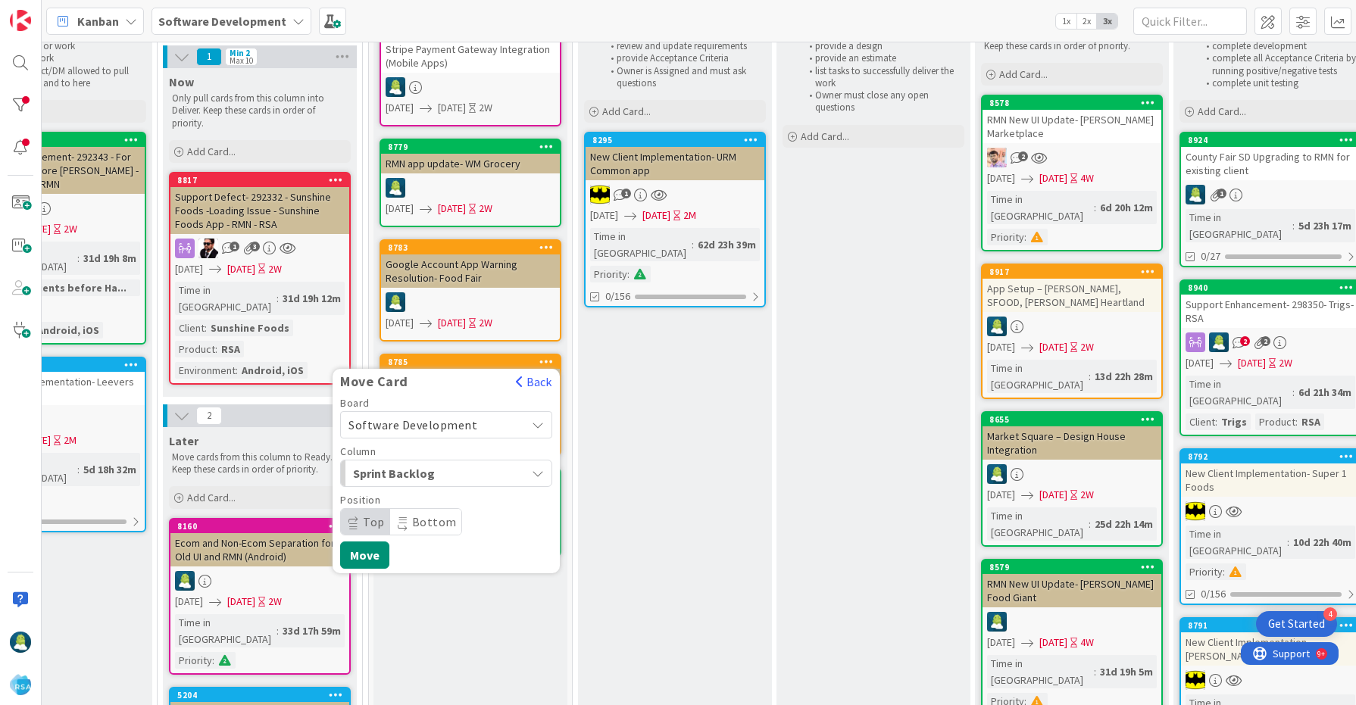
click at [424, 477] on span "Sprint Backlog" at bounding box center [410, 474] width 114 height 20
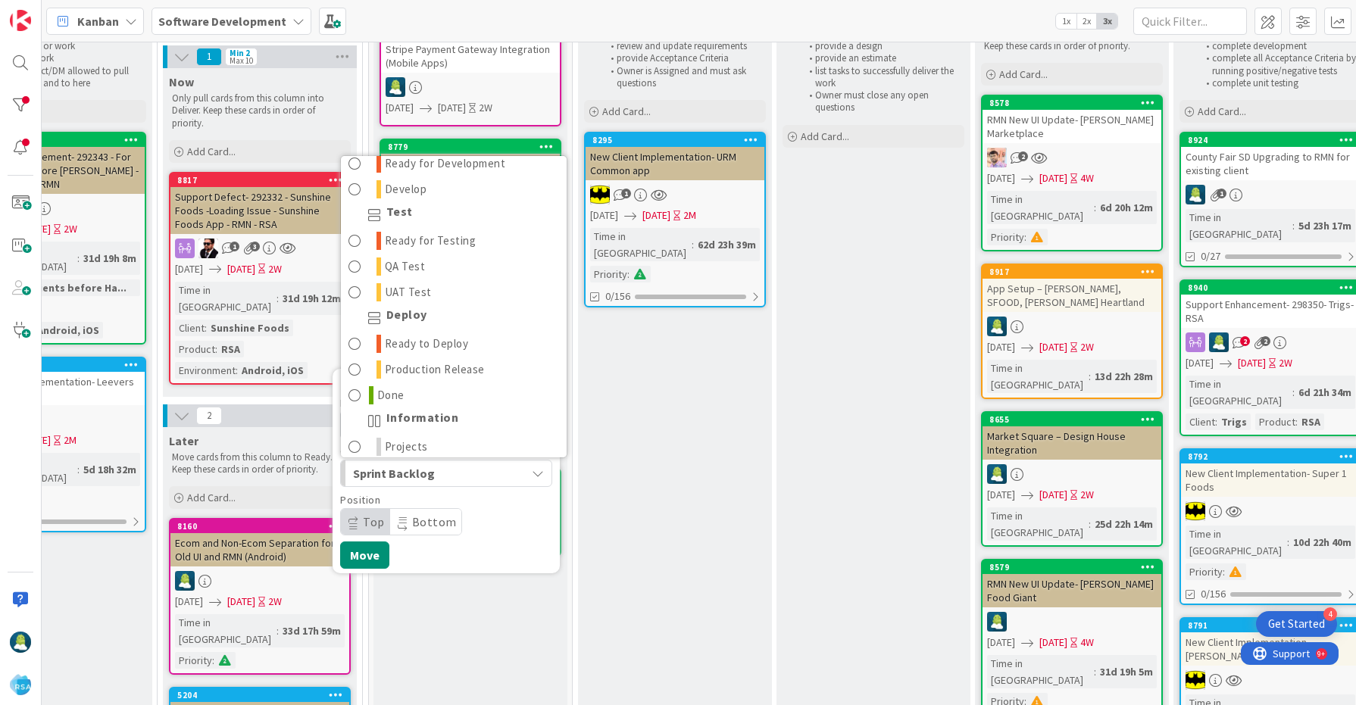
scroll to position [403, 0]
click at [450, 383] on link "Done" at bounding box center [454, 390] width 226 height 26
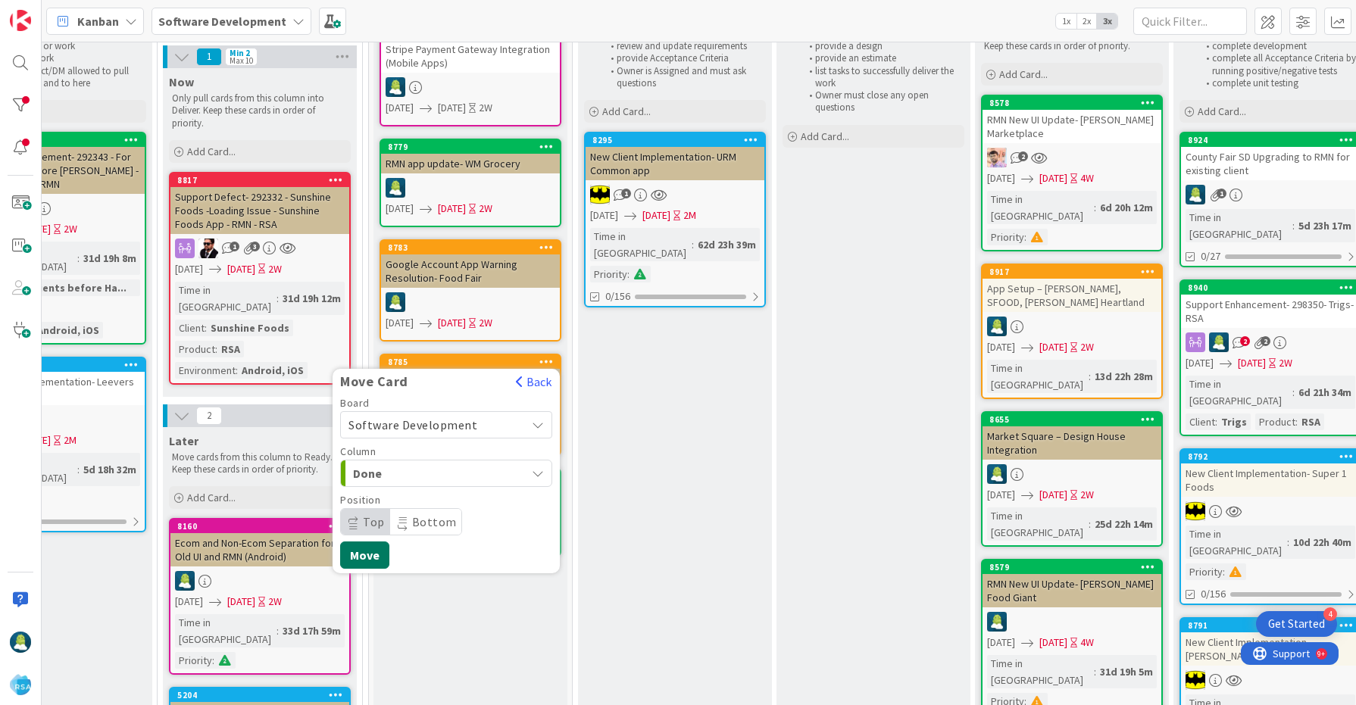
click at [370, 553] on button "Move" at bounding box center [364, 555] width 49 height 27
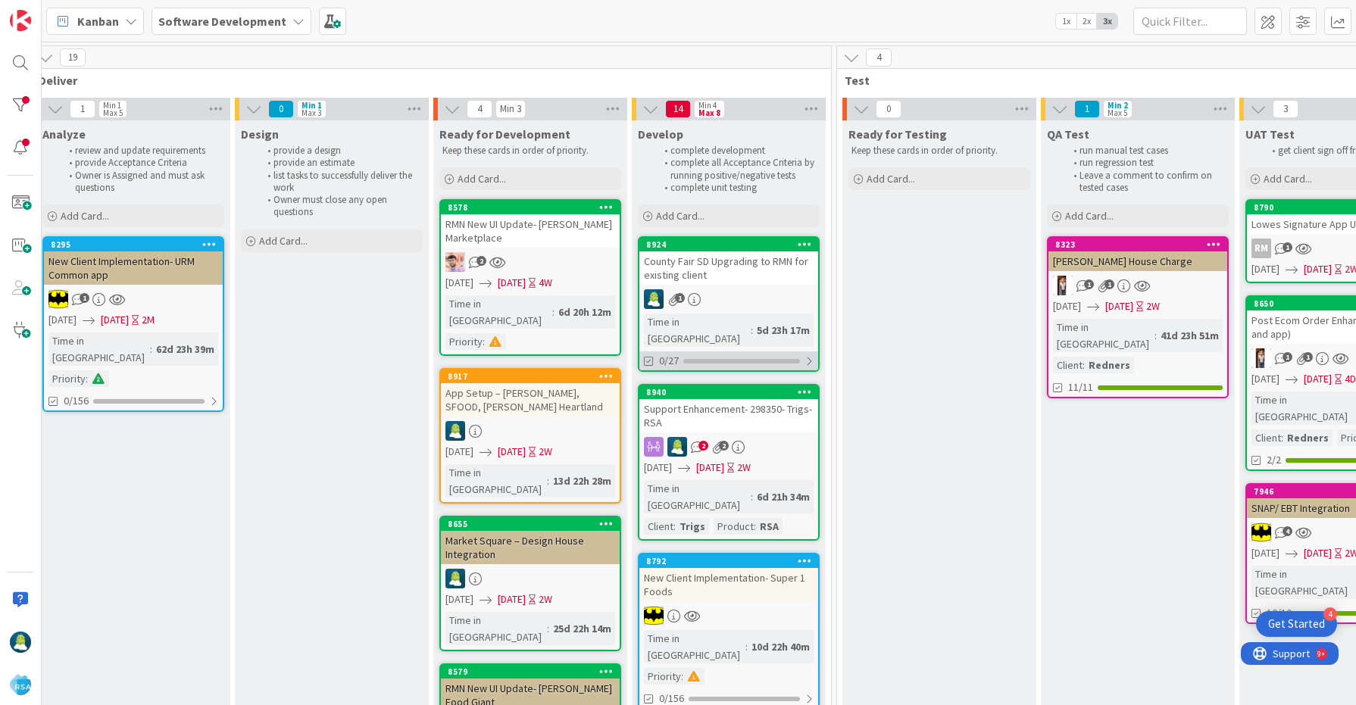
scroll to position [0, 1648]
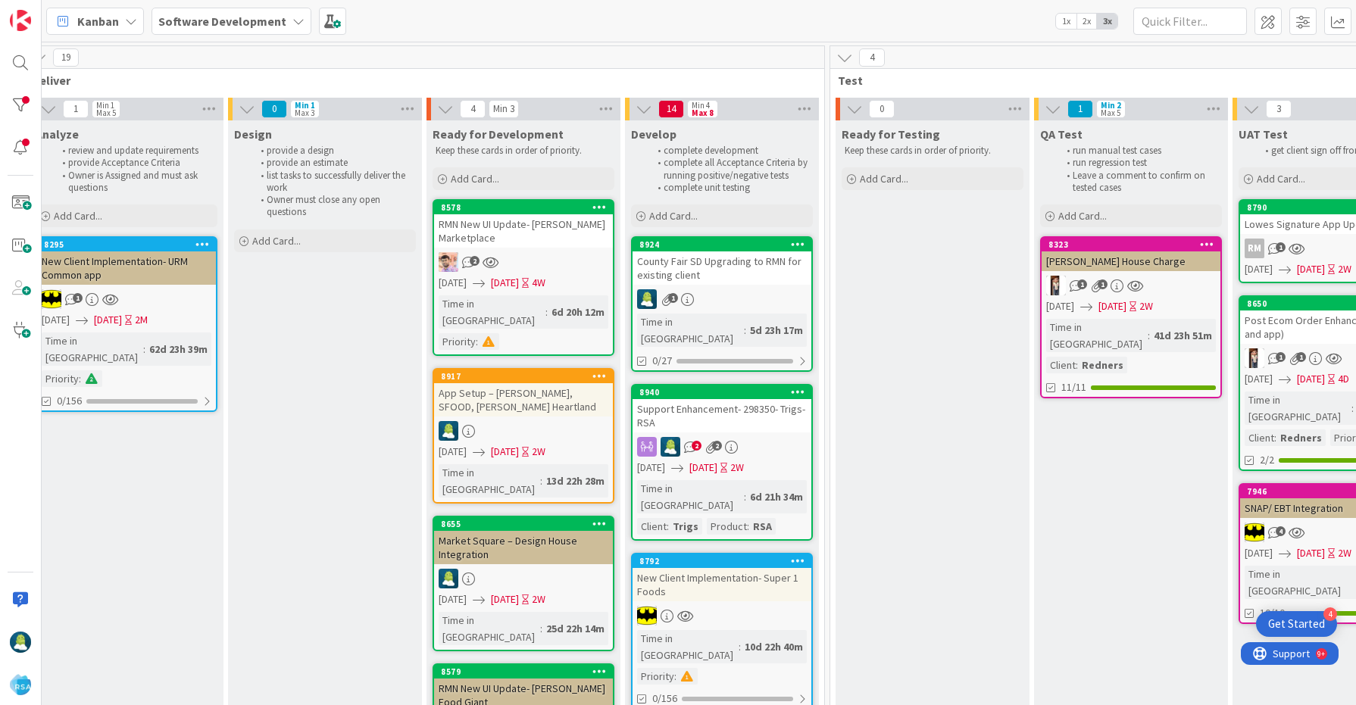
click at [732, 277] on div "County Fair SD Upgrading to RMN for existing client" at bounding box center [722, 268] width 179 height 33
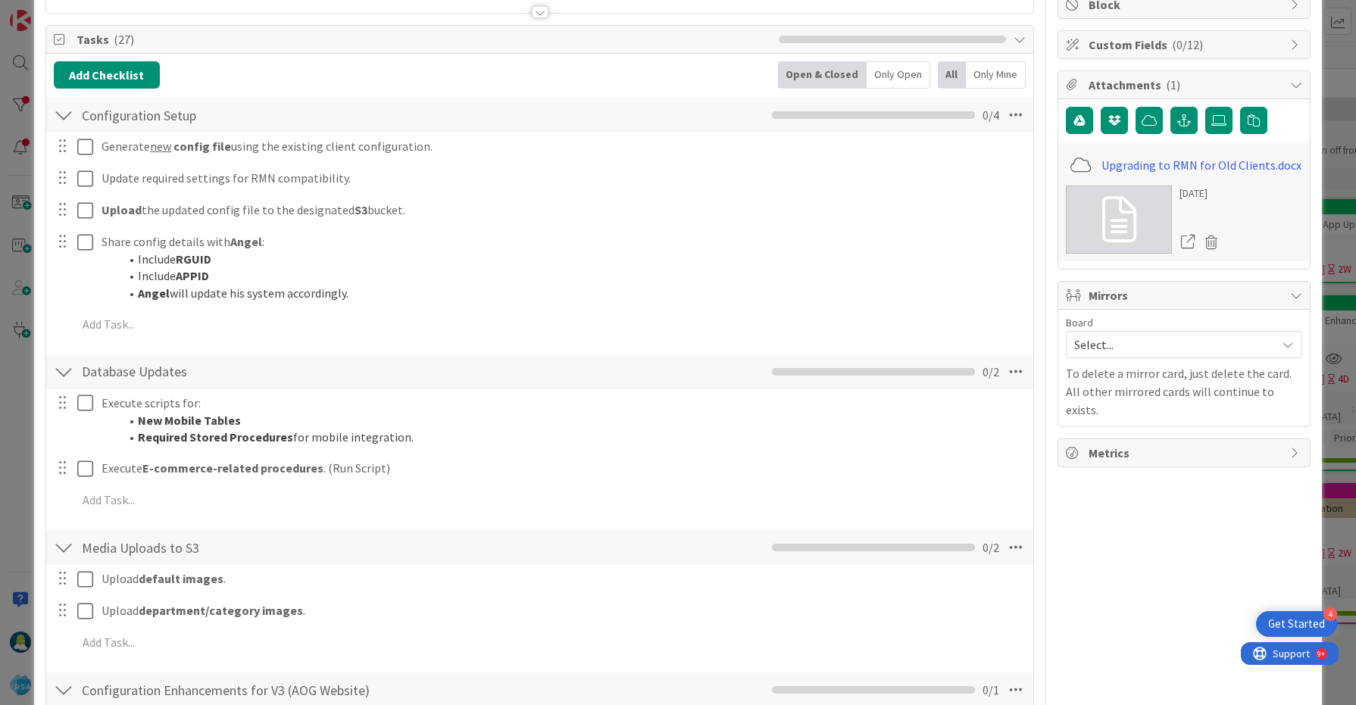
scroll to position [43, 0]
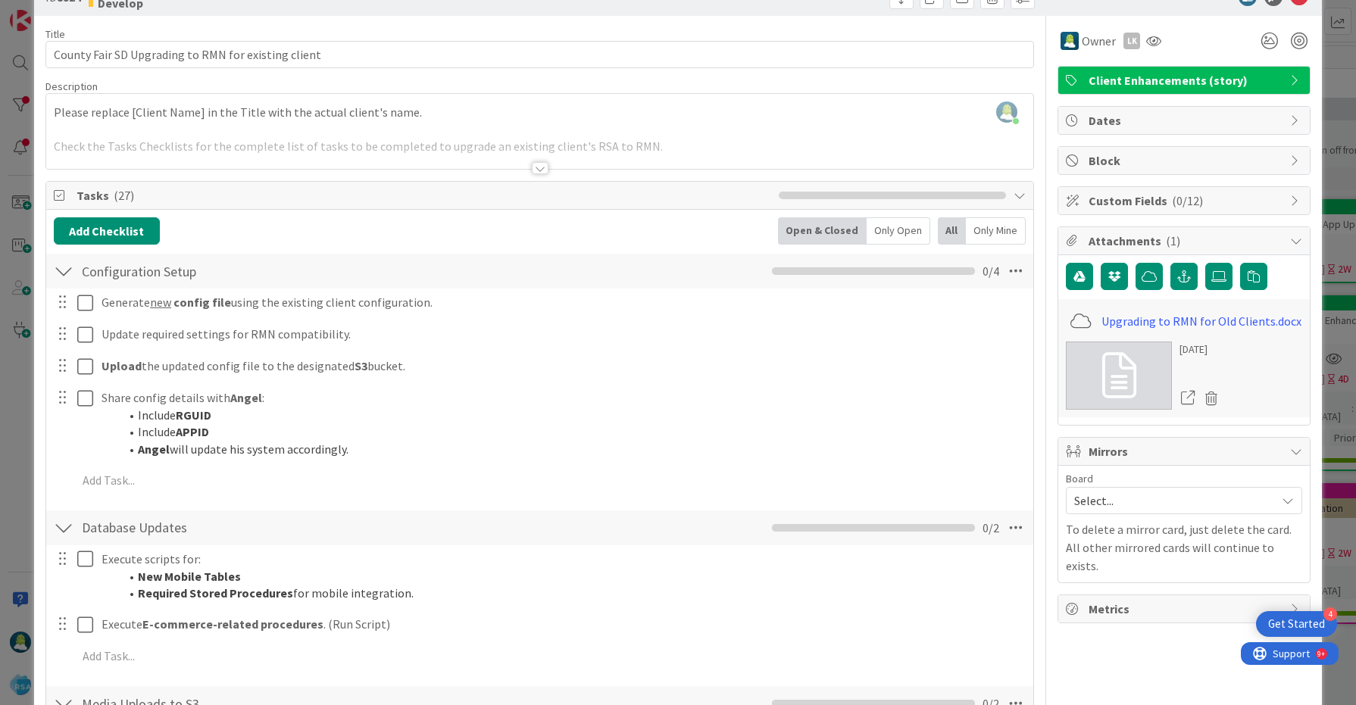
click at [1020, 198] on icon at bounding box center [1020, 195] width 12 height 12
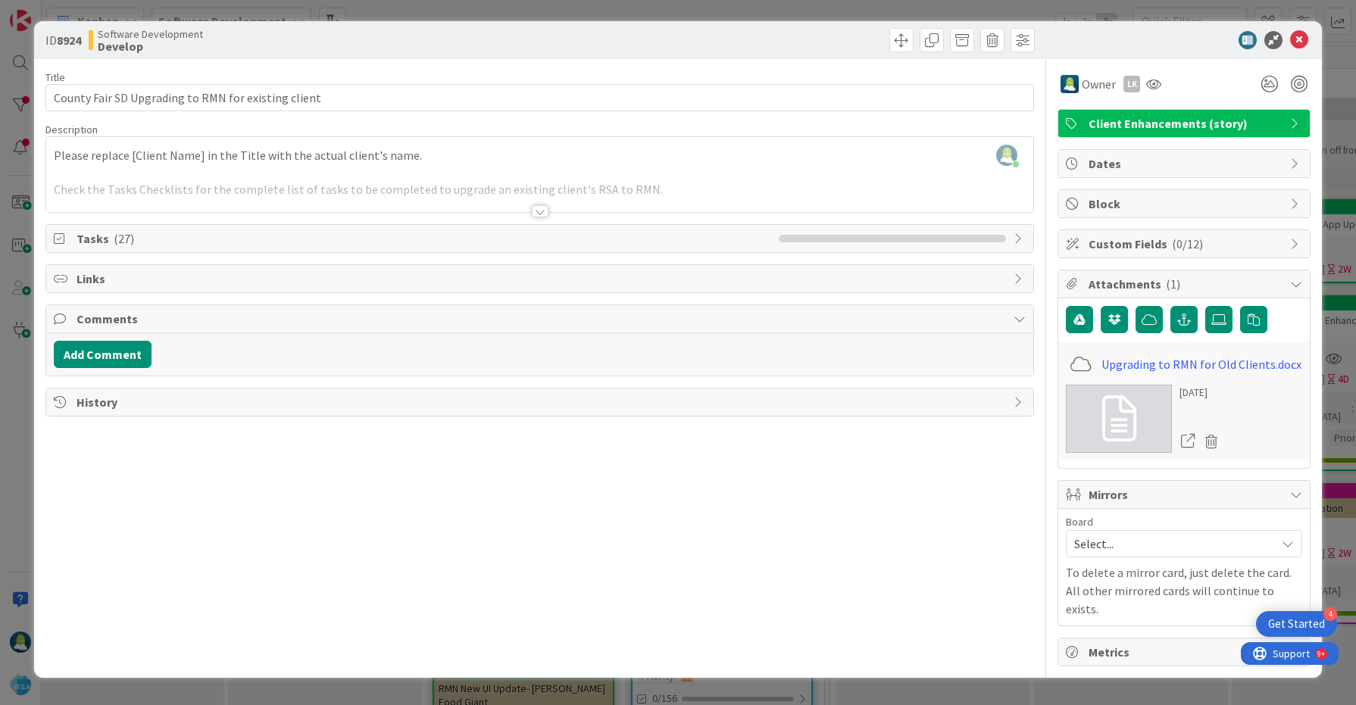
scroll to position [0, 0]
click at [64, 236] on icon at bounding box center [61, 239] width 15 height 12
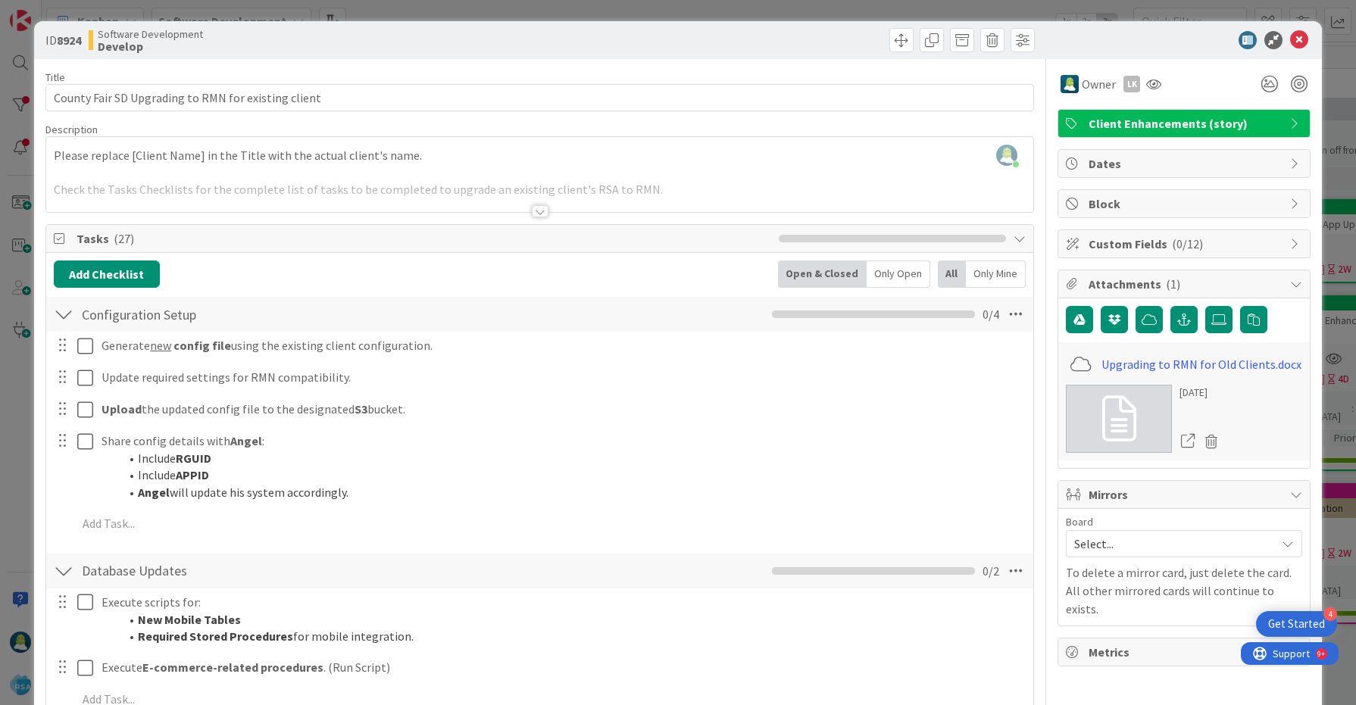
click at [62, 236] on icon at bounding box center [61, 239] width 15 height 12
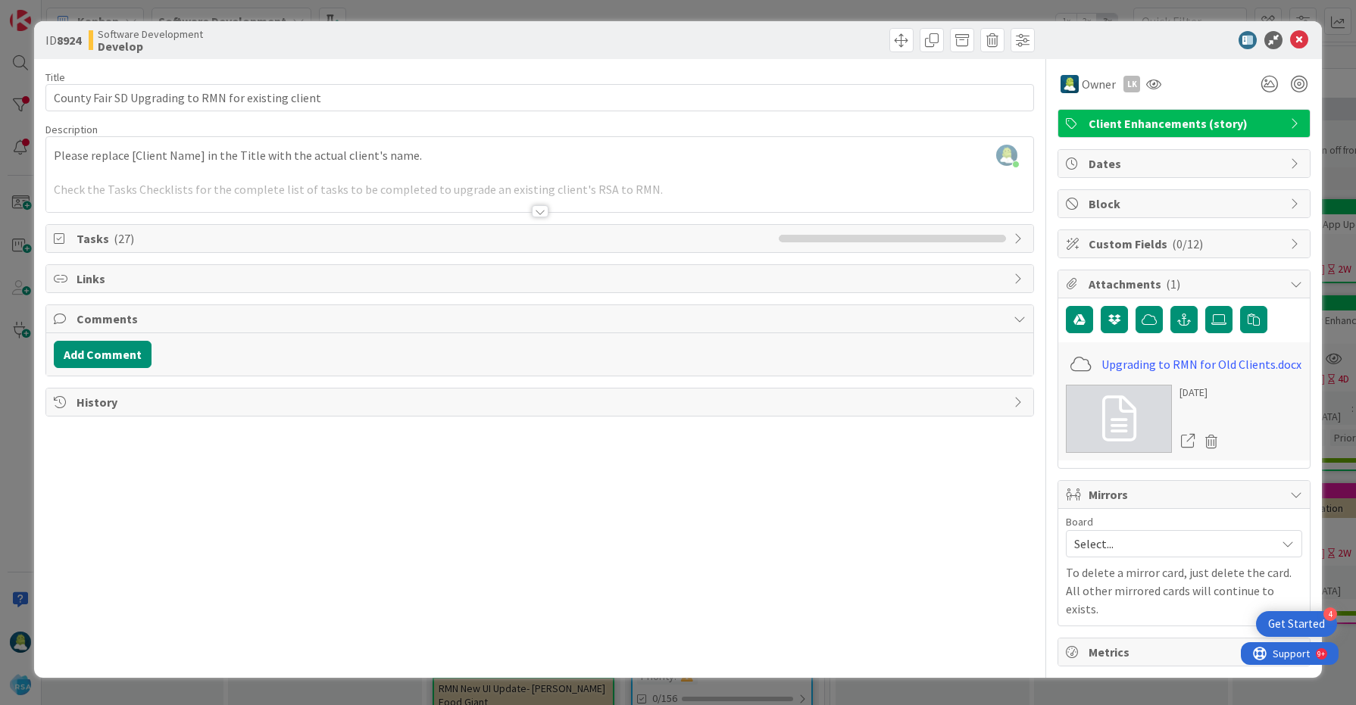
click at [62, 236] on icon at bounding box center [61, 239] width 15 height 12
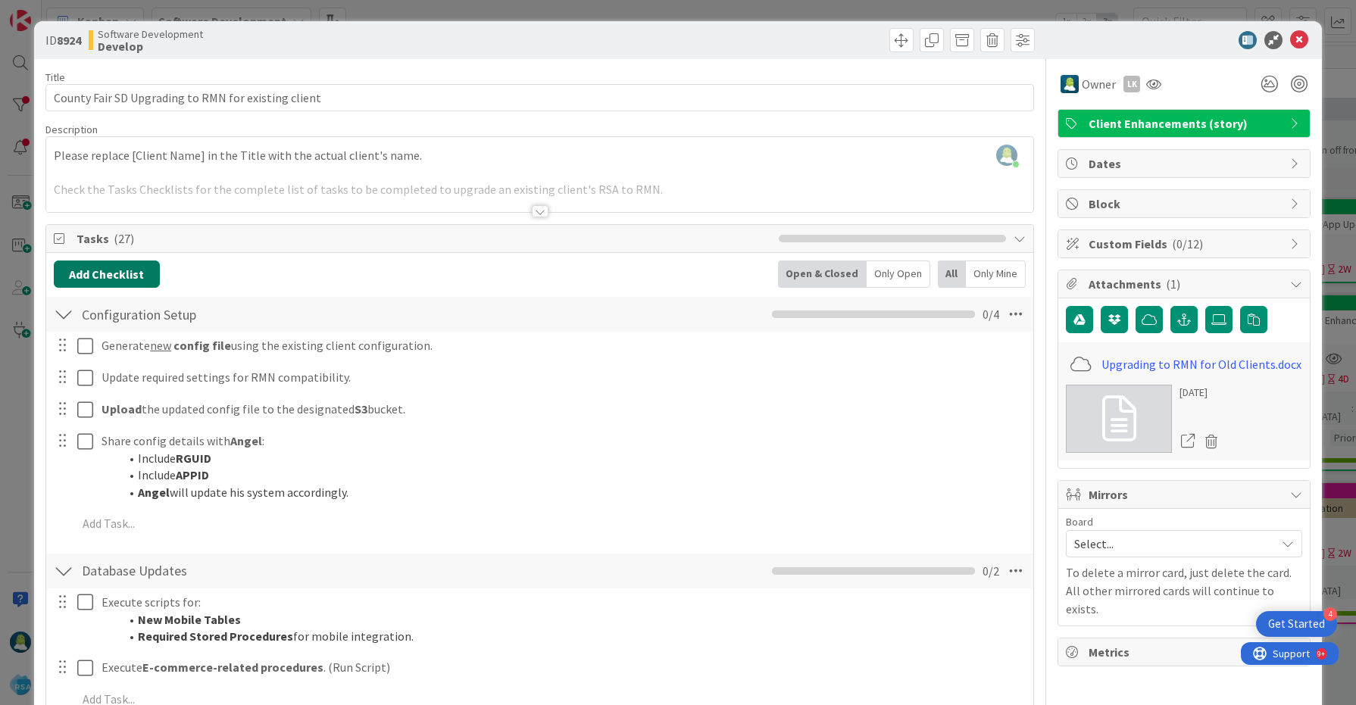
click at [105, 277] on button "Add Checklist" at bounding box center [107, 274] width 106 height 27
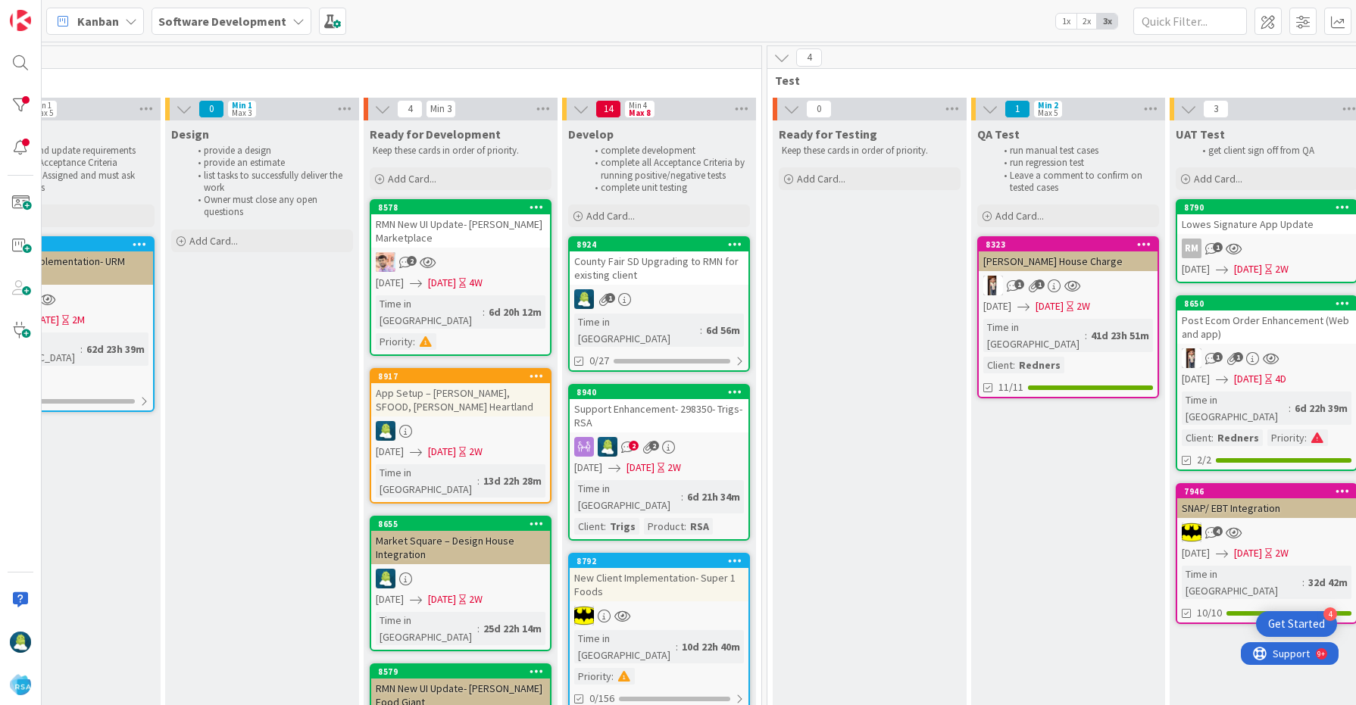
scroll to position [0, 1711]
click at [690, 400] on div "Support Enhancement- 298350- Trigs-RSA" at bounding box center [658, 415] width 179 height 33
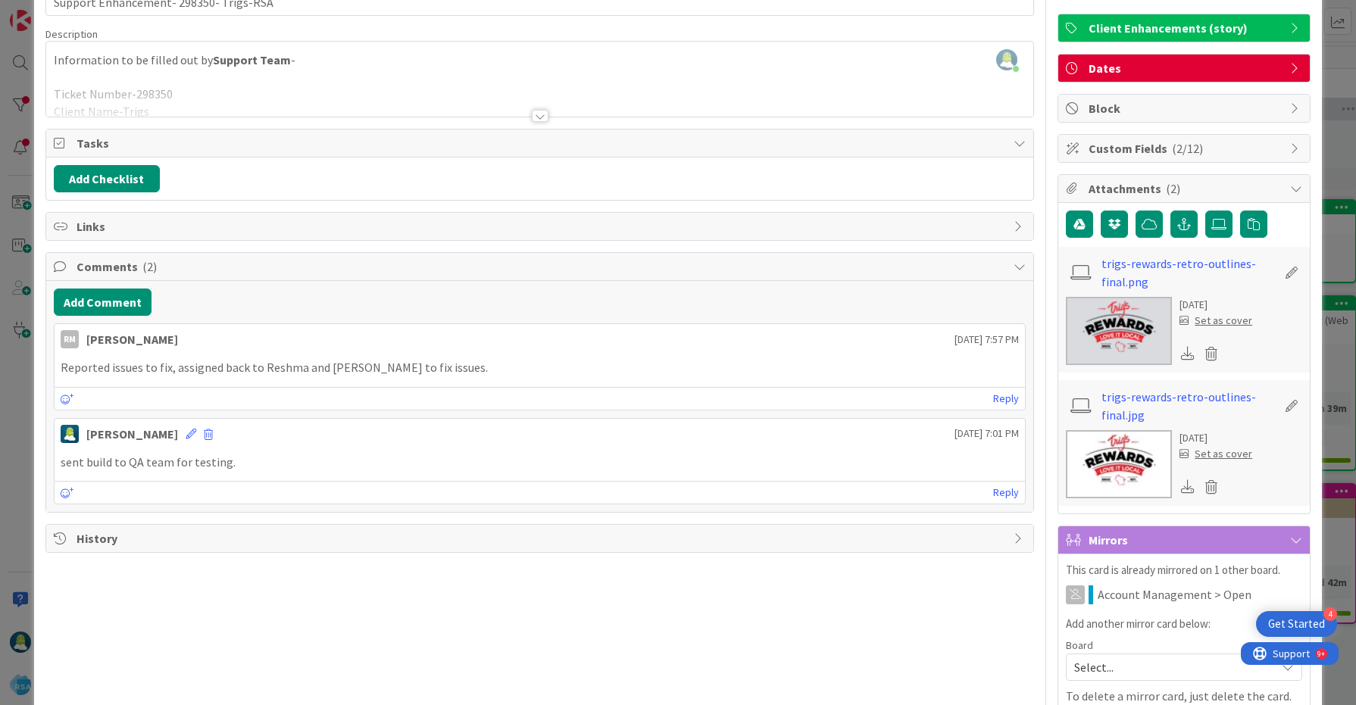
scroll to position [98, 0]
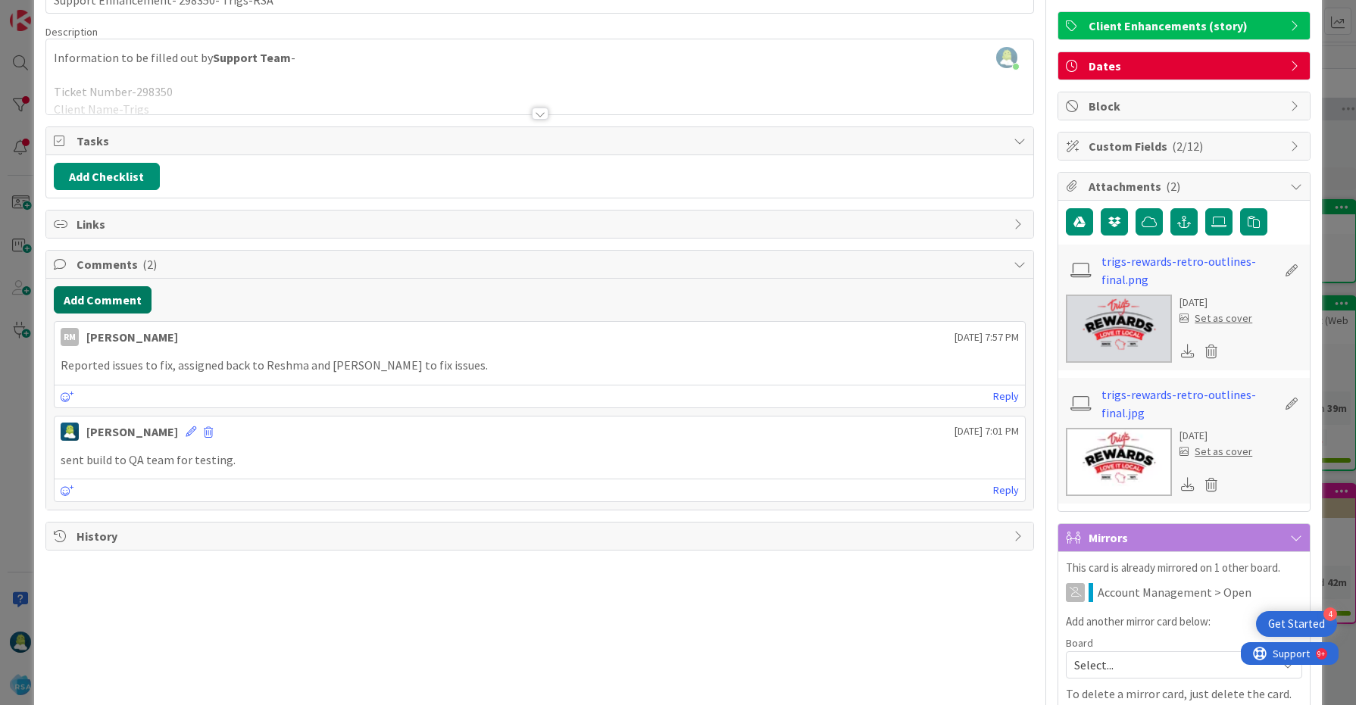
click at [108, 308] on button "Add Comment" at bounding box center [103, 299] width 98 height 27
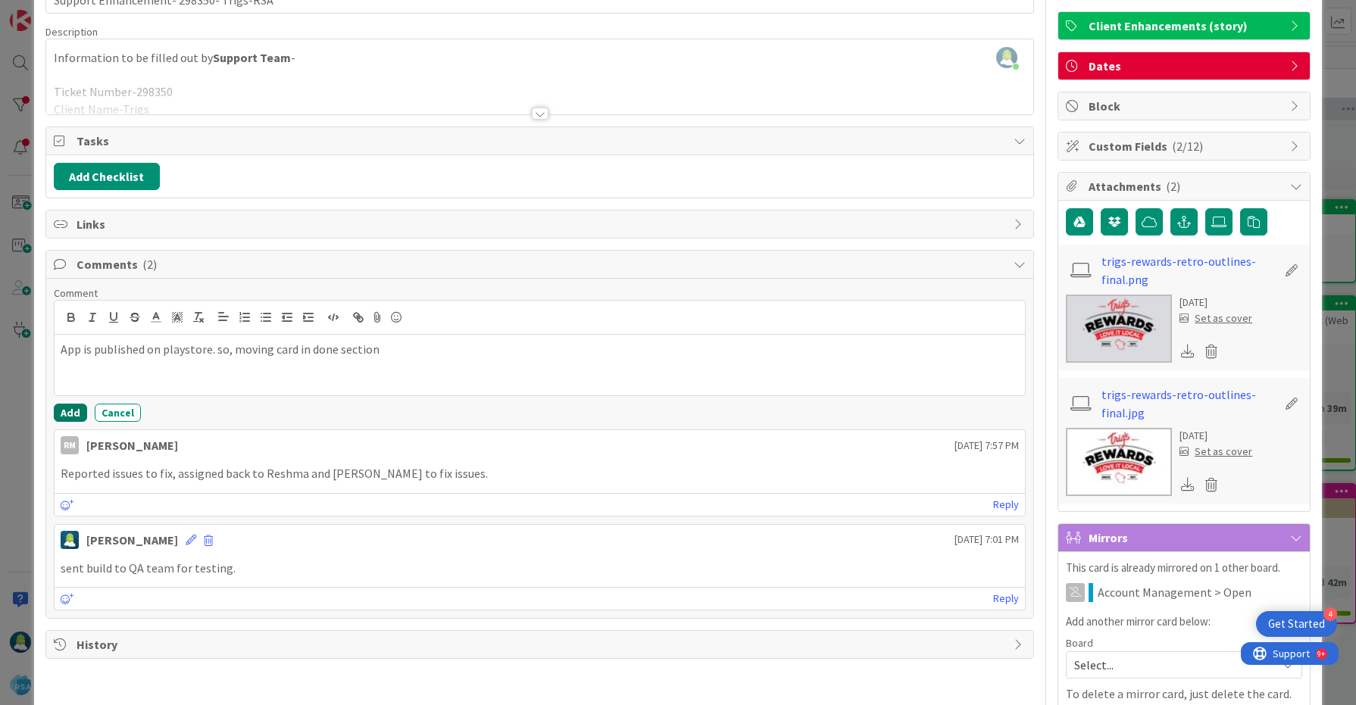
click at [67, 414] on button "Add" at bounding box center [70, 413] width 33 height 18
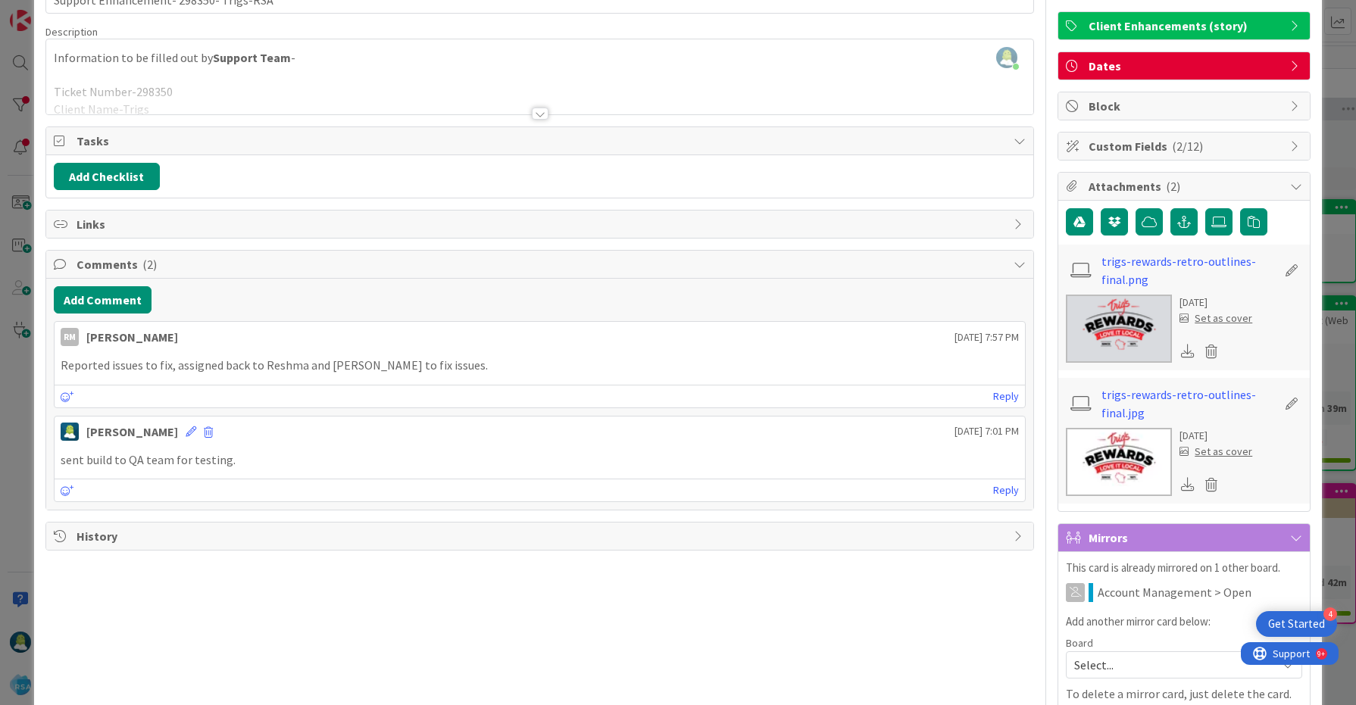
scroll to position [0, 0]
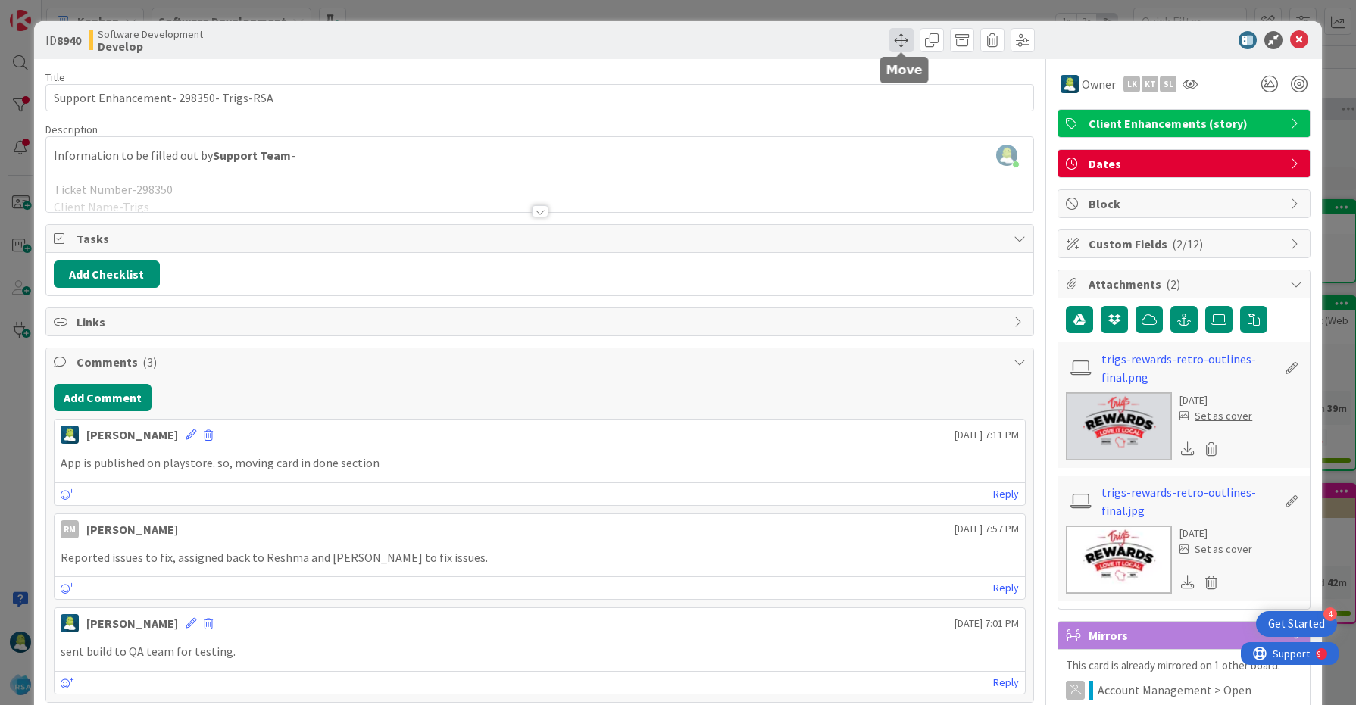
click at [896, 35] on span at bounding box center [901, 40] width 24 height 24
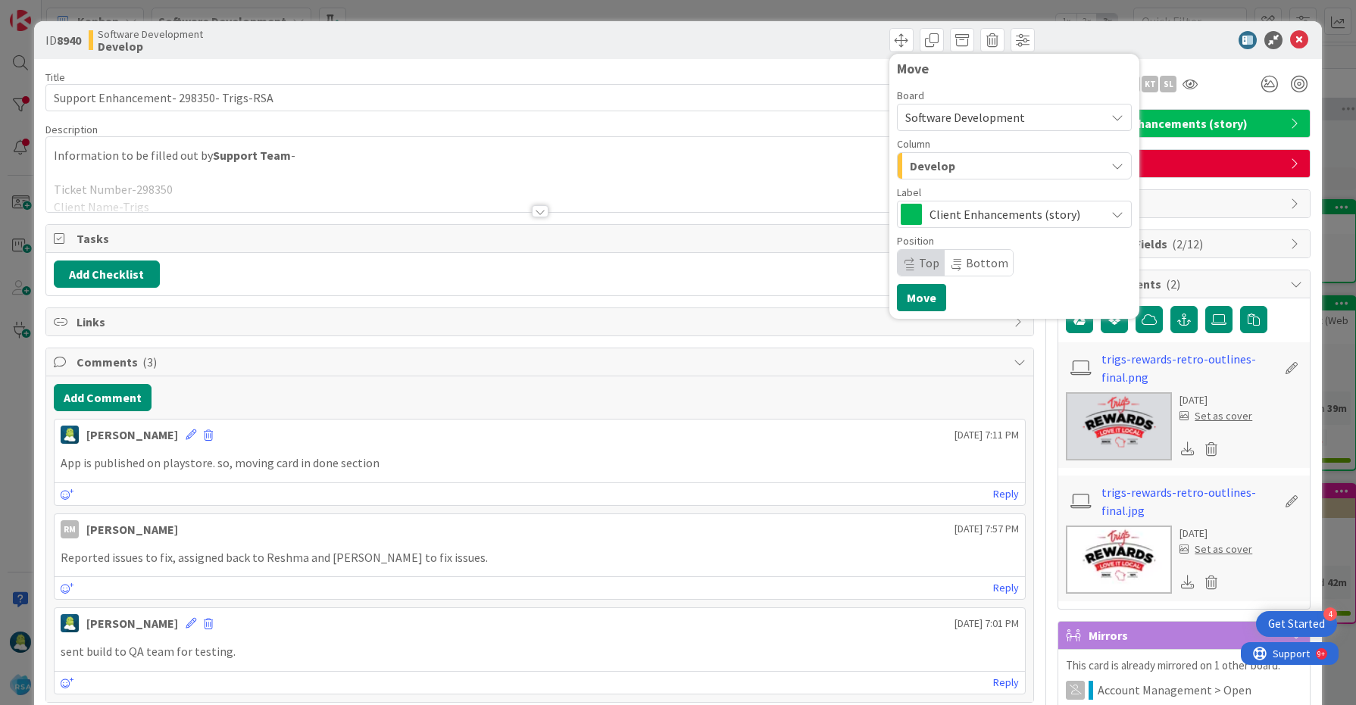
click at [983, 165] on div "Develop" at bounding box center [1005, 166] width 199 height 24
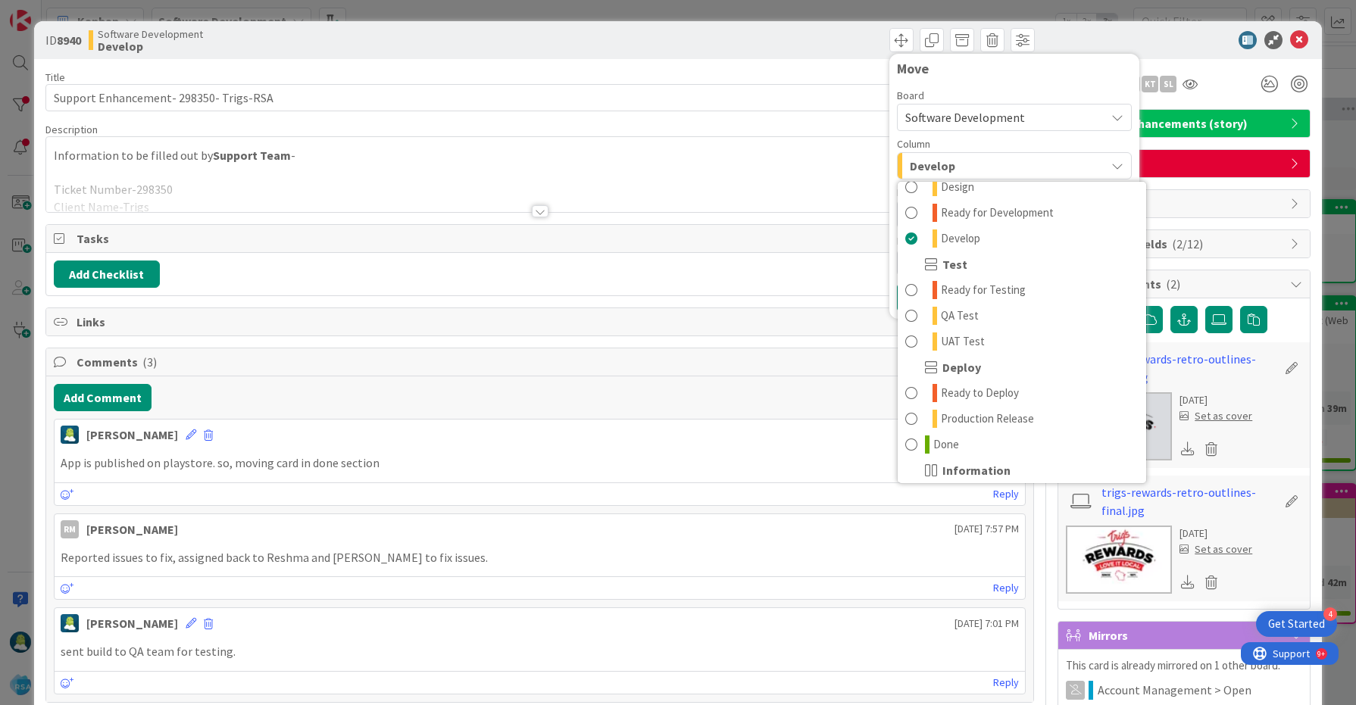
scroll to position [432, 0]
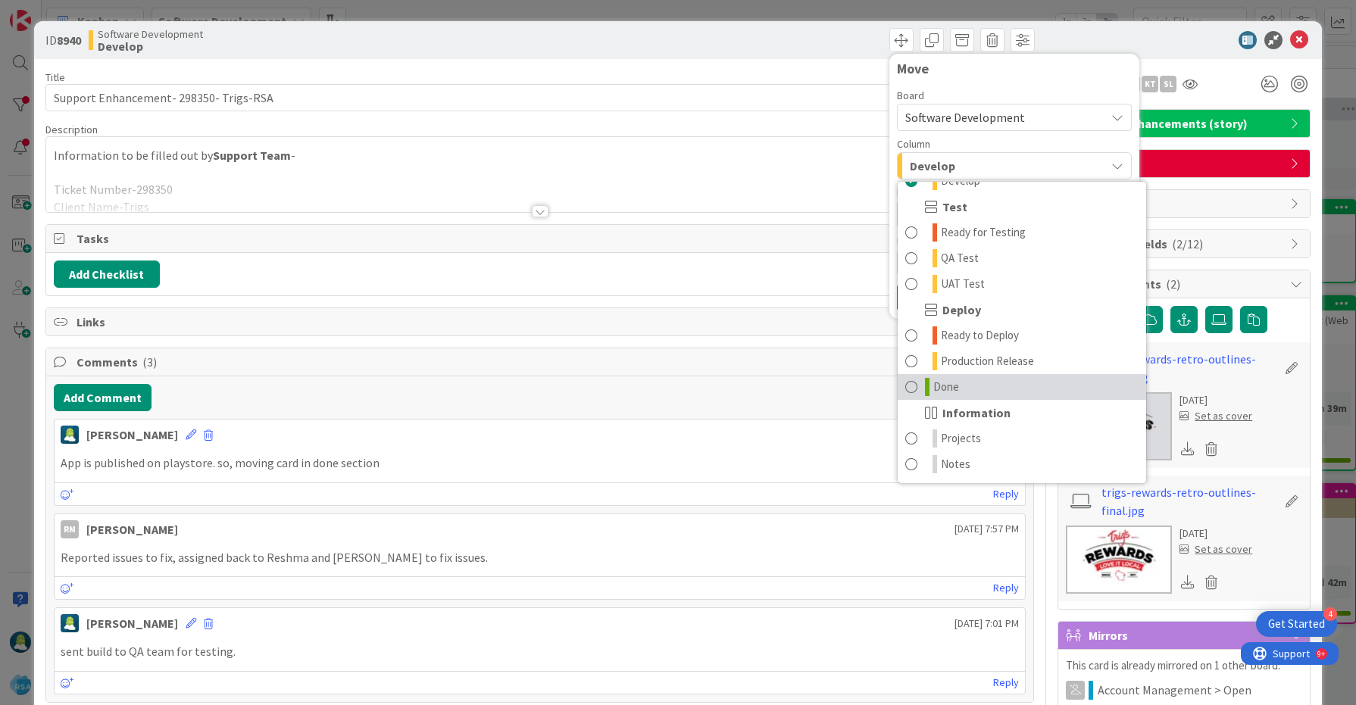
click at [982, 386] on link "Done" at bounding box center [1022, 387] width 248 height 26
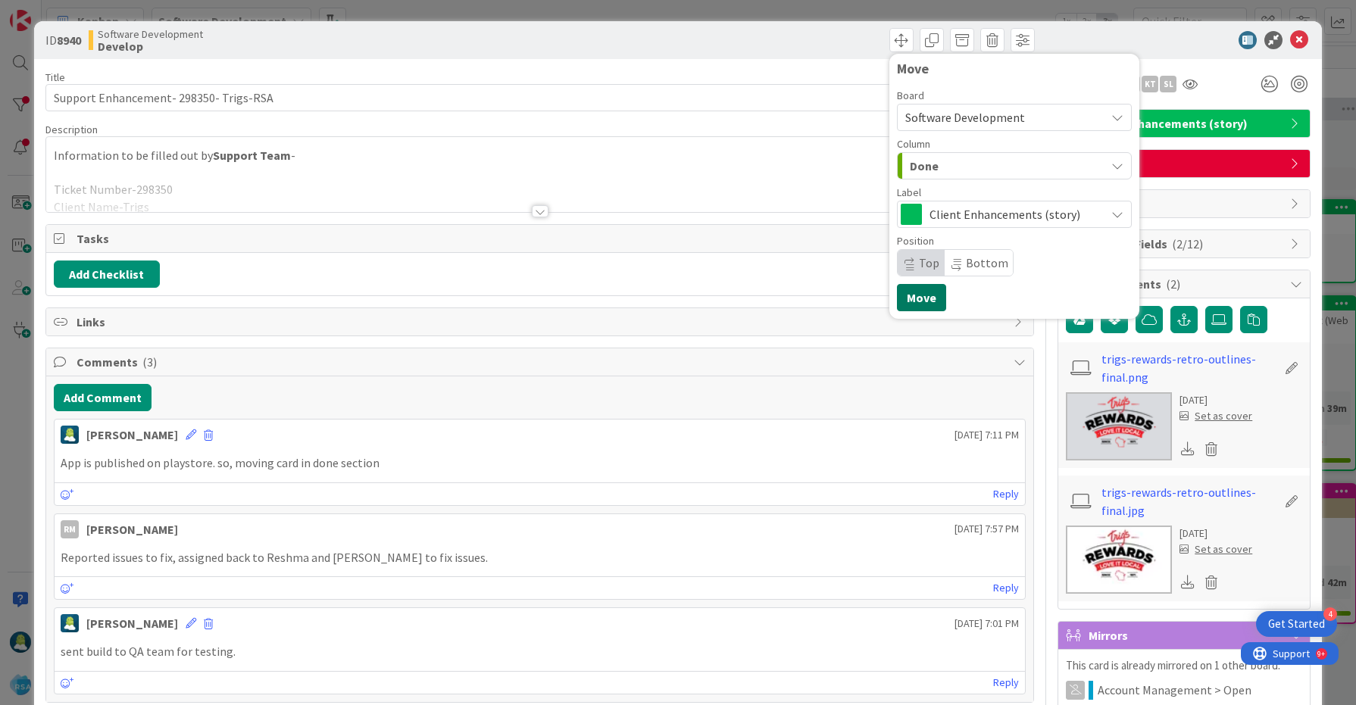
click at [926, 302] on button "Move" at bounding box center [921, 297] width 49 height 27
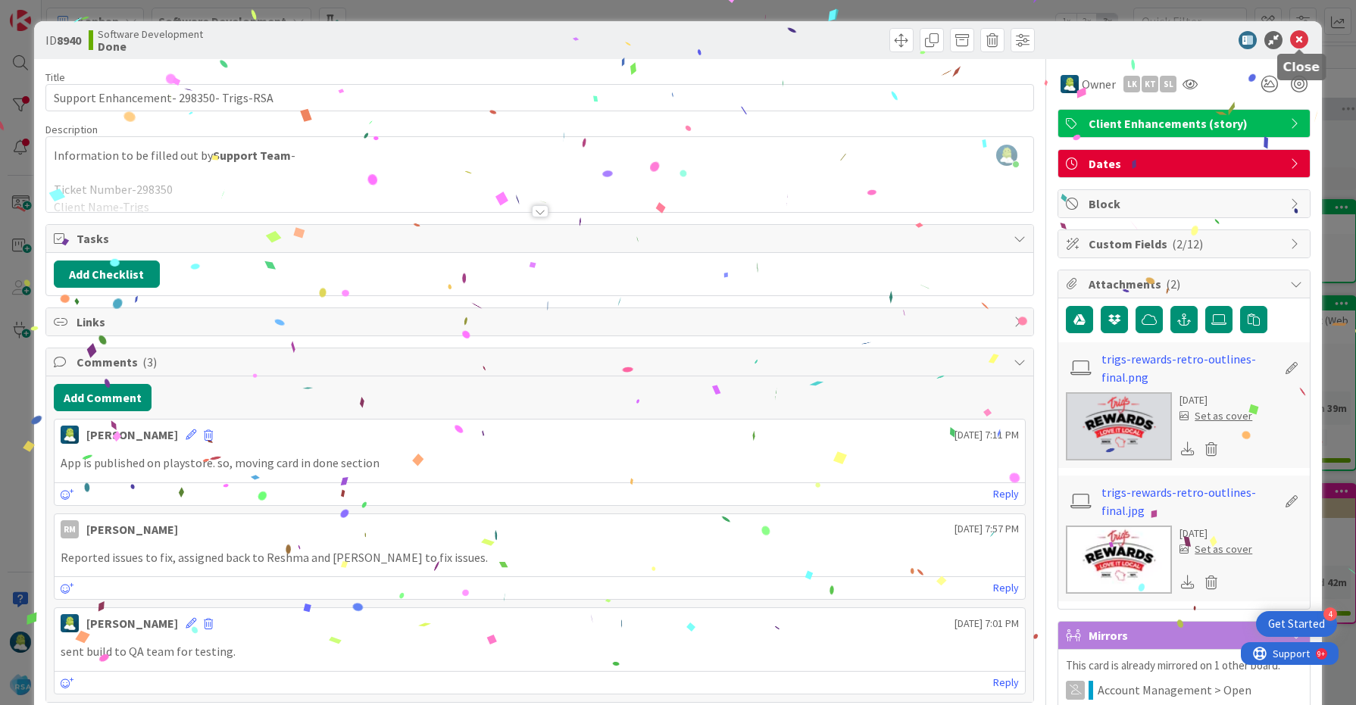
click at [1298, 39] on icon at bounding box center [1299, 40] width 18 height 18
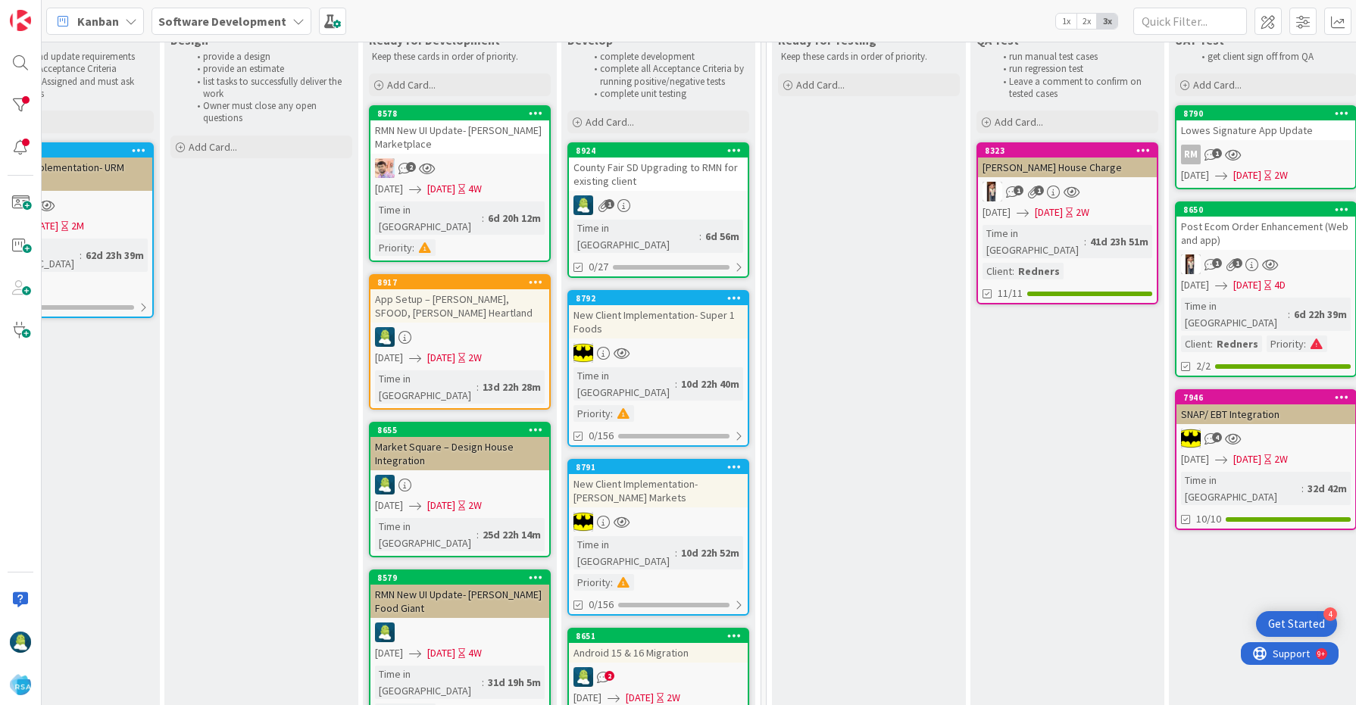
scroll to position [223, 1711]
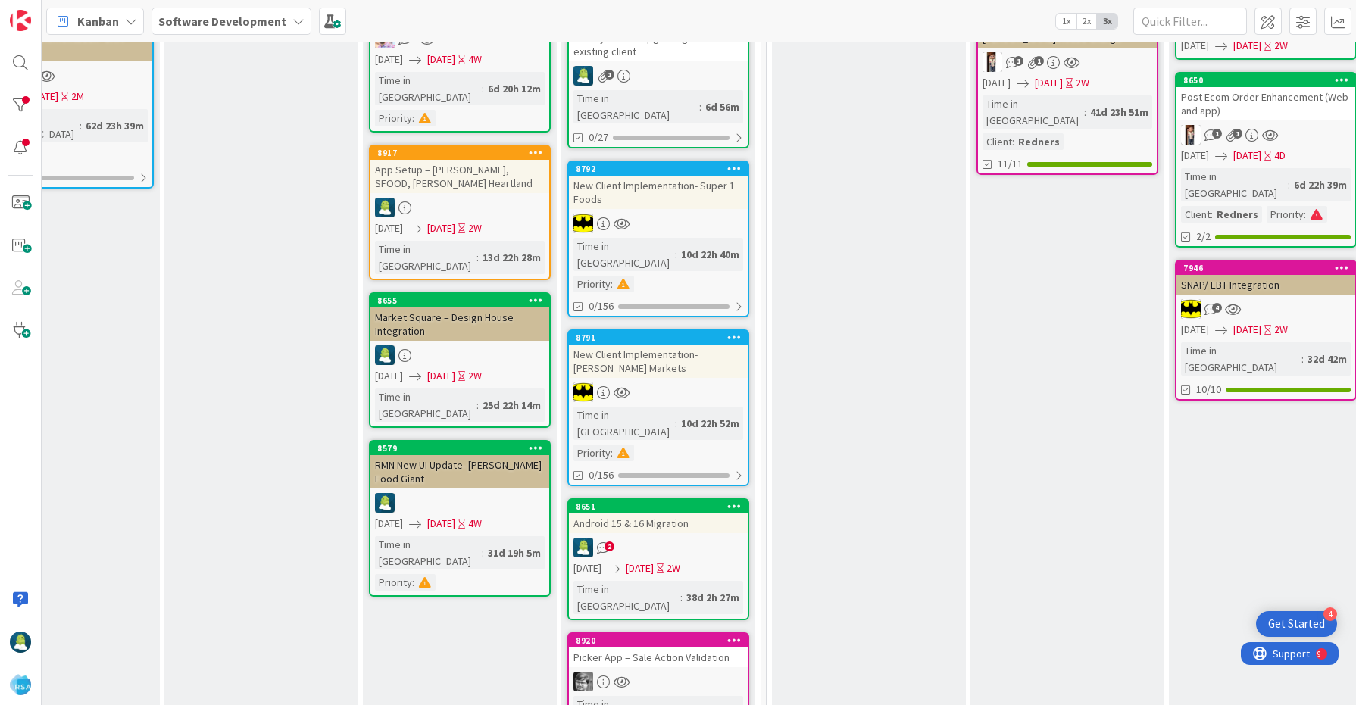
click at [682, 345] on div "New Client Implementation- [PERSON_NAME] Markets" at bounding box center [658, 361] width 179 height 33
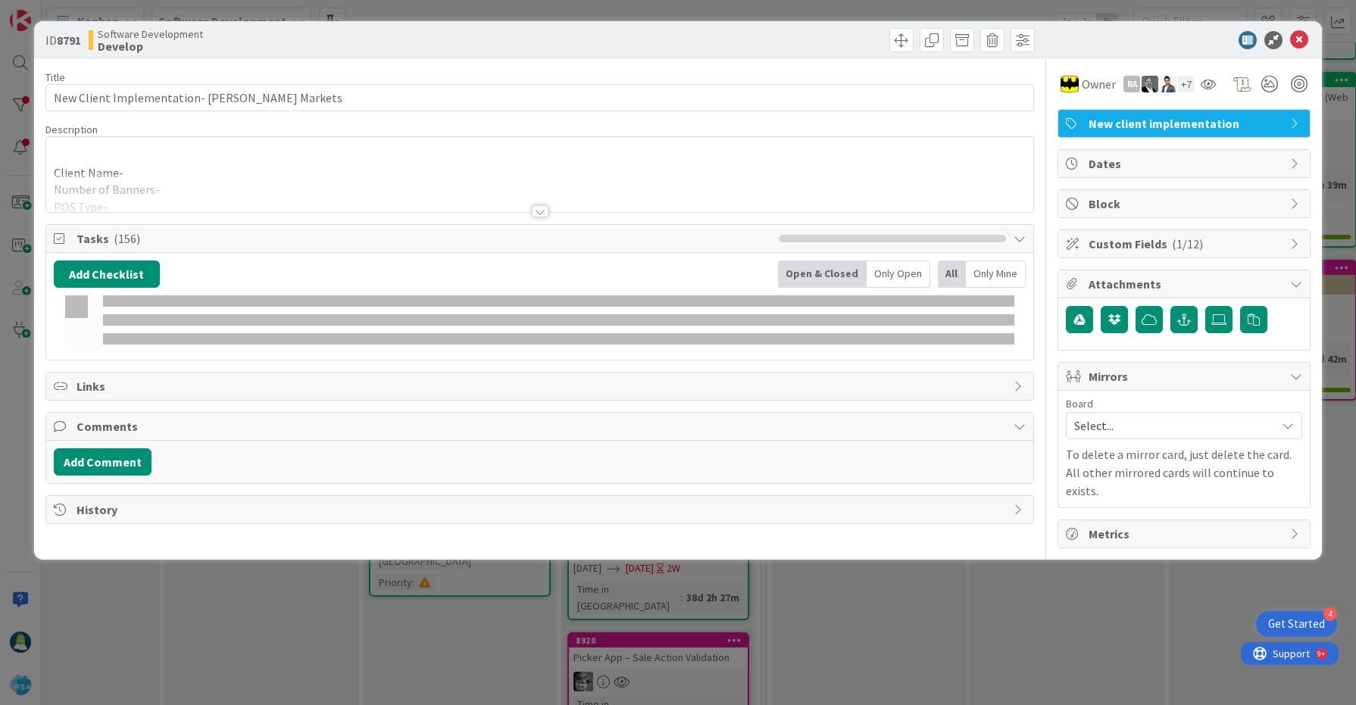
click at [1301, 42] on icon at bounding box center [1299, 40] width 18 height 18
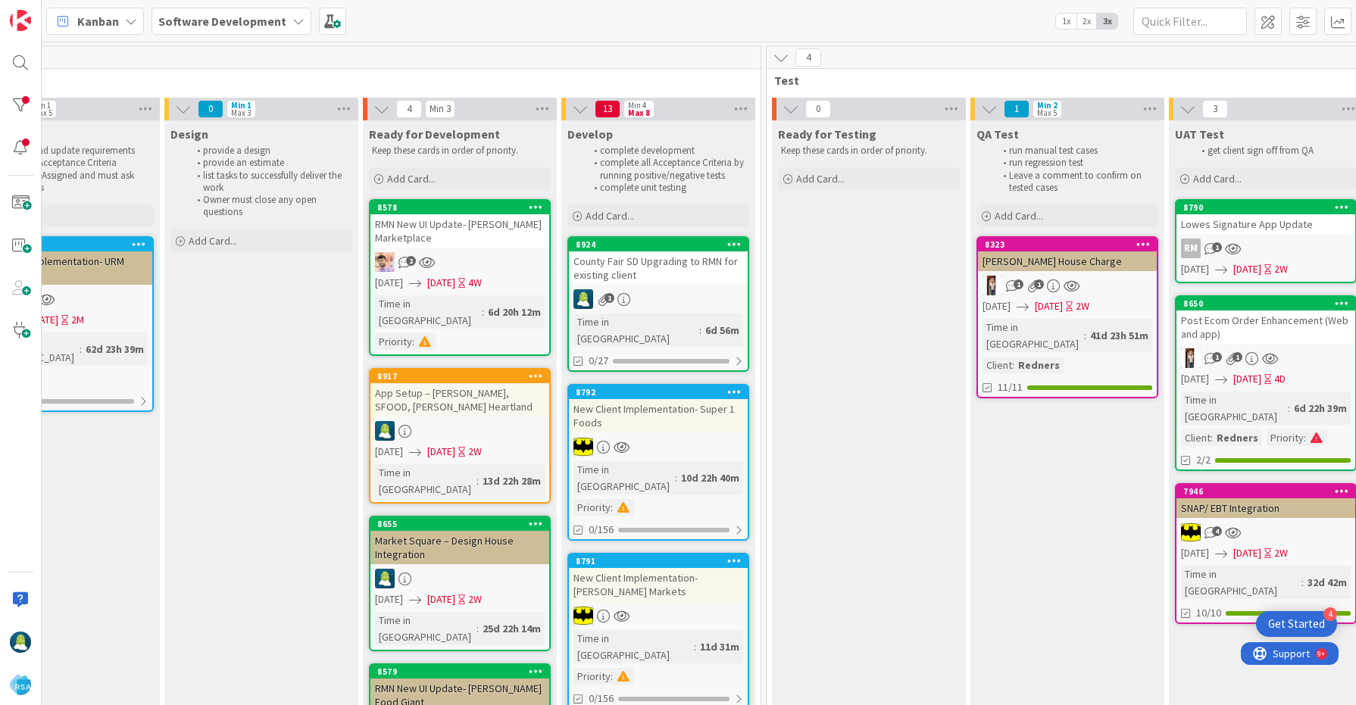
click at [680, 272] on div "County Fair SD Upgrading to RMN for existing client" at bounding box center [658, 268] width 179 height 33
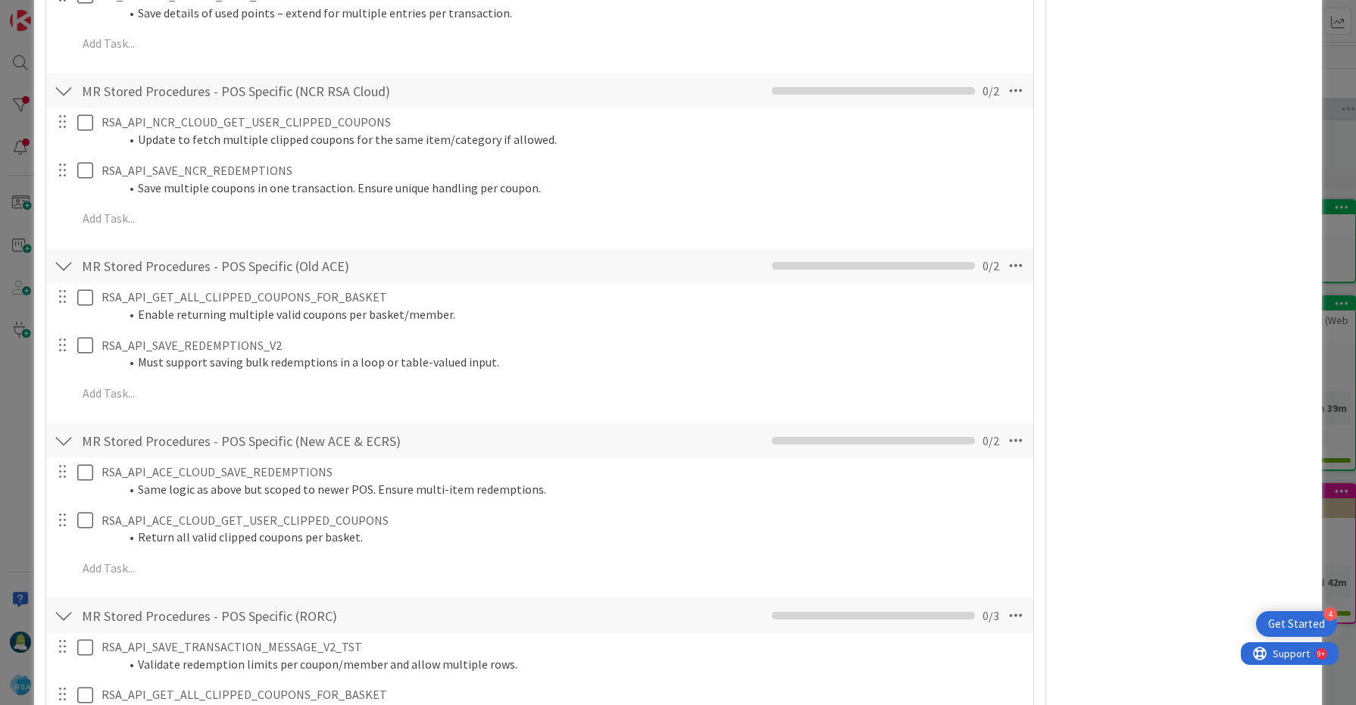
scroll to position [1890, 0]
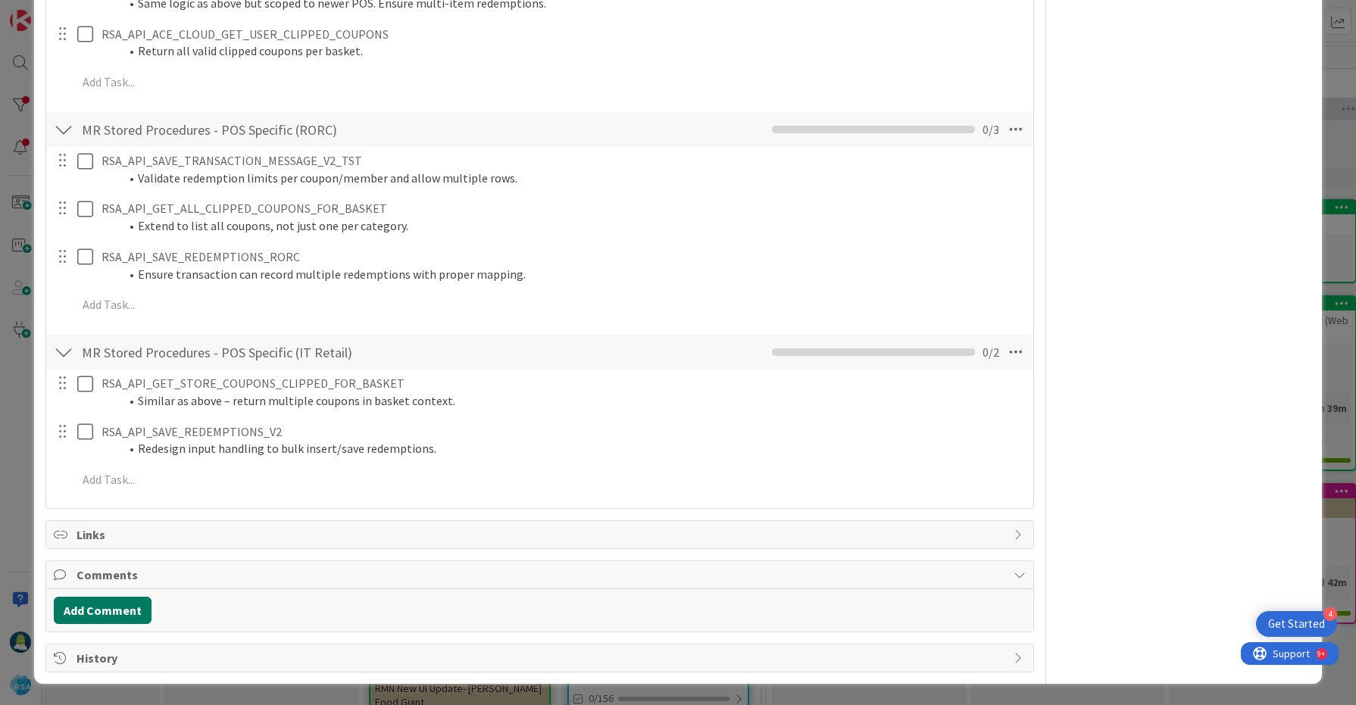
click at [115, 608] on button "Add Comment" at bounding box center [103, 610] width 98 height 27
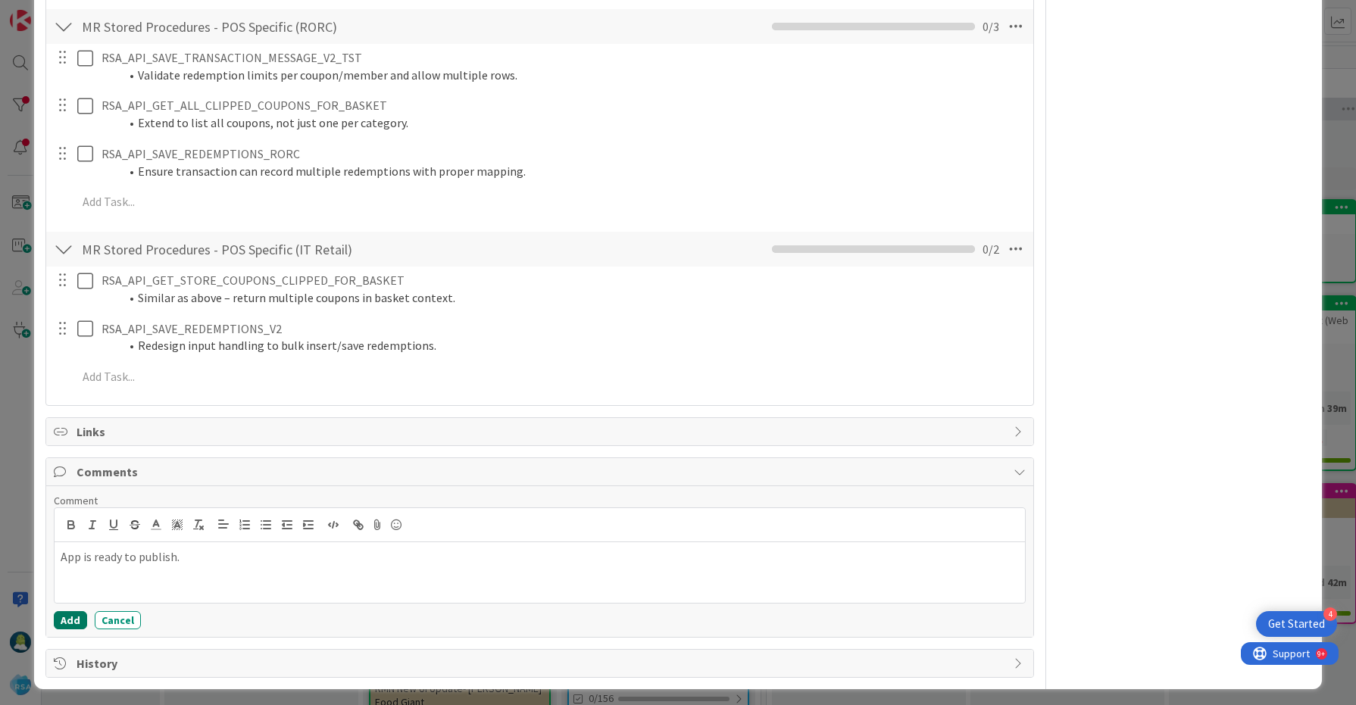
click at [75, 624] on button "Add" at bounding box center [70, 620] width 33 height 18
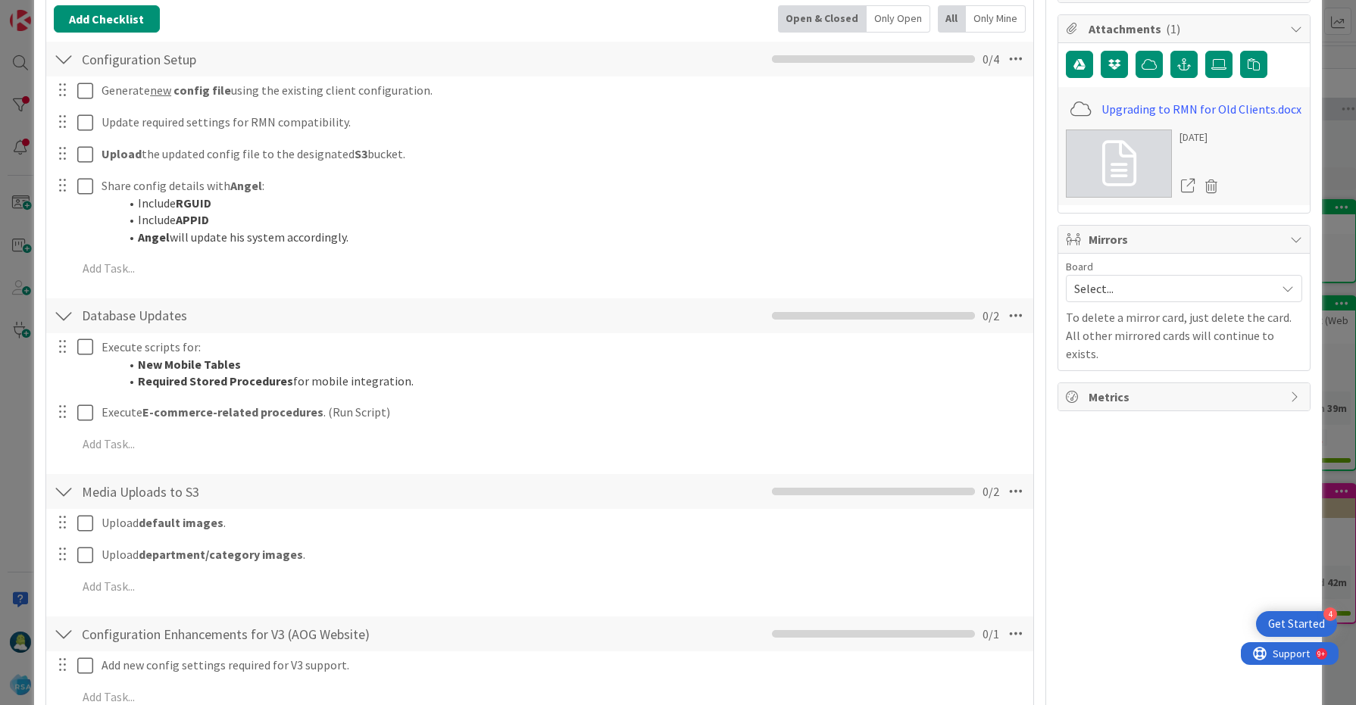
scroll to position [0, 0]
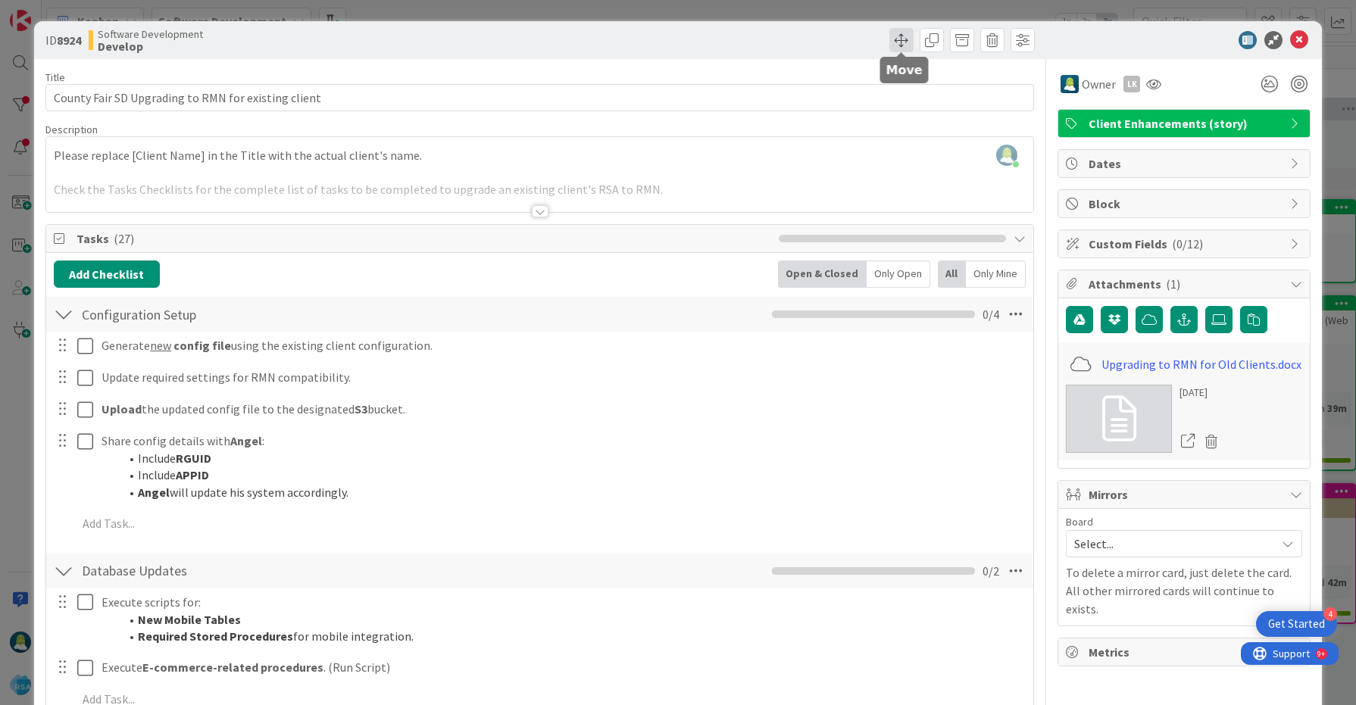
click at [906, 43] on span at bounding box center [901, 40] width 24 height 24
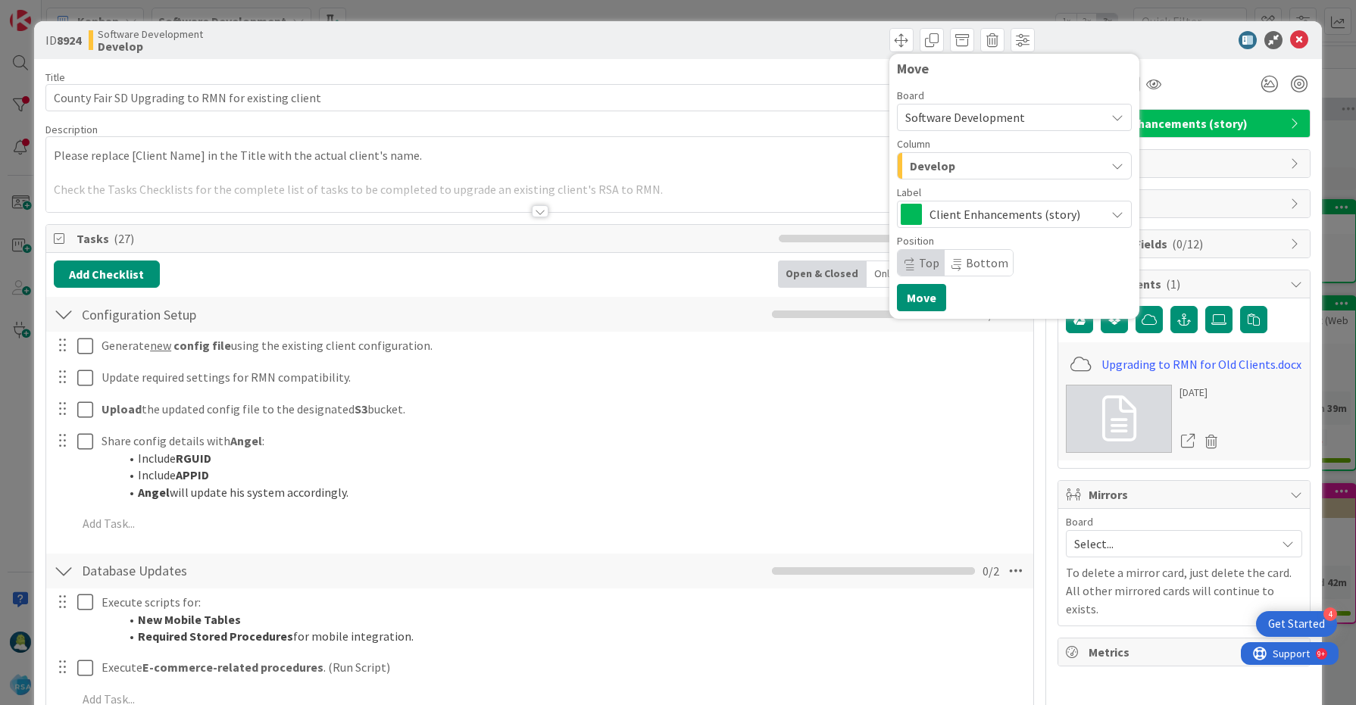
click at [949, 164] on span "Develop" at bounding box center [932, 166] width 45 height 20
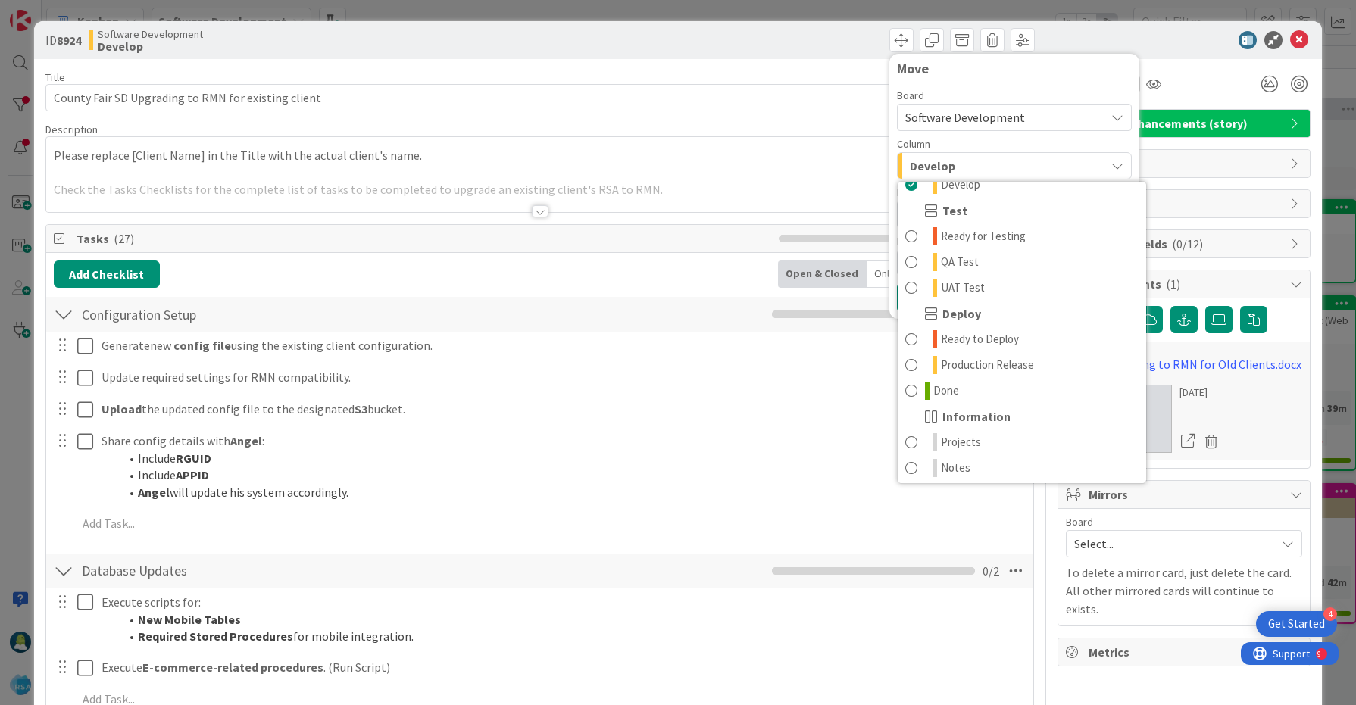
scroll to position [432, 0]
click at [1027, 361] on span "Production Release" at bounding box center [987, 361] width 93 height 18
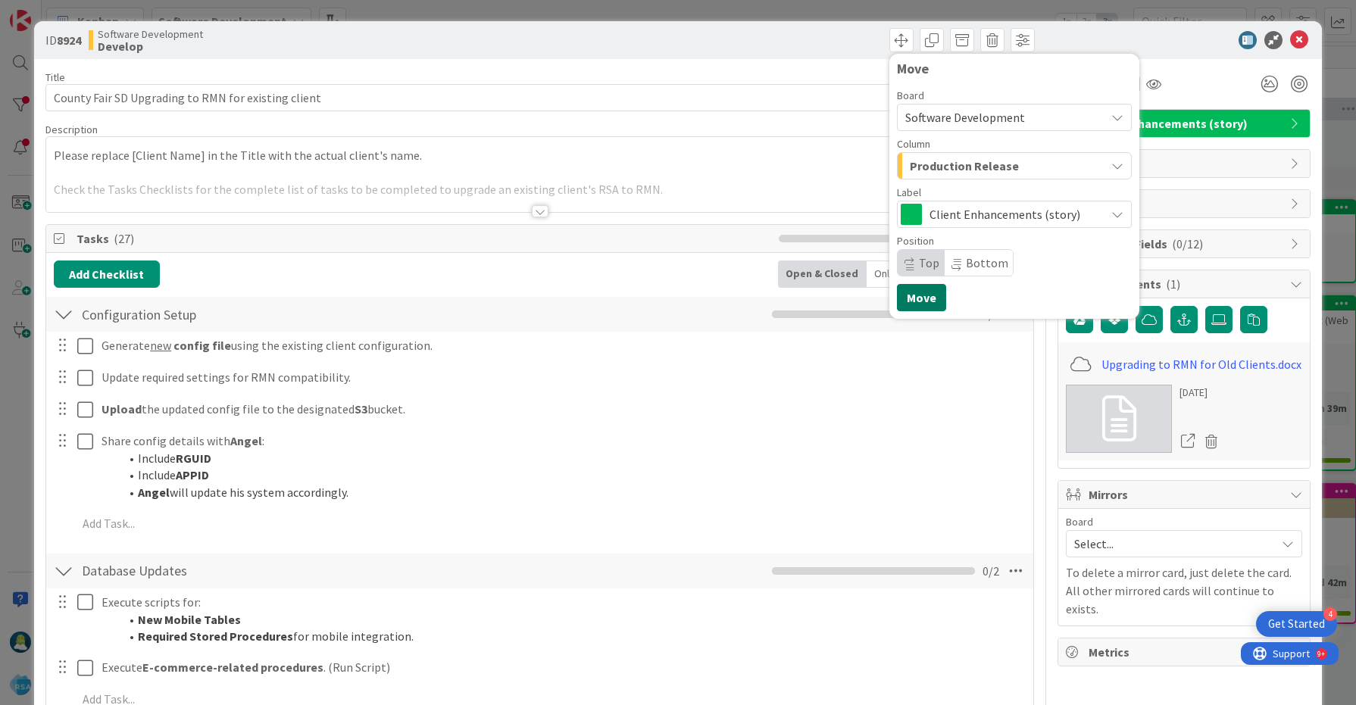
click at [932, 298] on button "Move" at bounding box center [921, 297] width 49 height 27
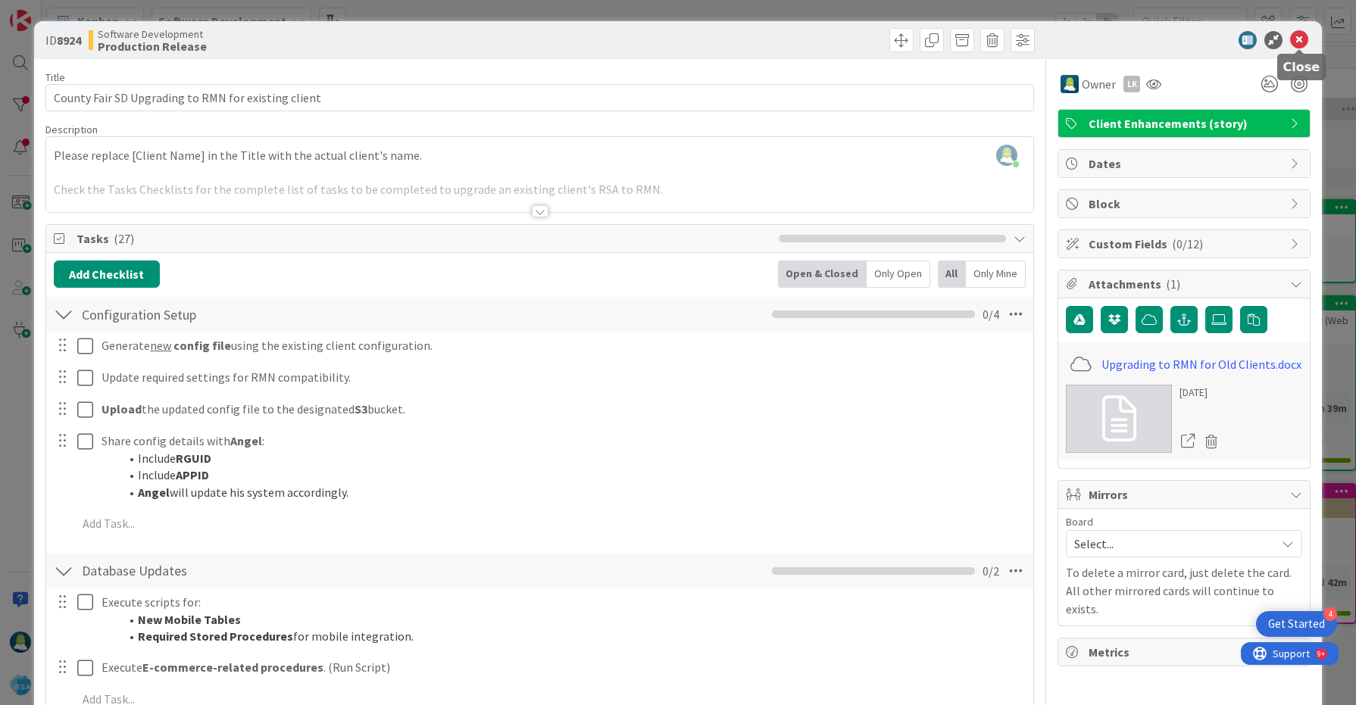
click at [1301, 41] on icon at bounding box center [1299, 40] width 18 height 18
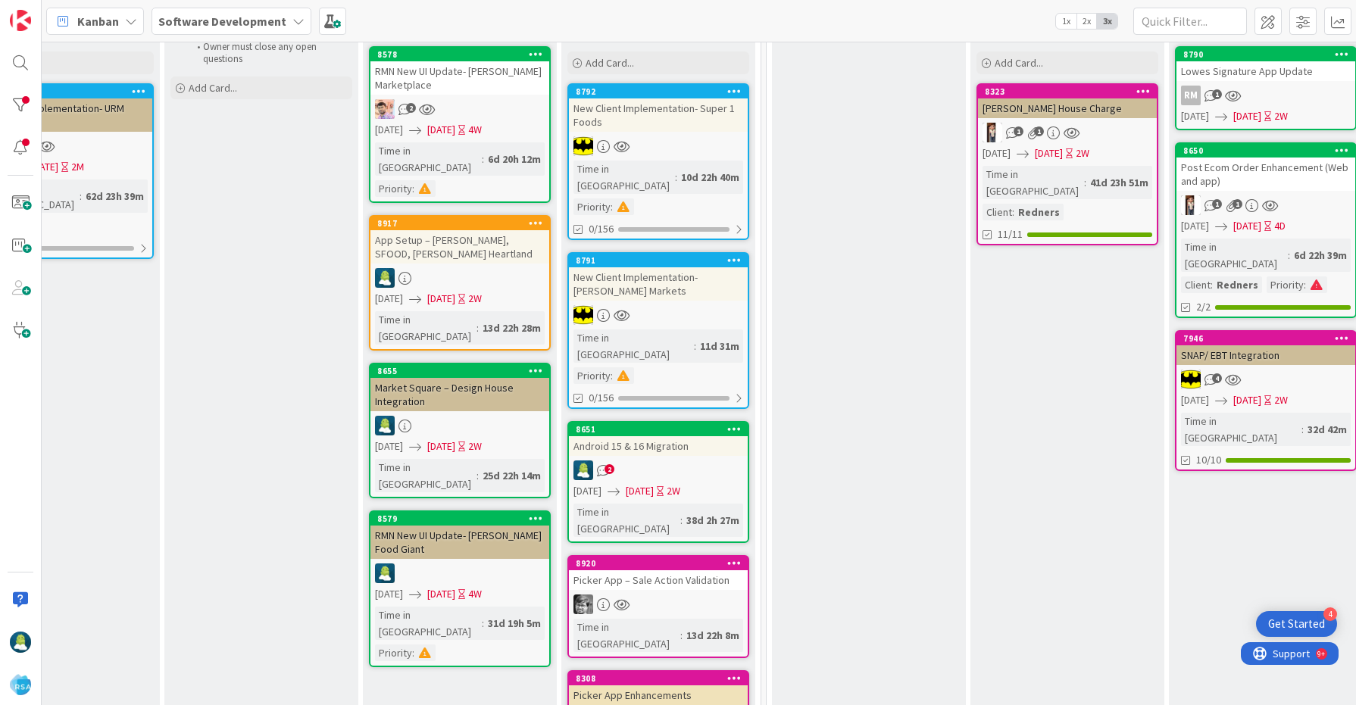
scroll to position [155, 1711]
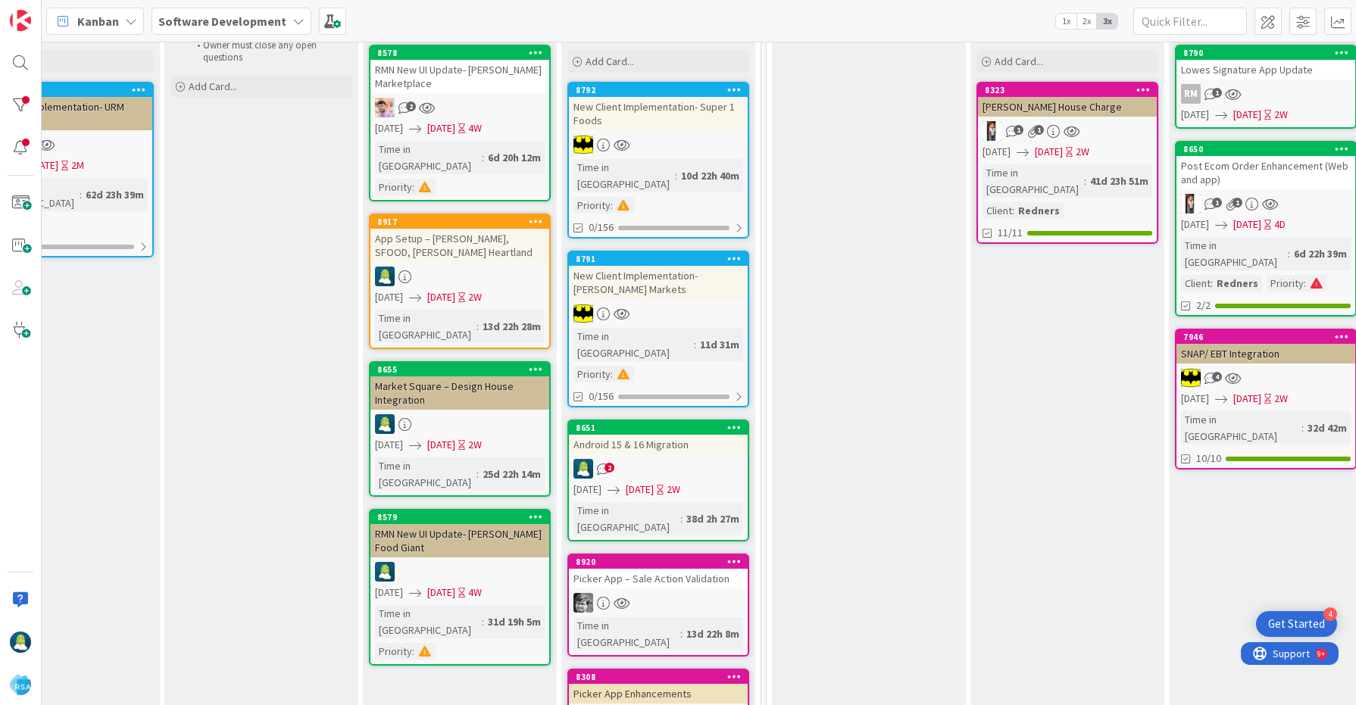
click at [667, 435] on div "Android 15 & 16 Migration" at bounding box center [658, 445] width 179 height 20
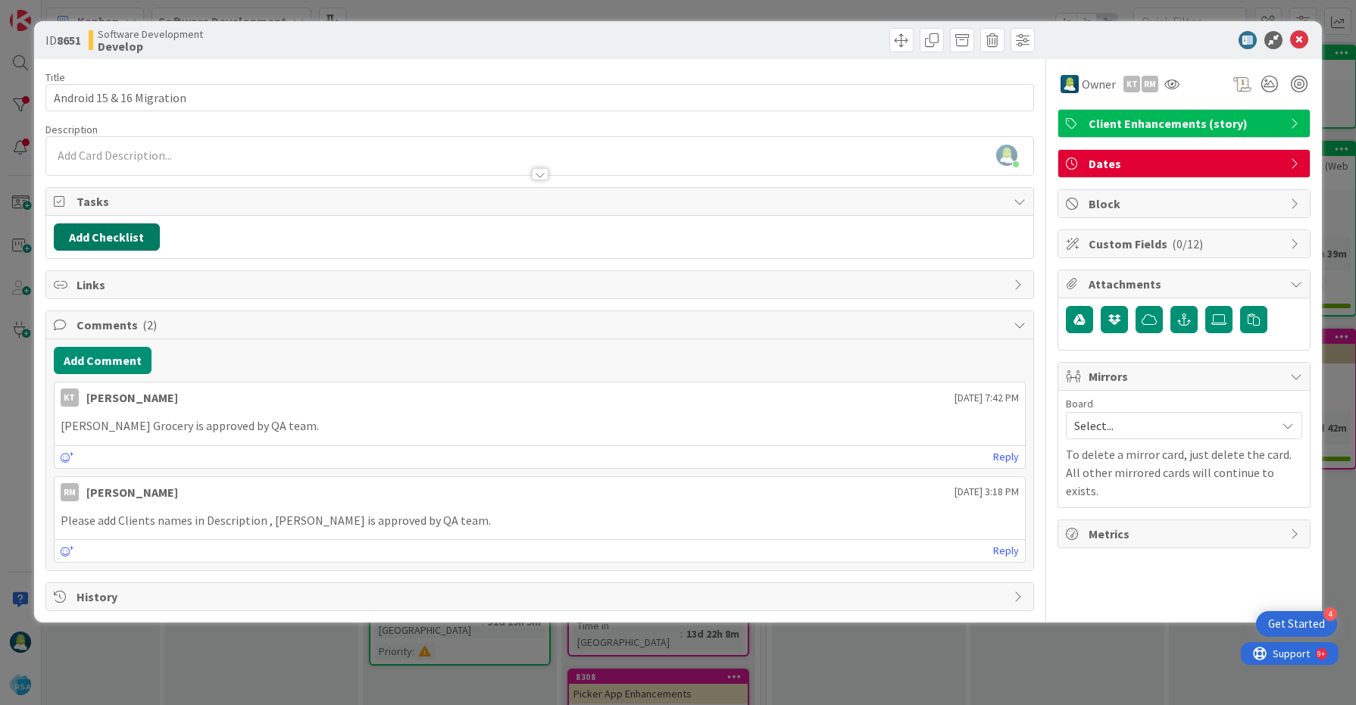
click at [122, 236] on button "Add Checklist" at bounding box center [107, 236] width 106 height 27
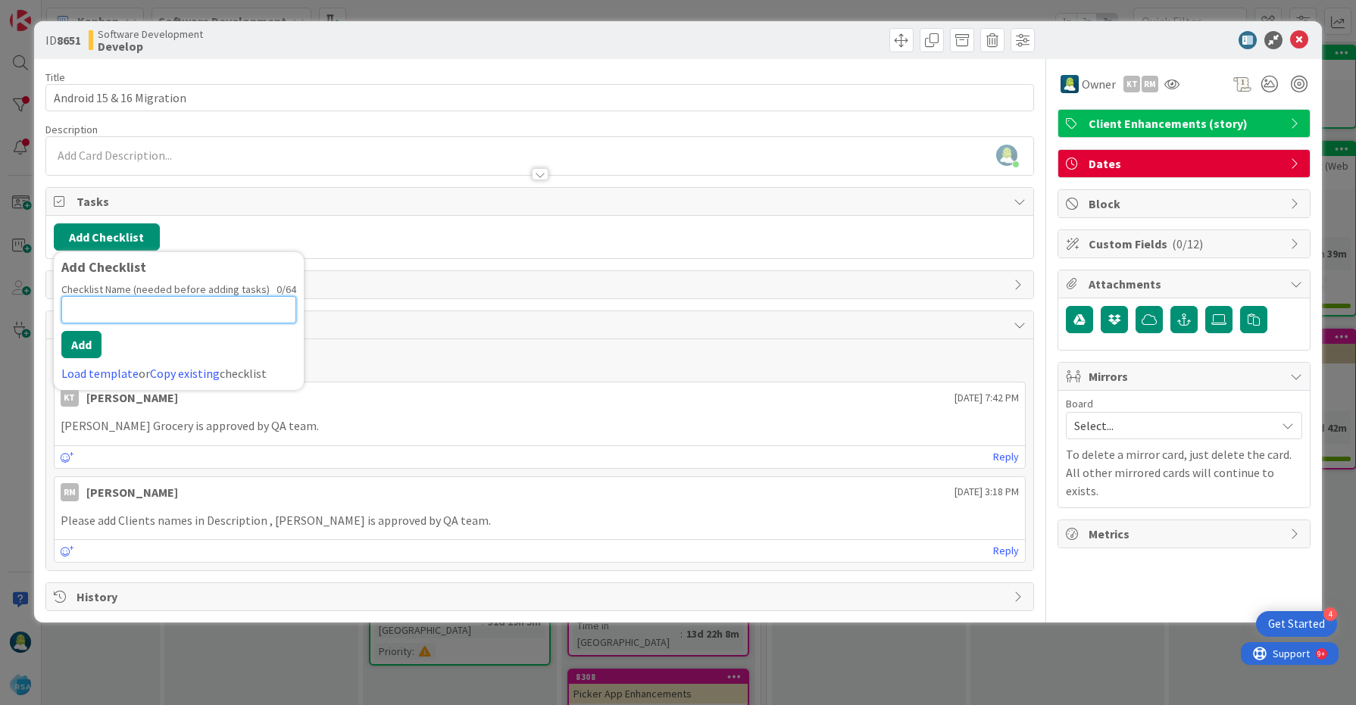
click at [129, 308] on input at bounding box center [178, 309] width 235 height 27
type input "25-08"
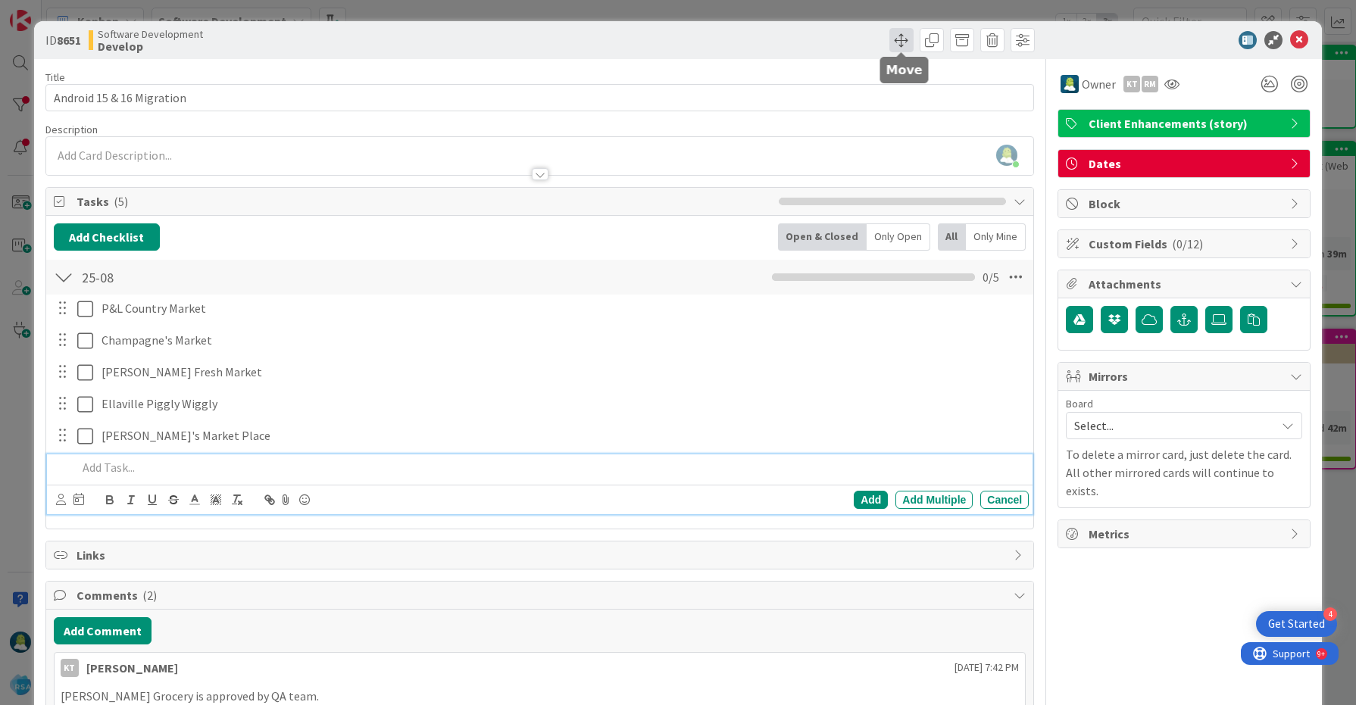
click at [900, 39] on span at bounding box center [901, 40] width 24 height 24
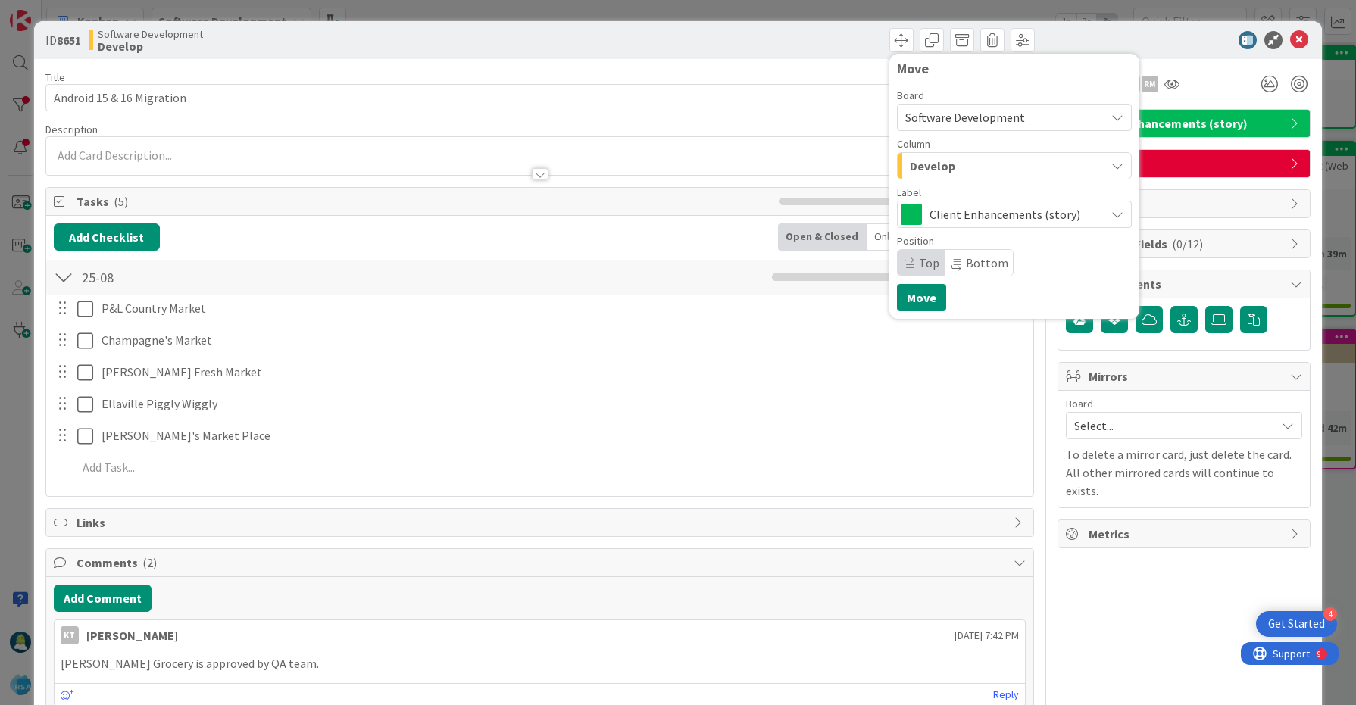
click at [942, 165] on span "Develop" at bounding box center [932, 166] width 45 height 20
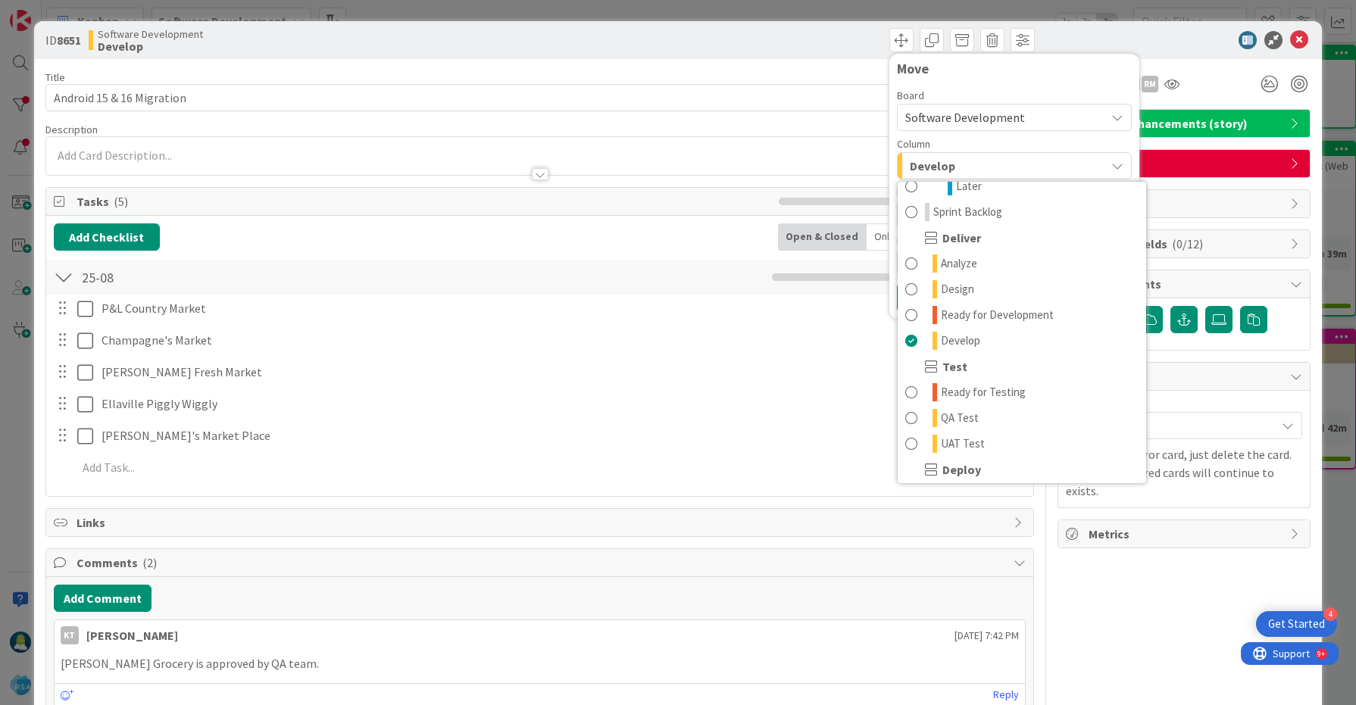
scroll to position [275, 0]
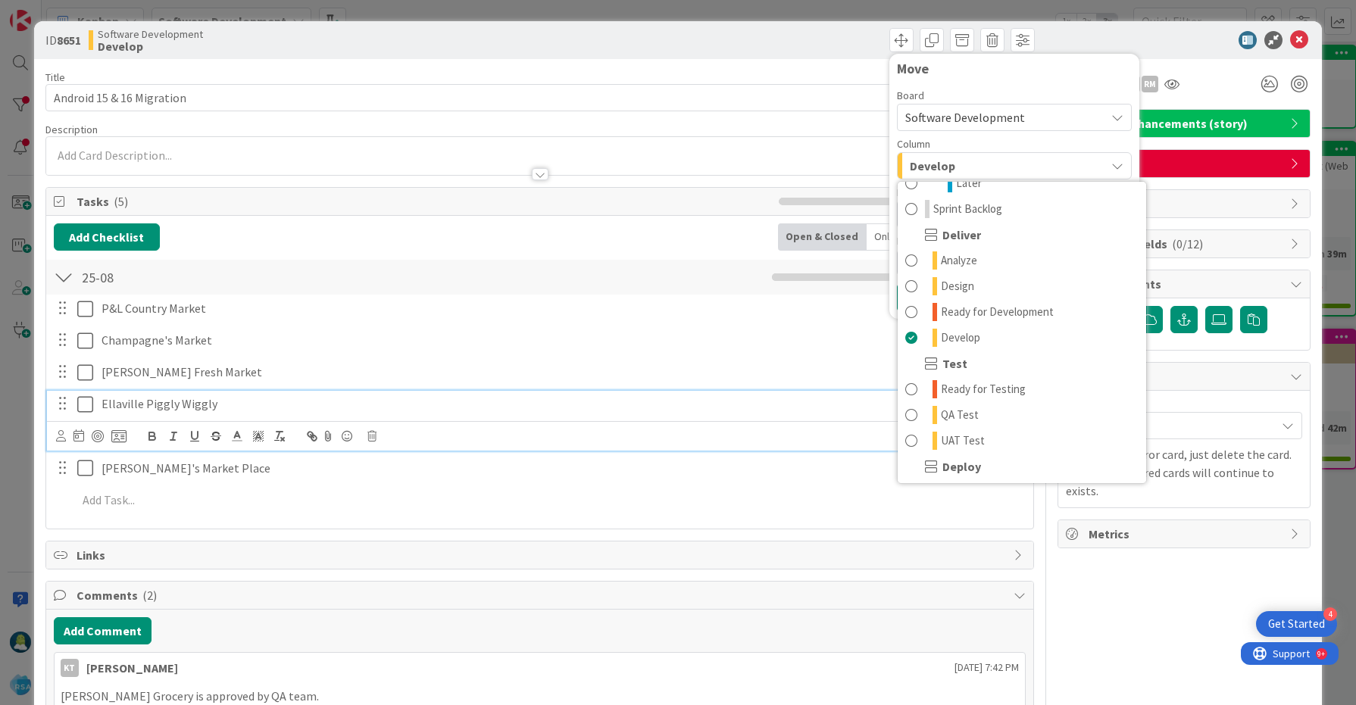
click at [723, 410] on p "Ellaville Piggly Wiggly" at bounding box center [562, 403] width 921 height 17
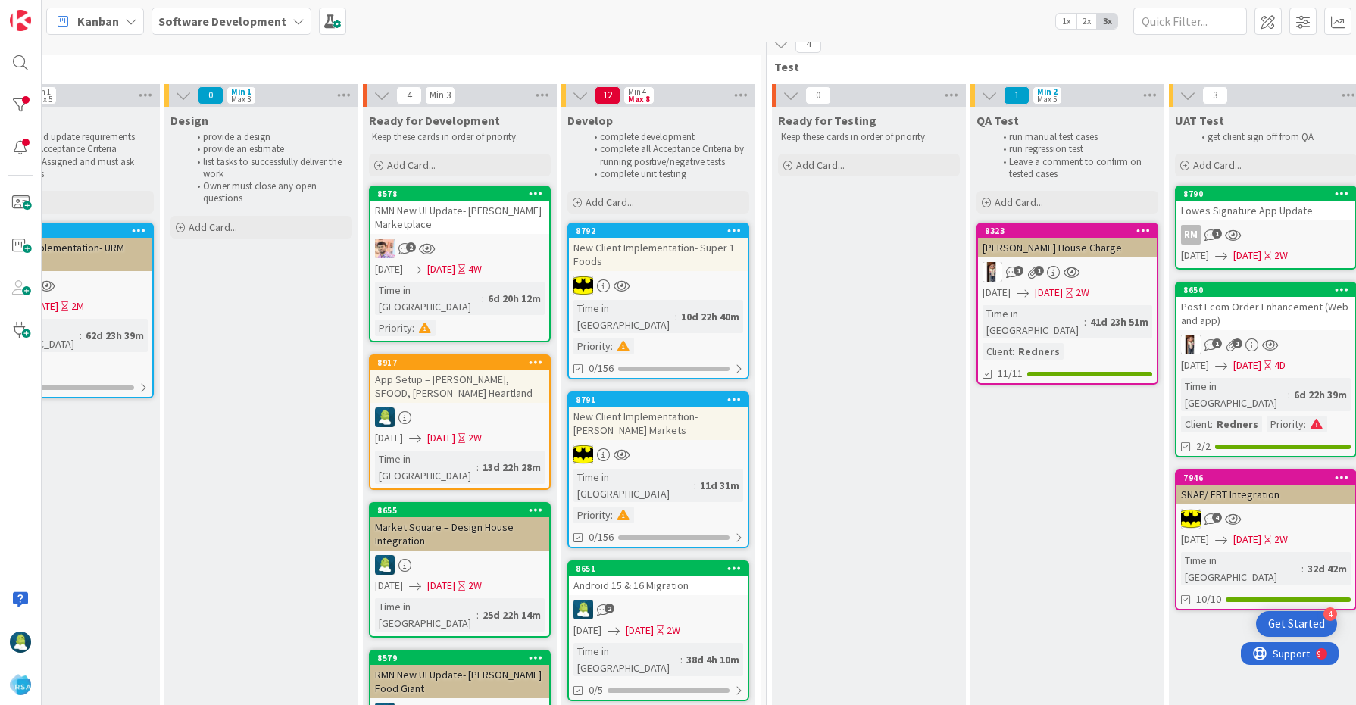
scroll to position [3, 1711]
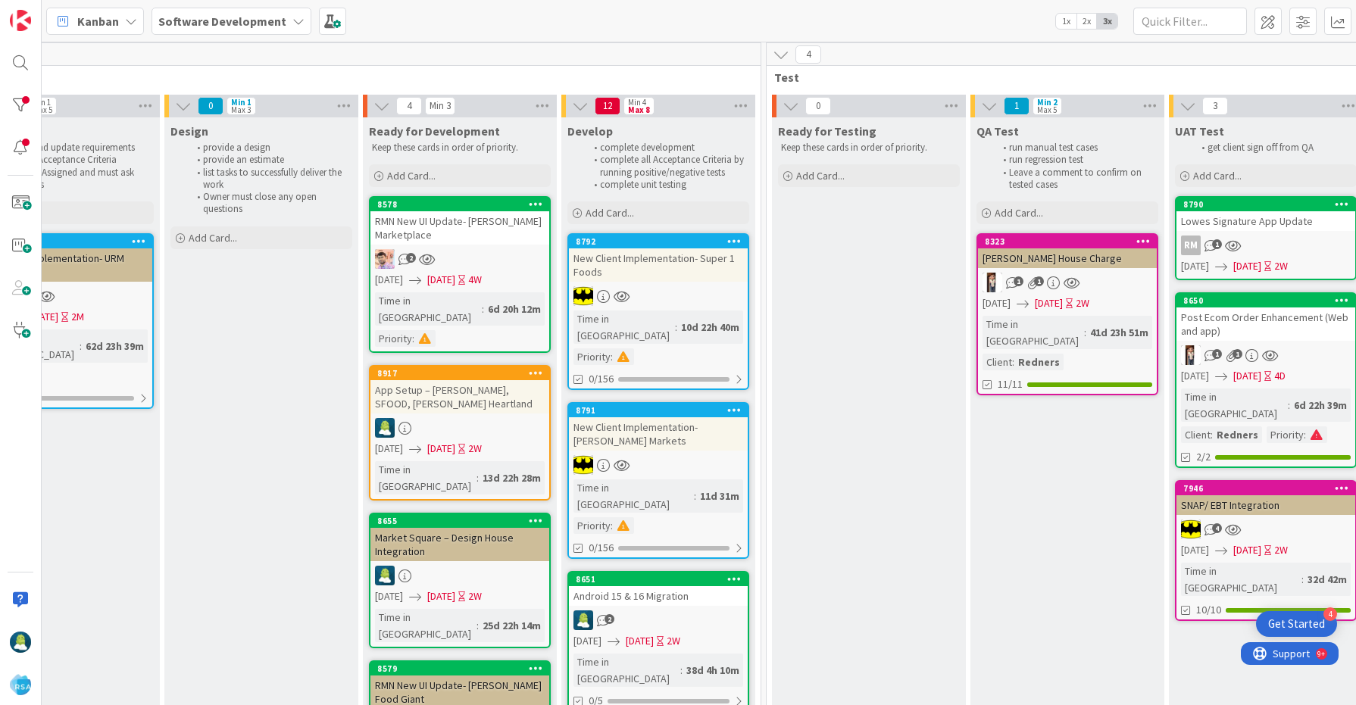
click at [539, 207] on icon at bounding box center [536, 203] width 14 height 11
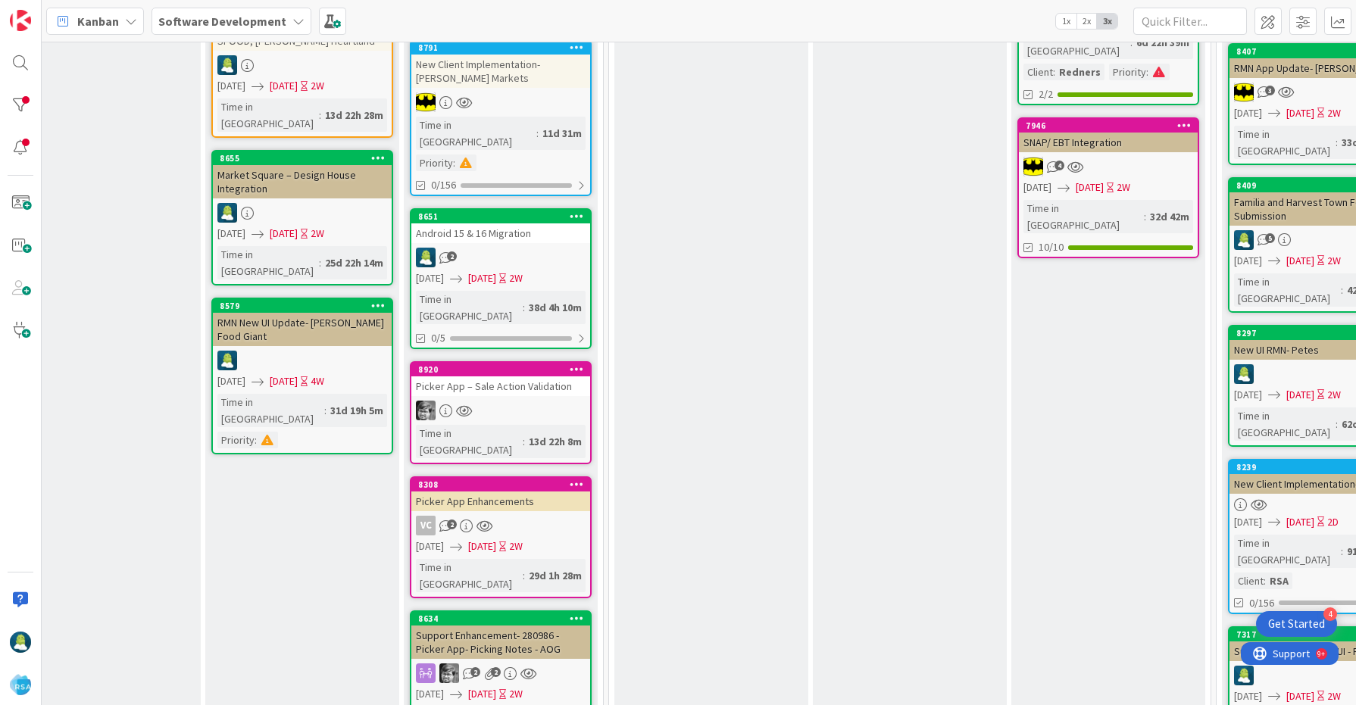
scroll to position [393, 1869]
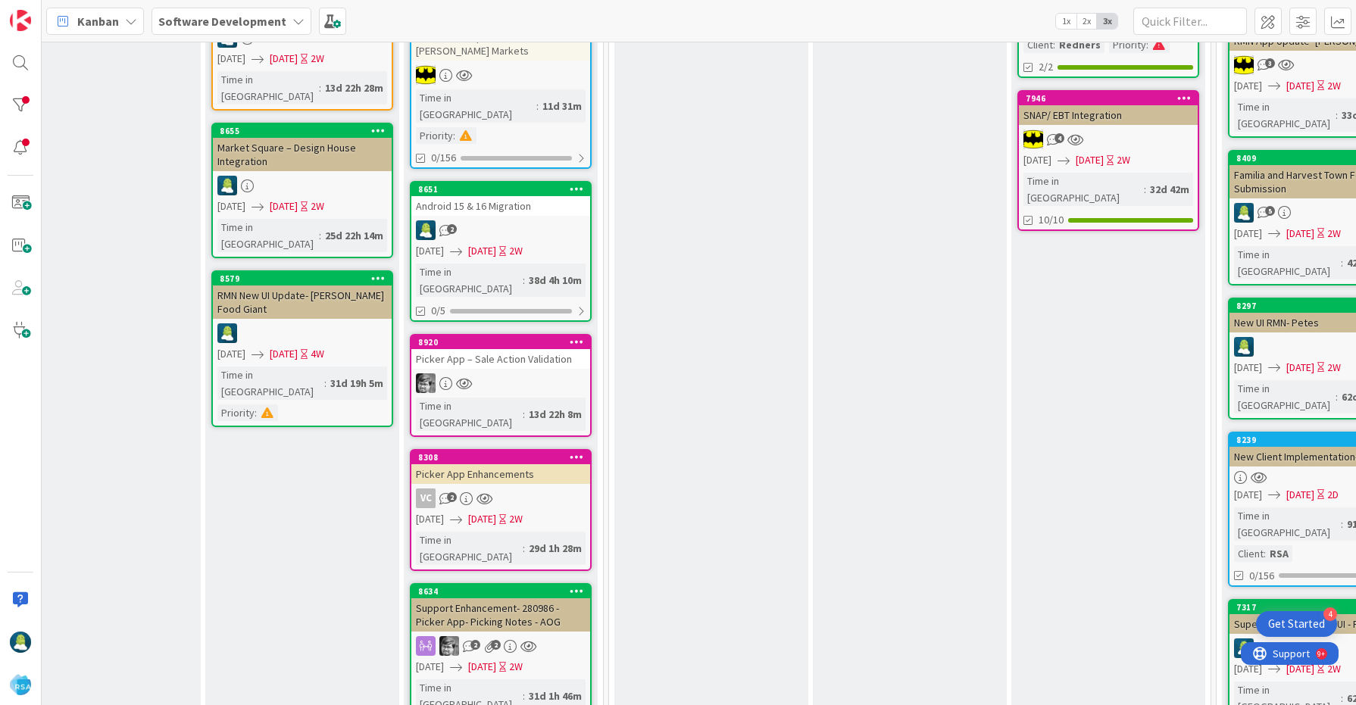
click at [526, 373] on div at bounding box center [500, 383] width 179 height 20
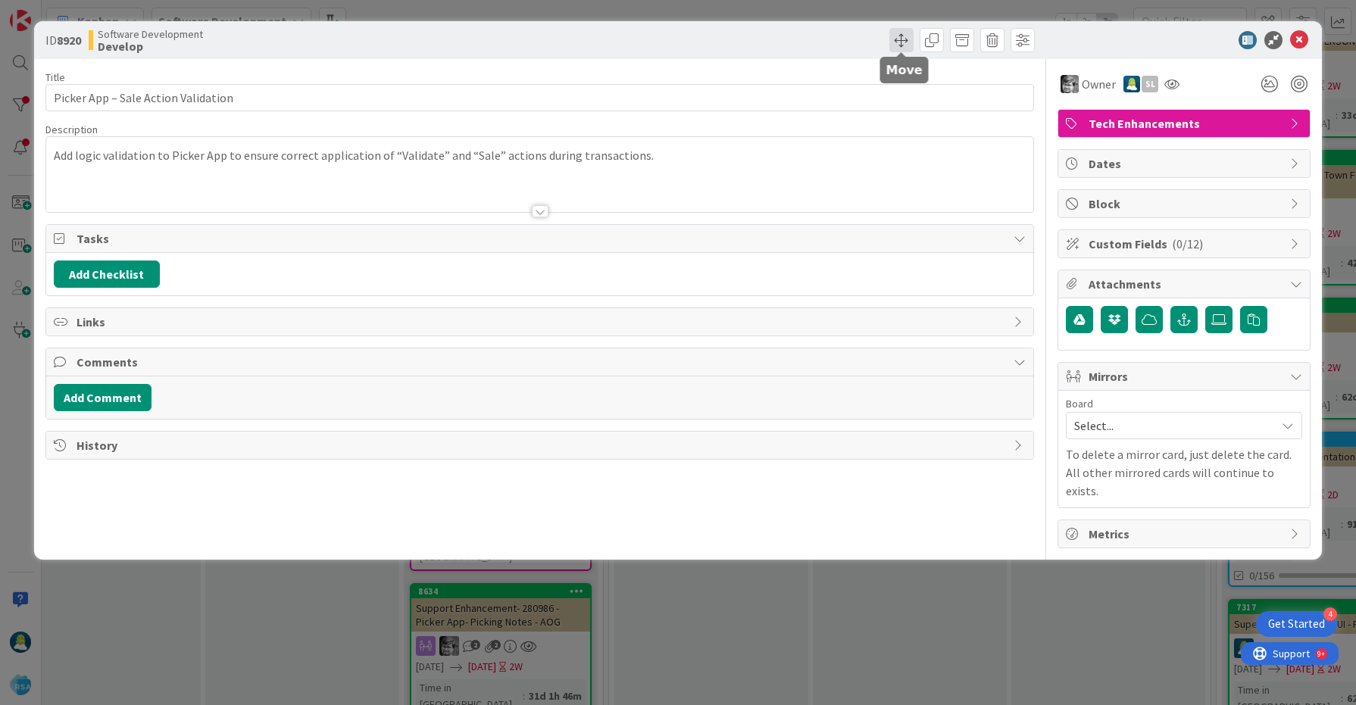
click at [902, 51] on span at bounding box center [901, 40] width 24 height 24
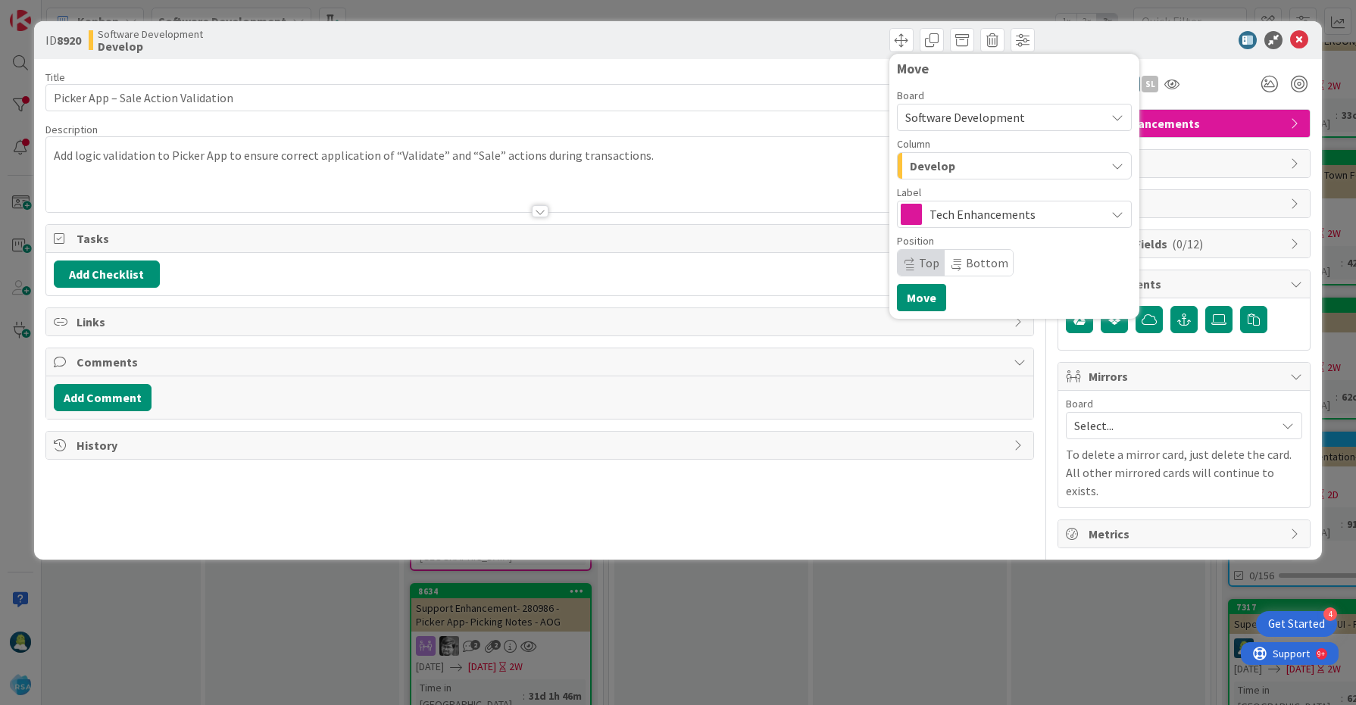
click at [70, 43] on b "8920" at bounding box center [69, 40] width 24 height 15
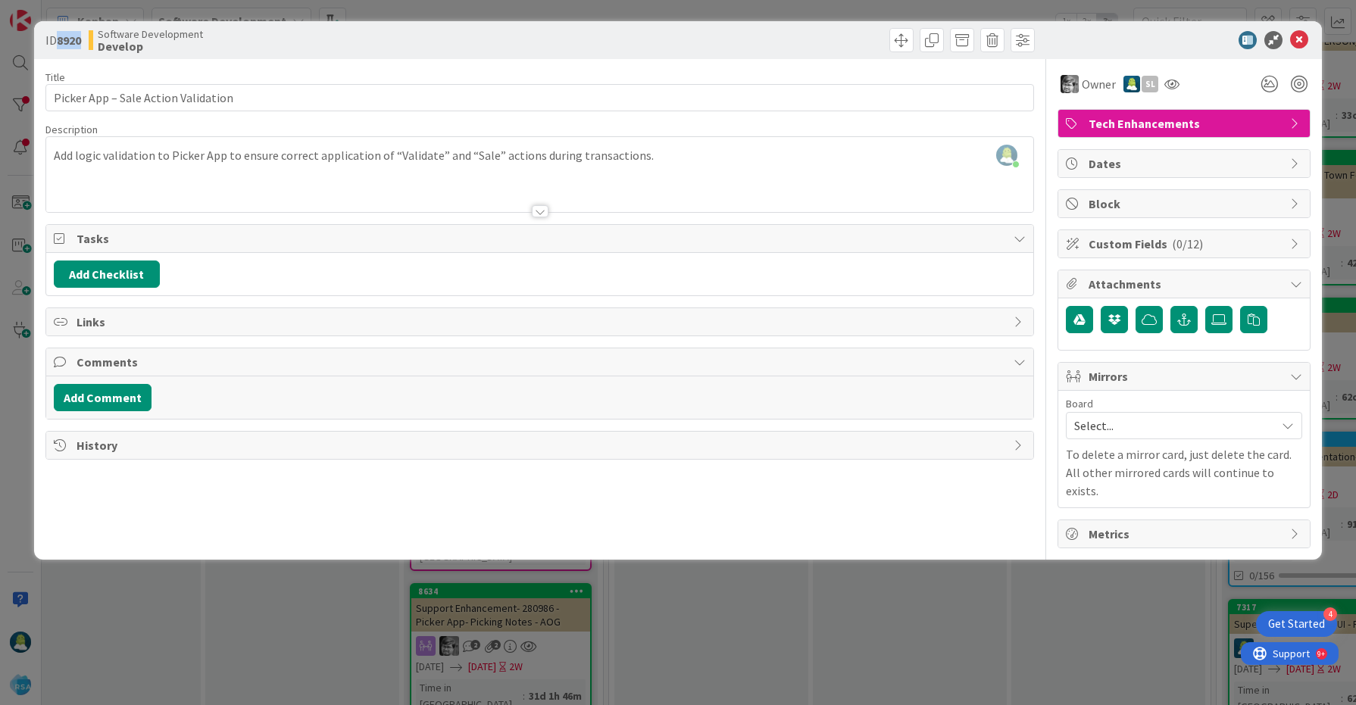
click at [70, 44] on b "8920" at bounding box center [69, 40] width 24 height 15
copy b "8920"
click at [113, 395] on button "Add Comment" at bounding box center [103, 397] width 98 height 27
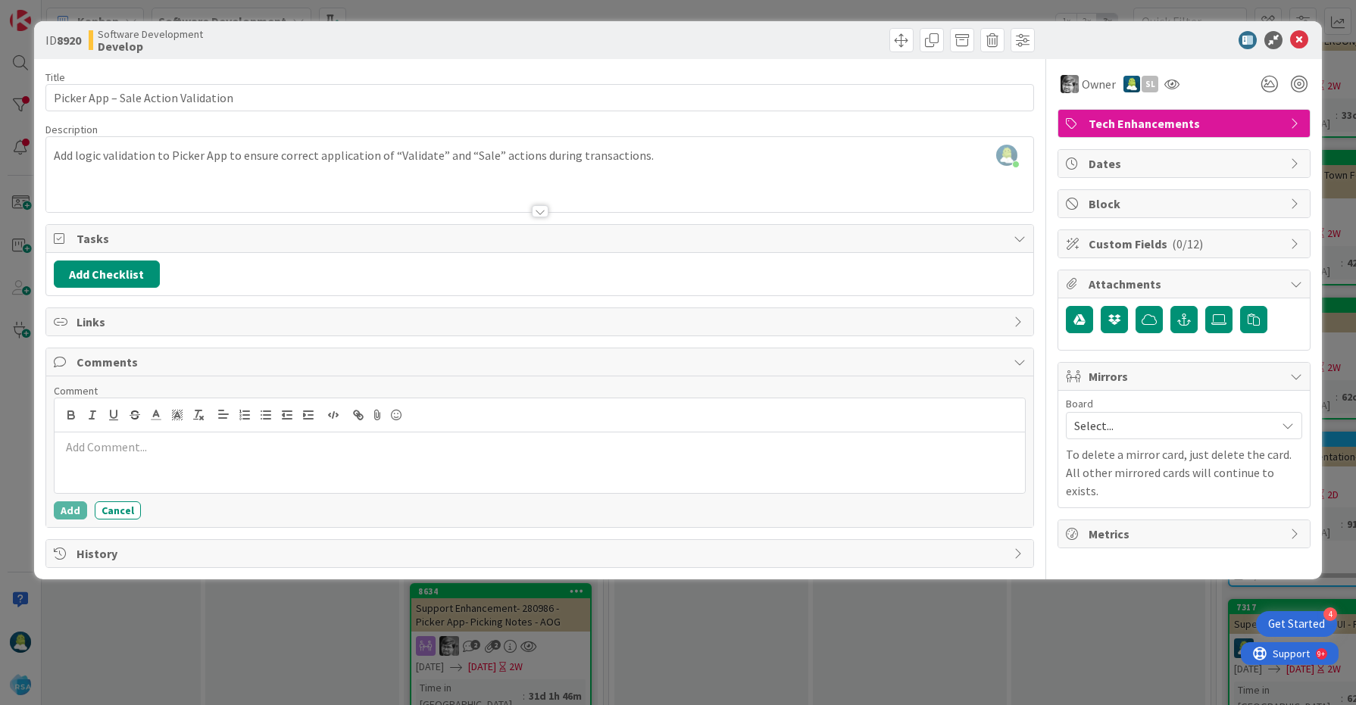
click at [148, 453] on p at bounding box center [540, 447] width 959 height 17
click at [73, 516] on button "Add" at bounding box center [70, 511] width 33 height 18
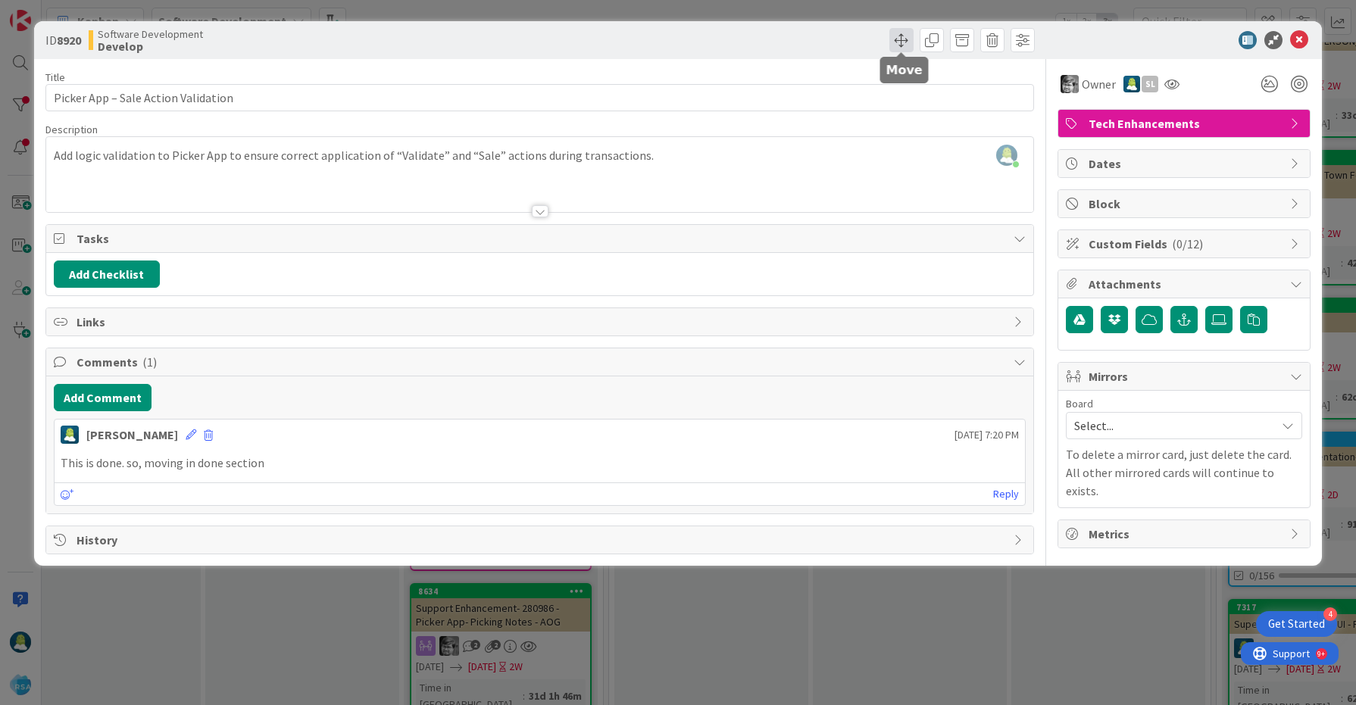
click at [899, 42] on span at bounding box center [901, 40] width 24 height 24
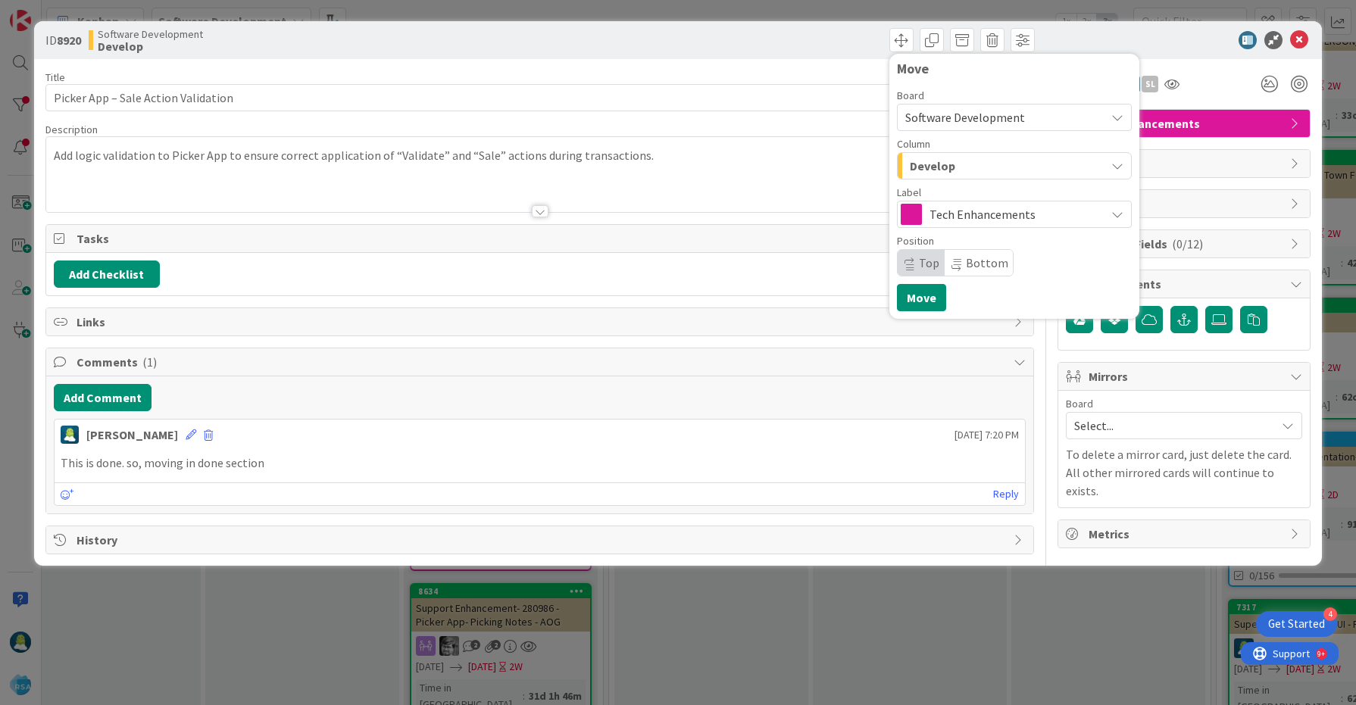
click at [939, 164] on span "Develop" at bounding box center [932, 166] width 45 height 20
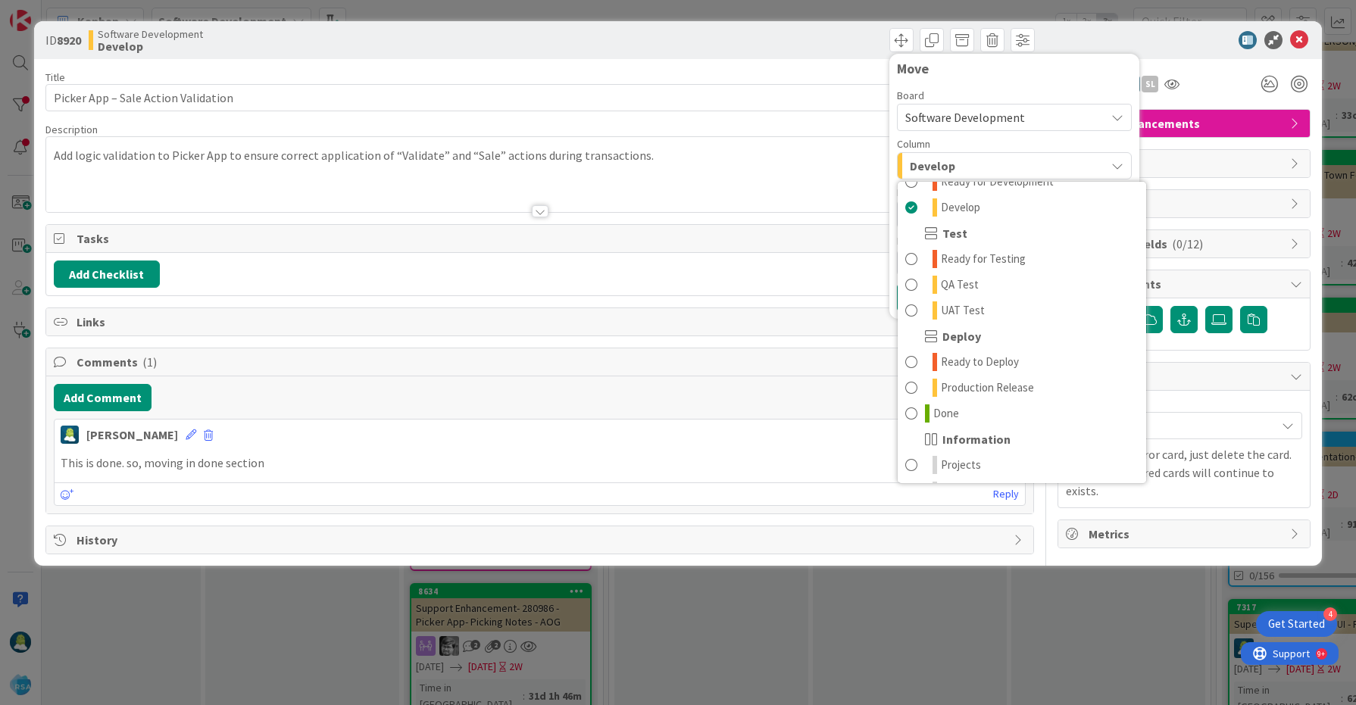
scroll to position [407, 0]
click at [986, 408] on link "Done" at bounding box center [1022, 412] width 248 height 26
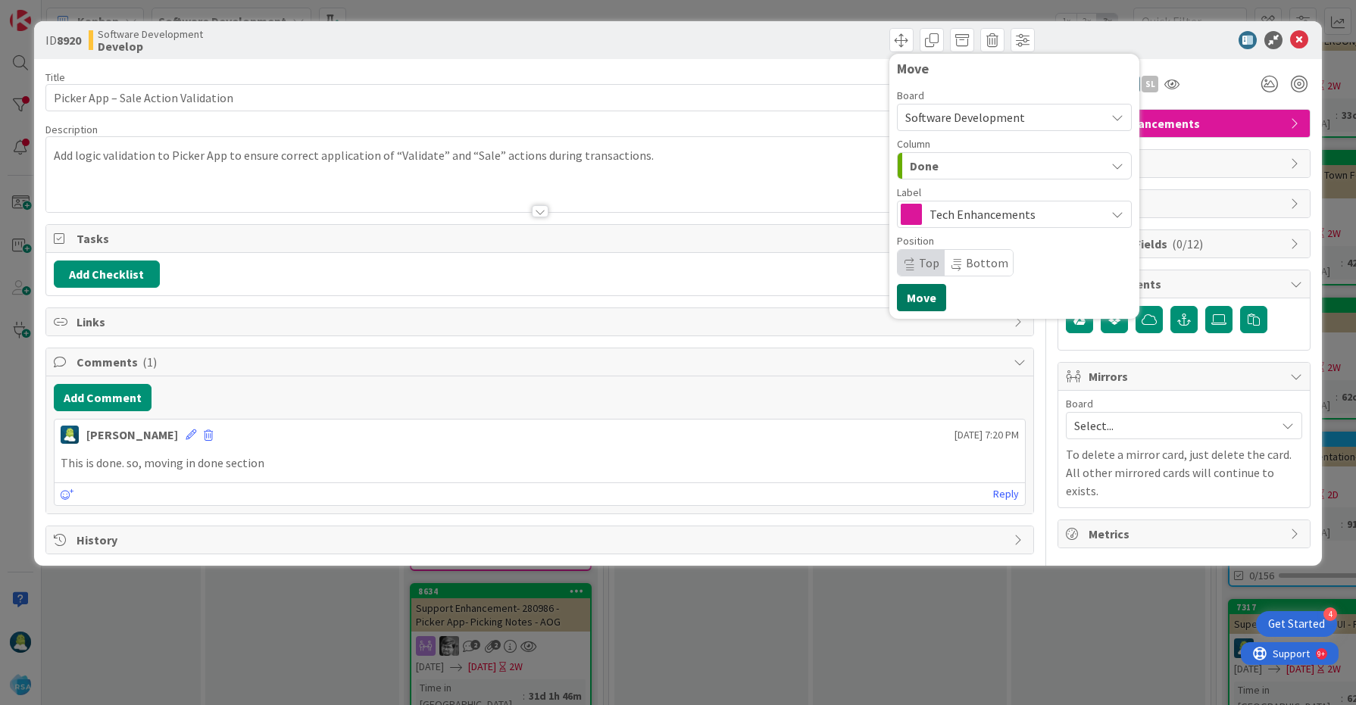
click at [932, 296] on button "Move" at bounding box center [921, 297] width 49 height 27
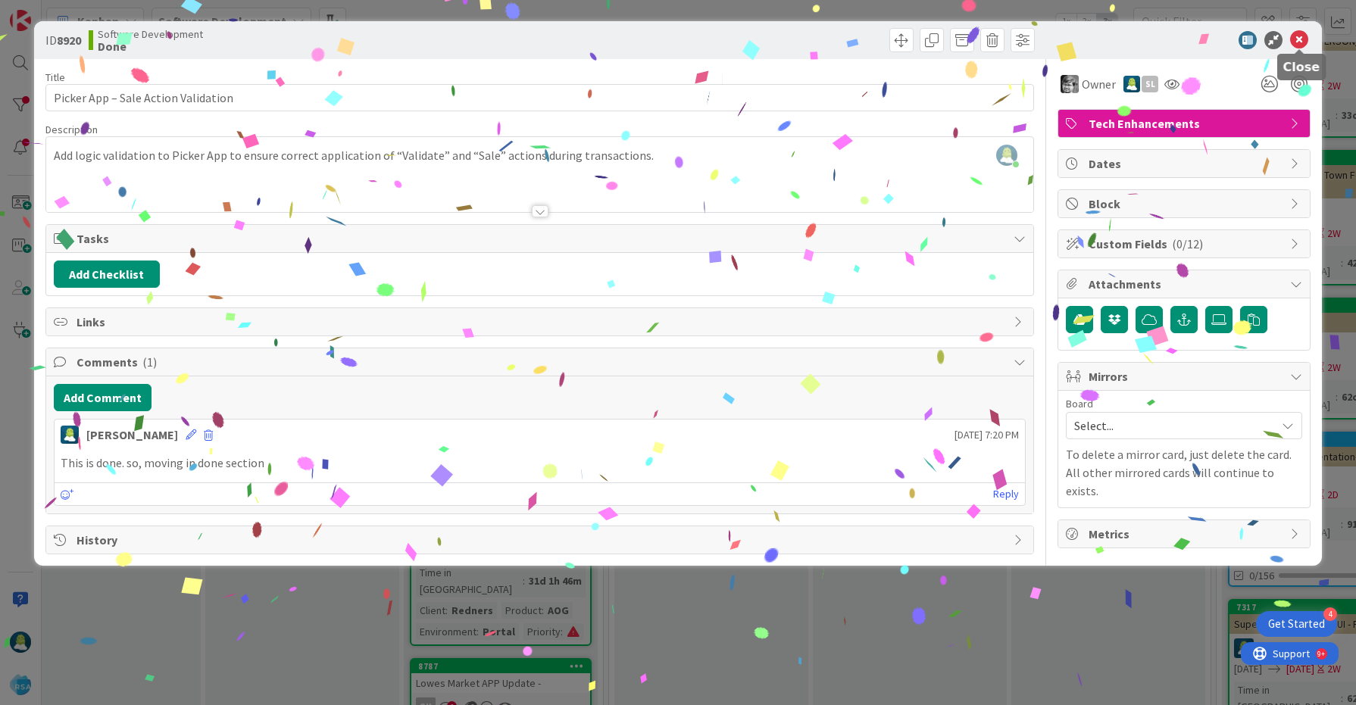
click at [1300, 39] on icon at bounding box center [1299, 40] width 18 height 18
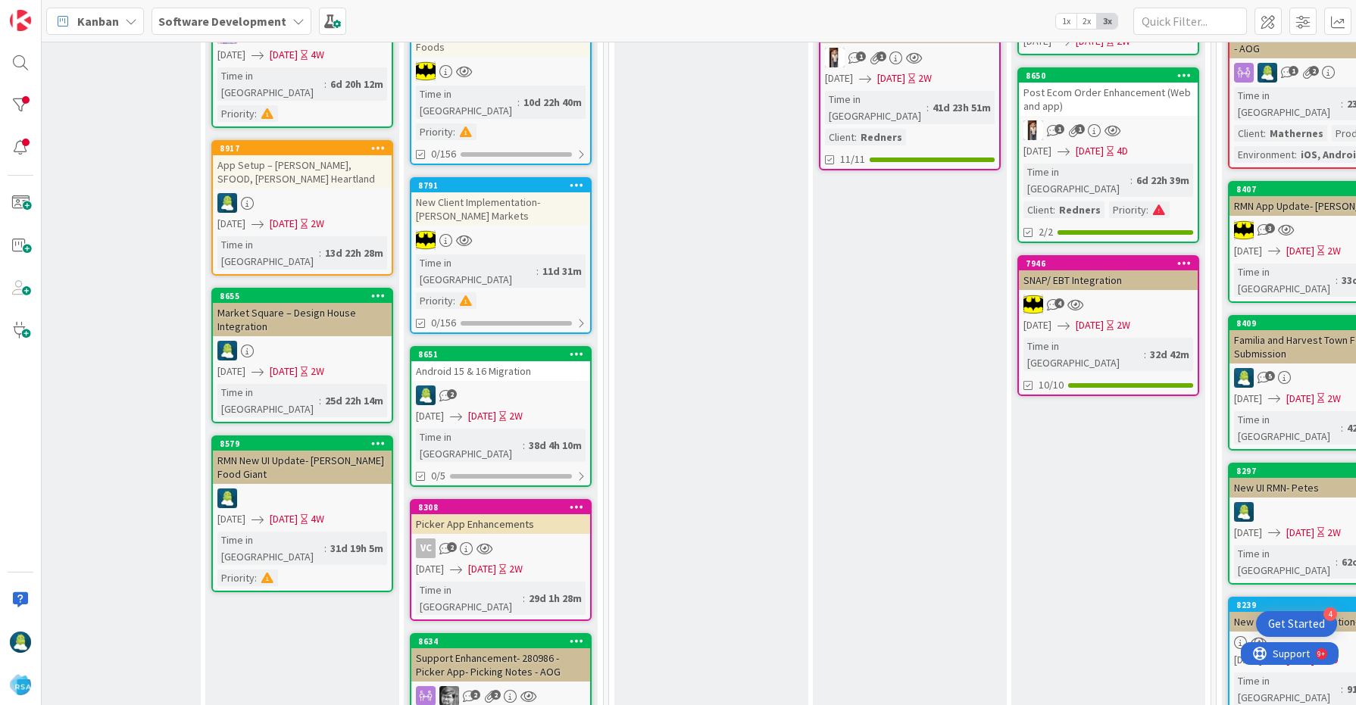
scroll to position [220, 1869]
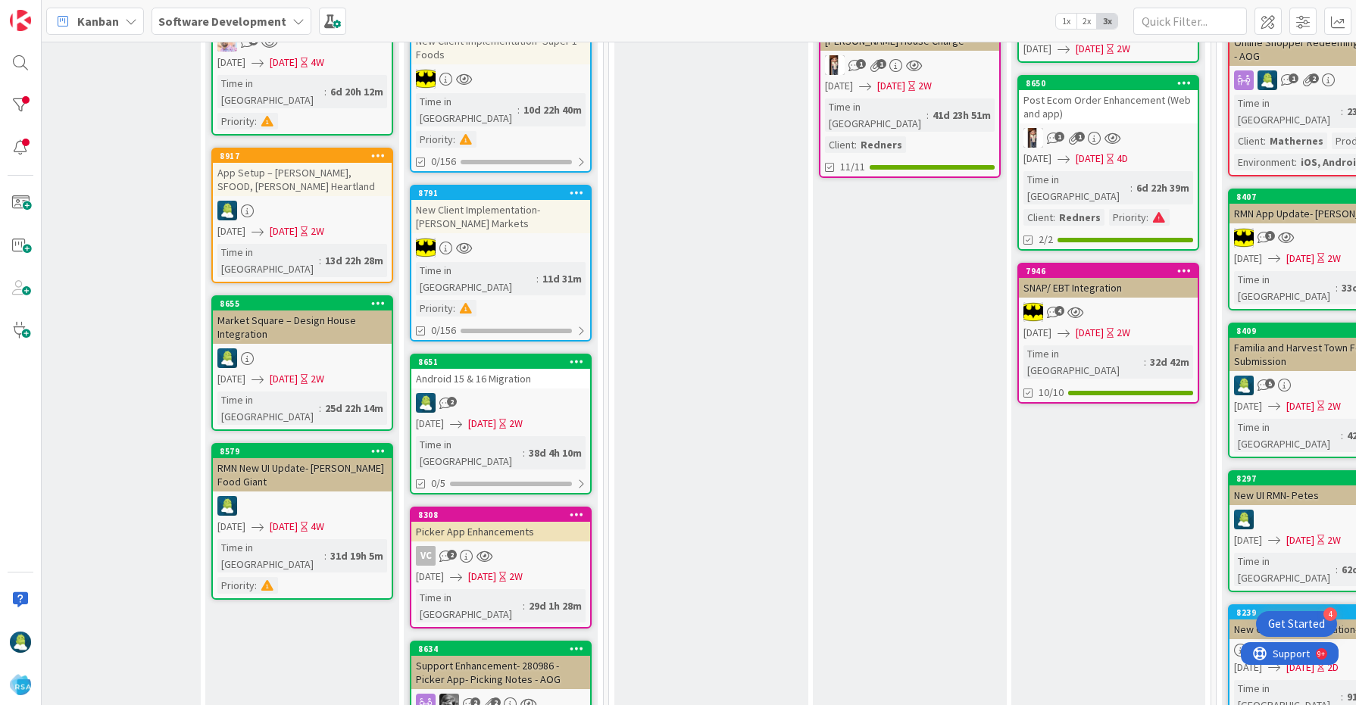
click at [323, 167] on div "App Setup – [PERSON_NAME], SFOOD, [PERSON_NAME] Heartland" at bounding box center [302, 179] width 179 height 33
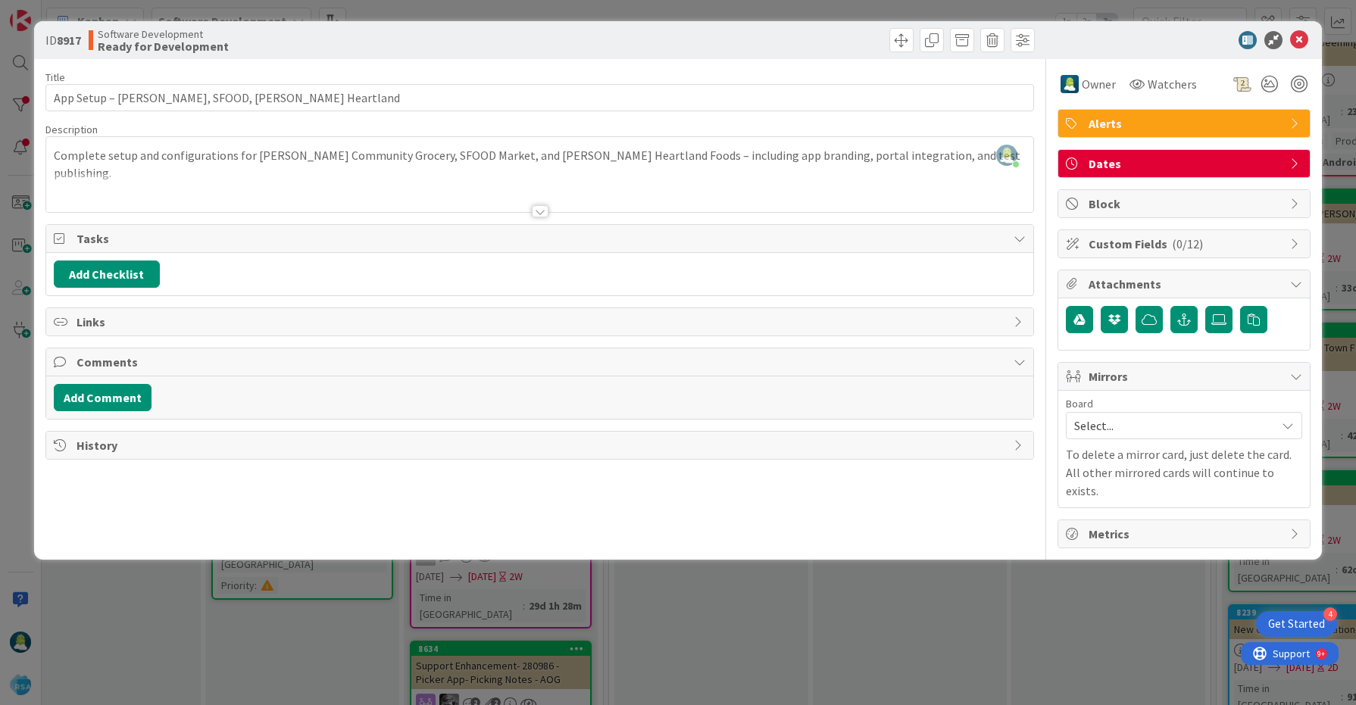
click at [312, 611] on div "ID 8917 Software Development Ready for Development Title 43 / 128 App Setup – A…" at bounding box center [678, 352] width 1356 height 705
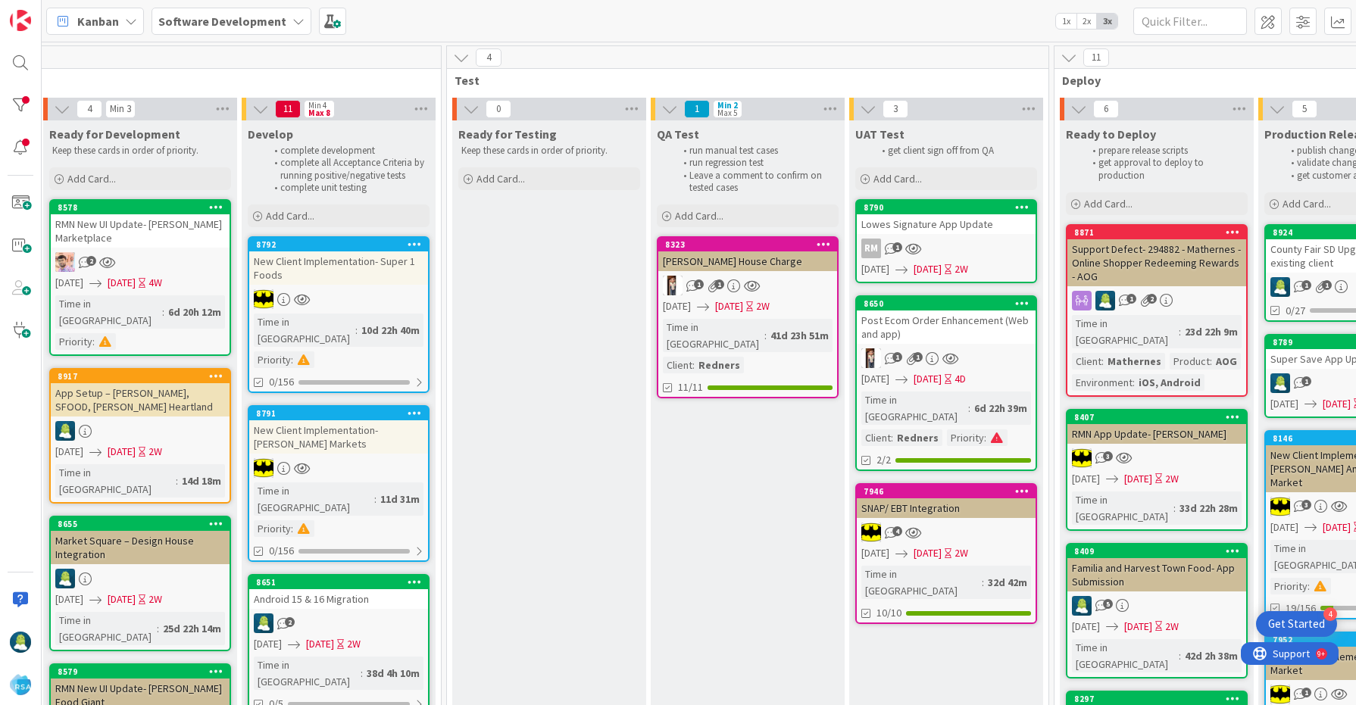
scroll to position [0, 2033]
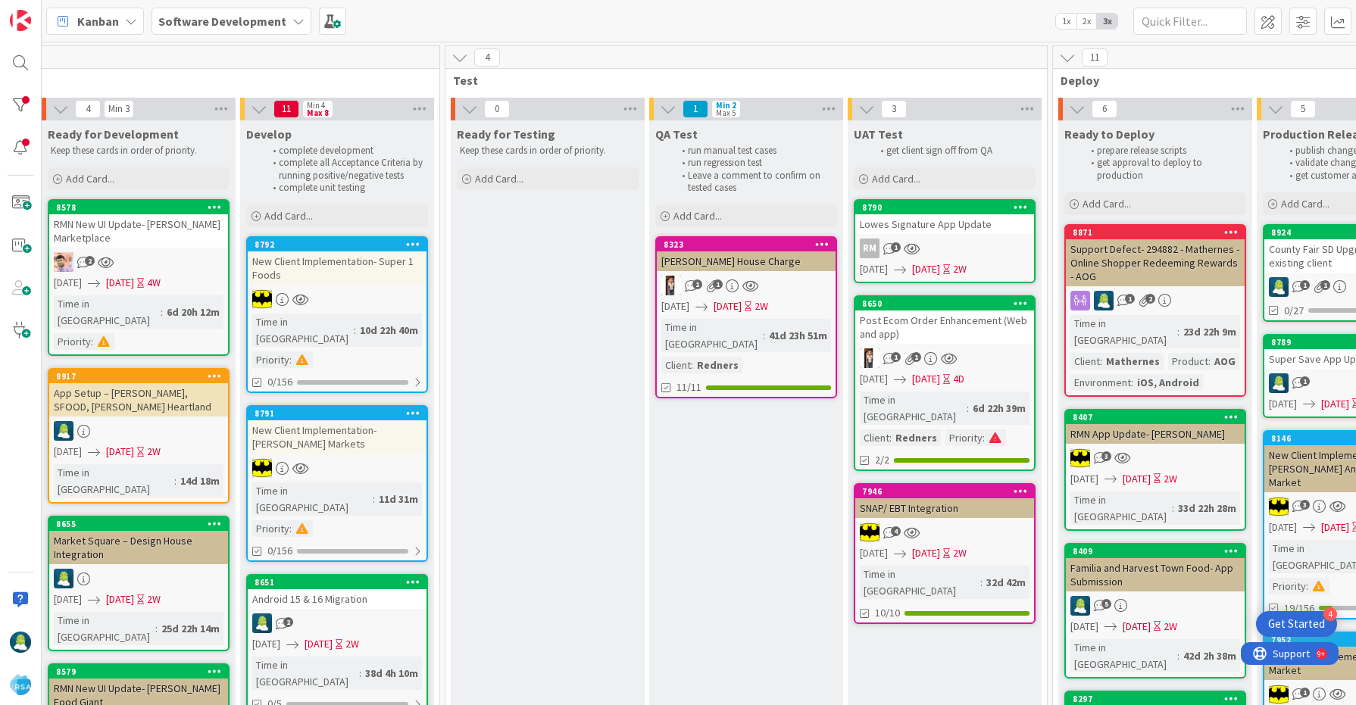
click at [733, 261] on div "[PERSON_NAME] House Charge" at bounding box center [746, 262] width 179 height 20
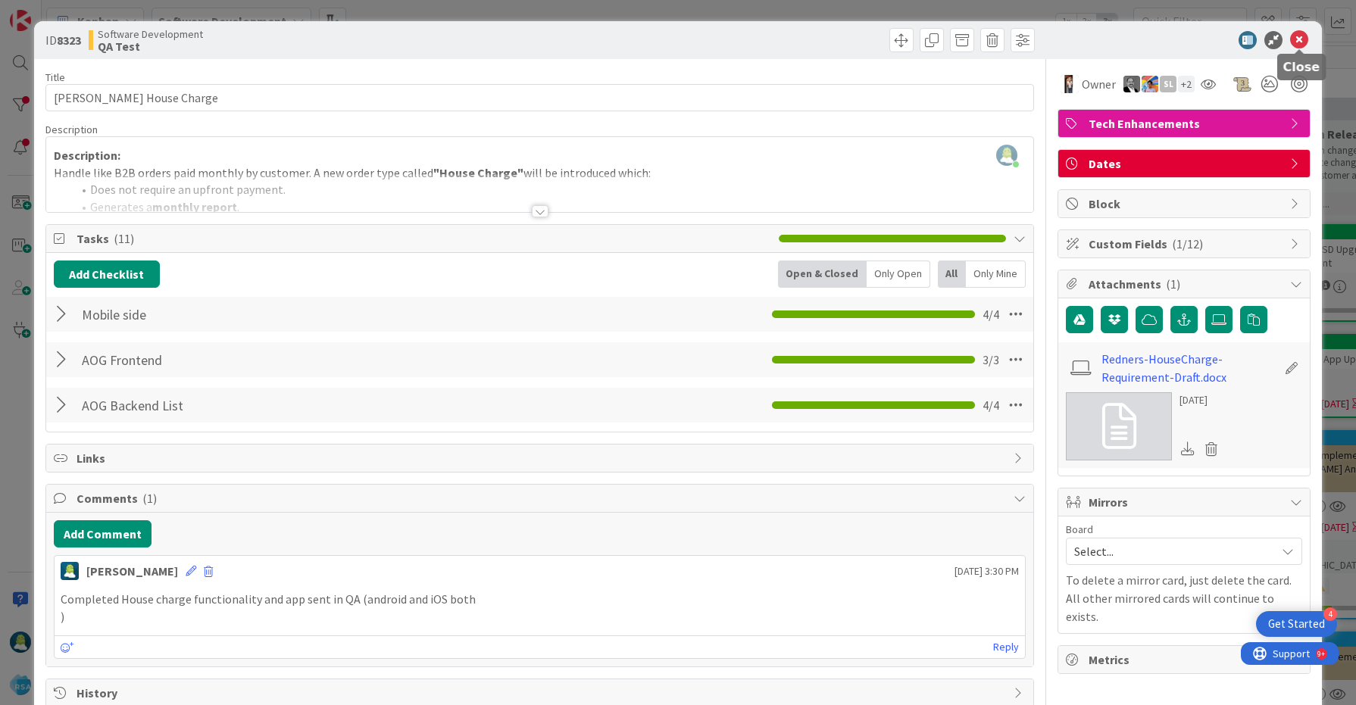
click at [1300, 38] on icon at bounding box center [1299, 40] width 18 height 18
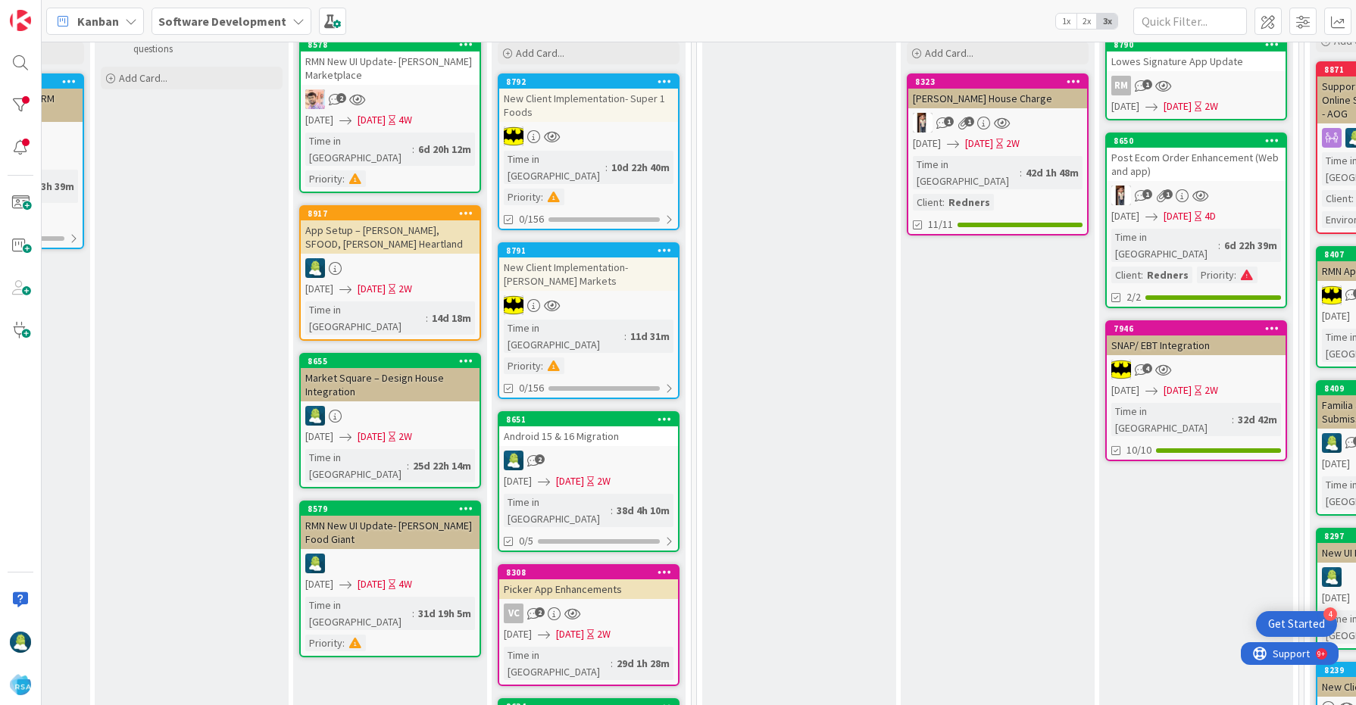
scroll to position [131, 1781]
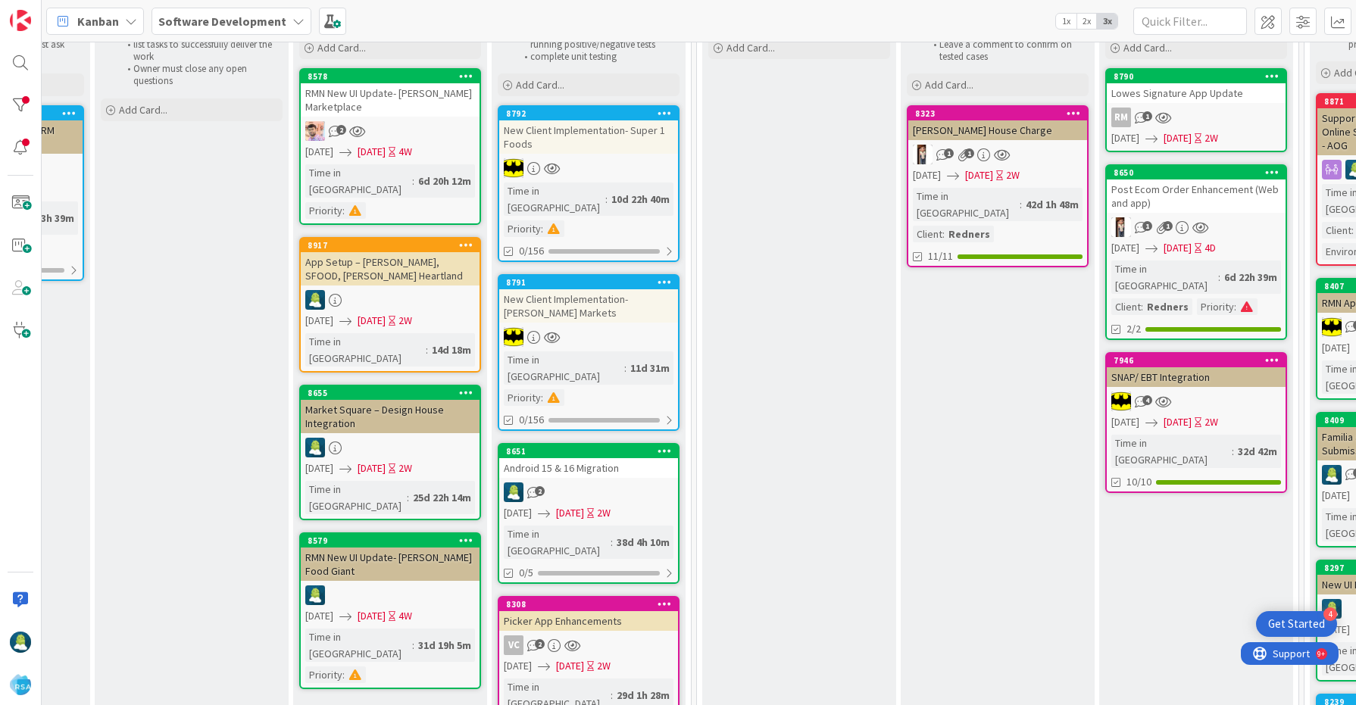
click at [379, 252] on div "App Setup – [PERSON_NAME], SFOOD, [PERSON_NAME] Heartland" at bounding box center [390, 268] width 179 height 33
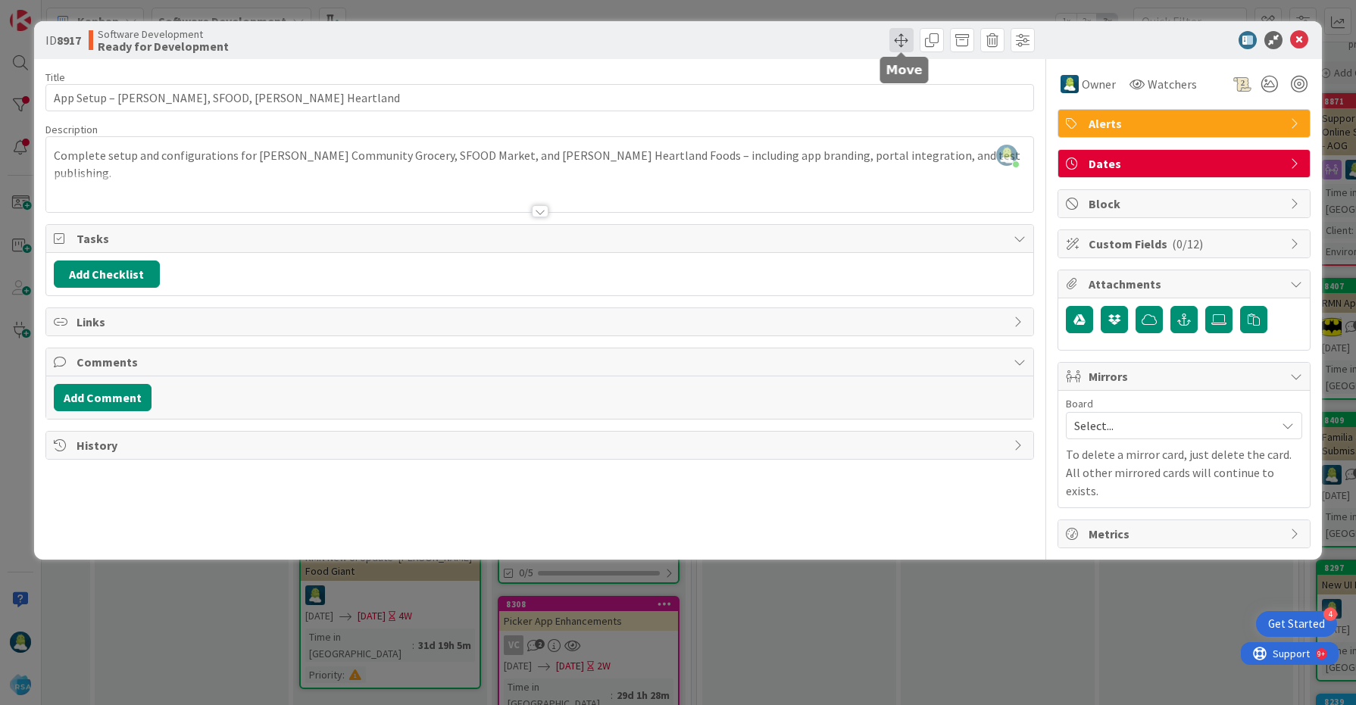
click at [905, 42] on span at bounding box center [901, 40] width 24 height 24
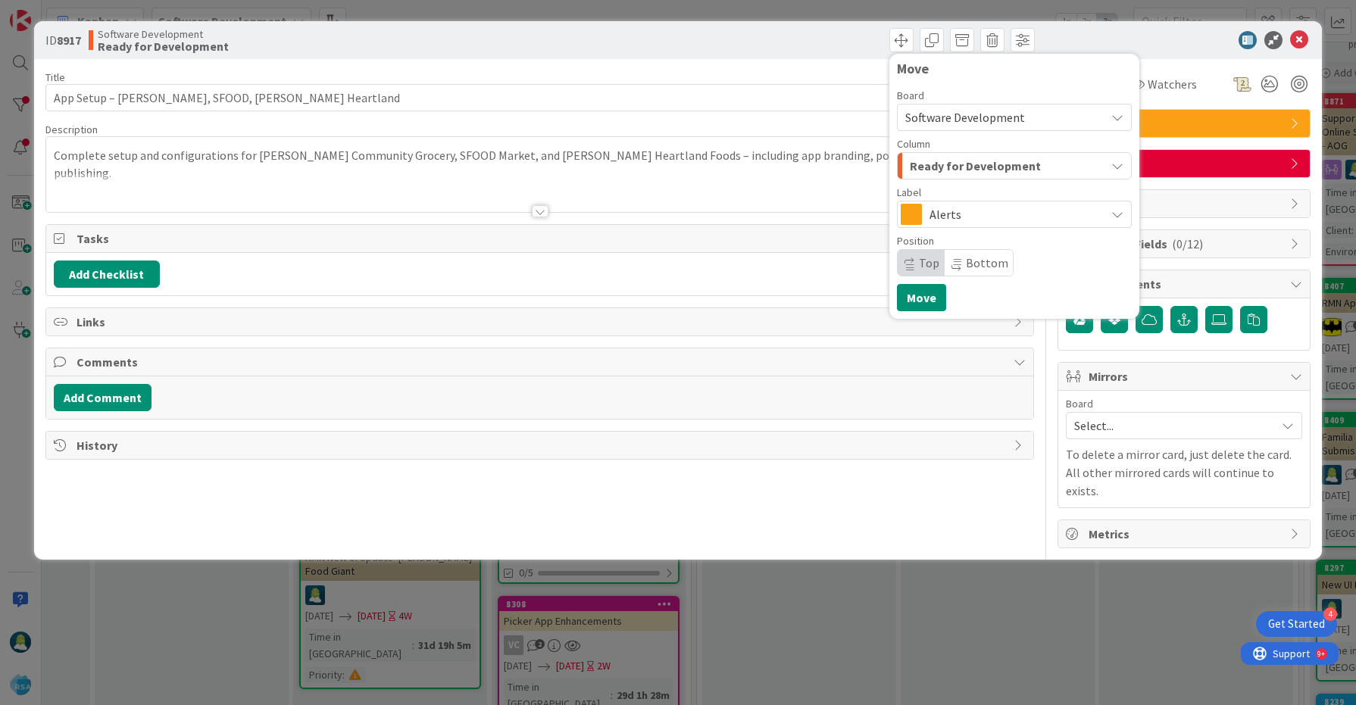
click at [948, 167] on span "Ready for Development" at bounding box center [975, 166] width 131 height 20
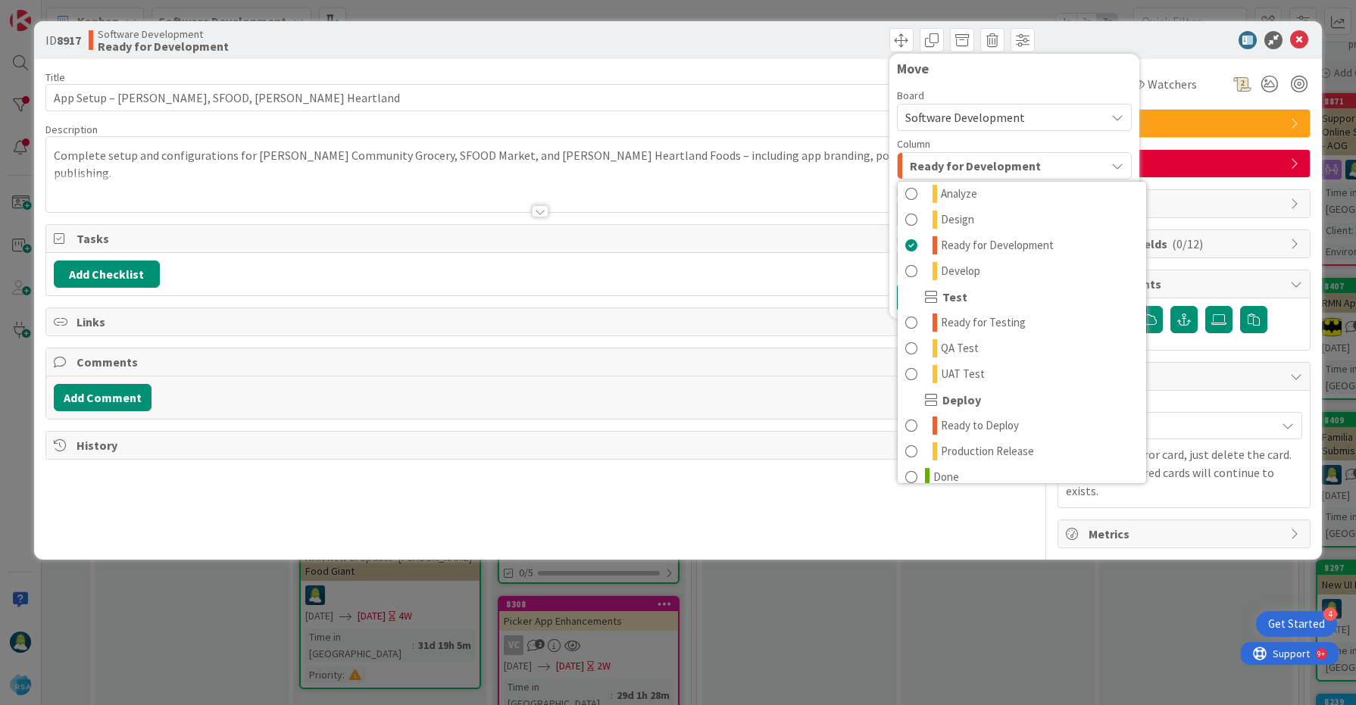
scroll to position [432, 0]
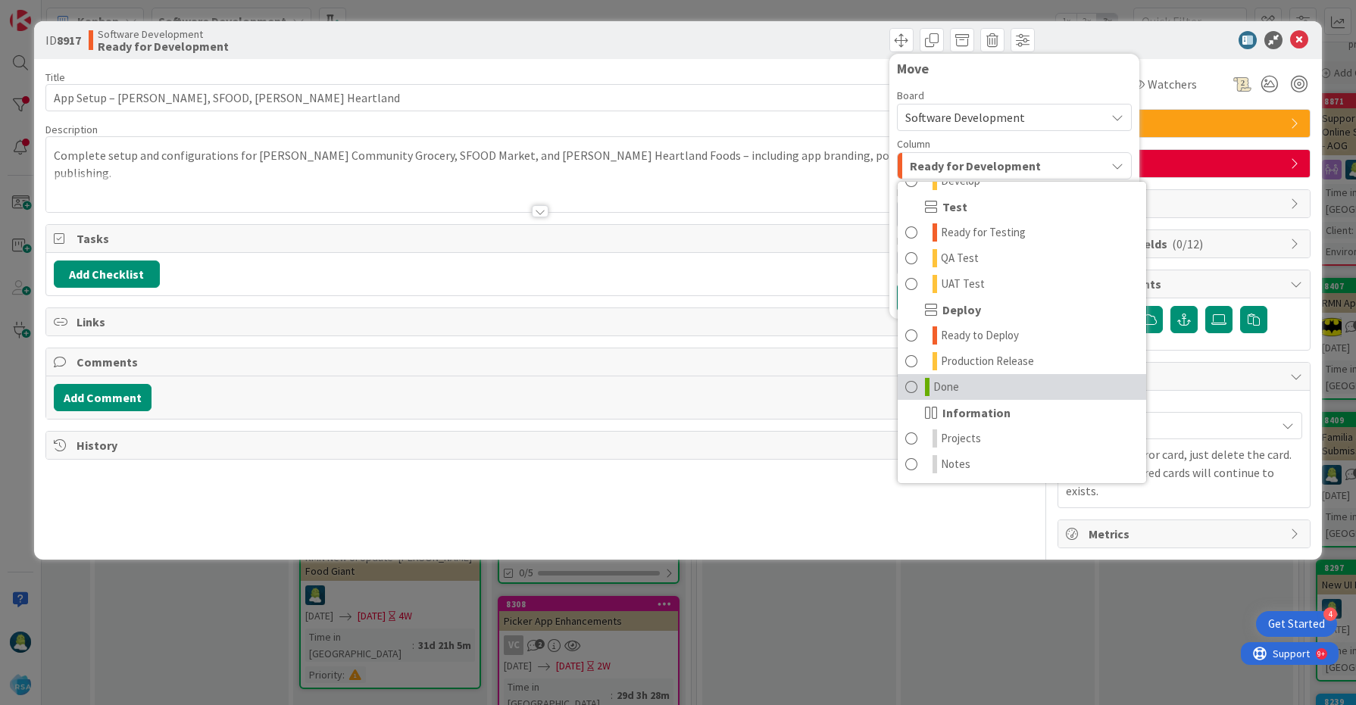
click at [974, 389] on link "Done" at bounding box center [1022, 387] width 248 height 26
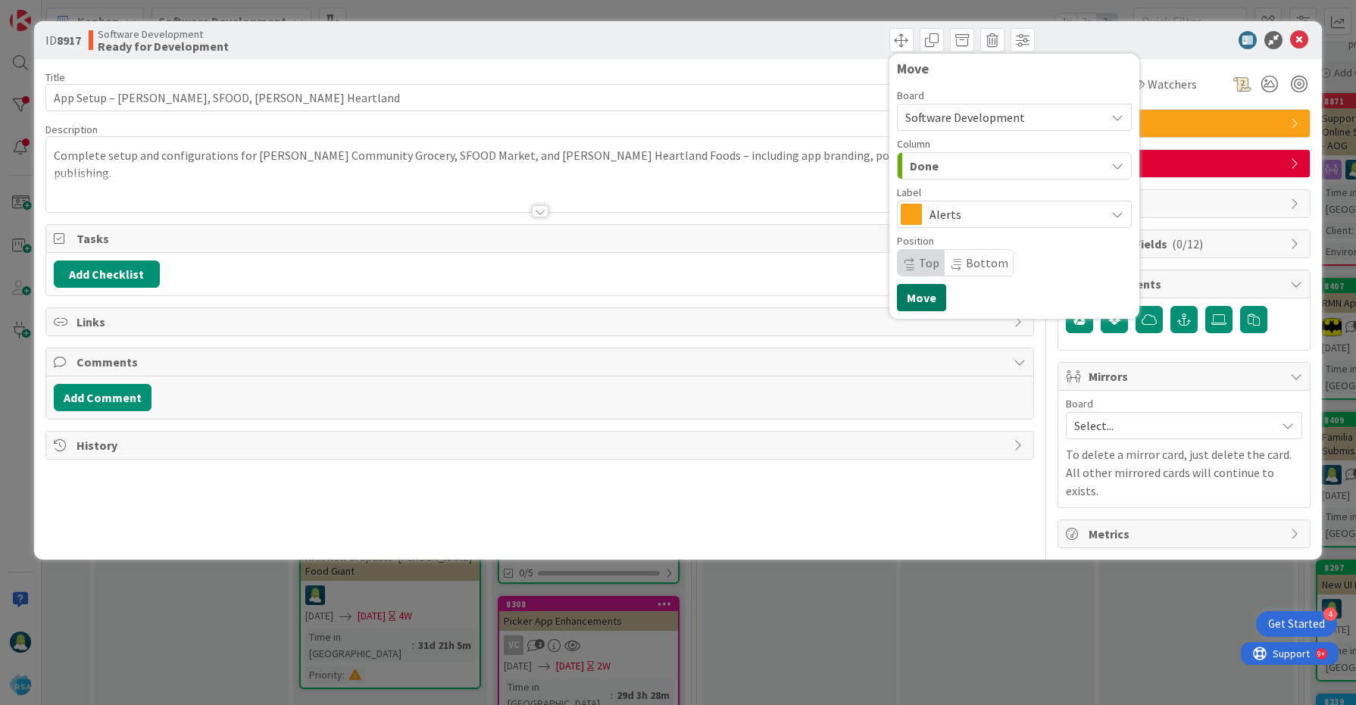
click at [924, 301] on button "Move" at bounding box center [921, 297] width 49 height 27
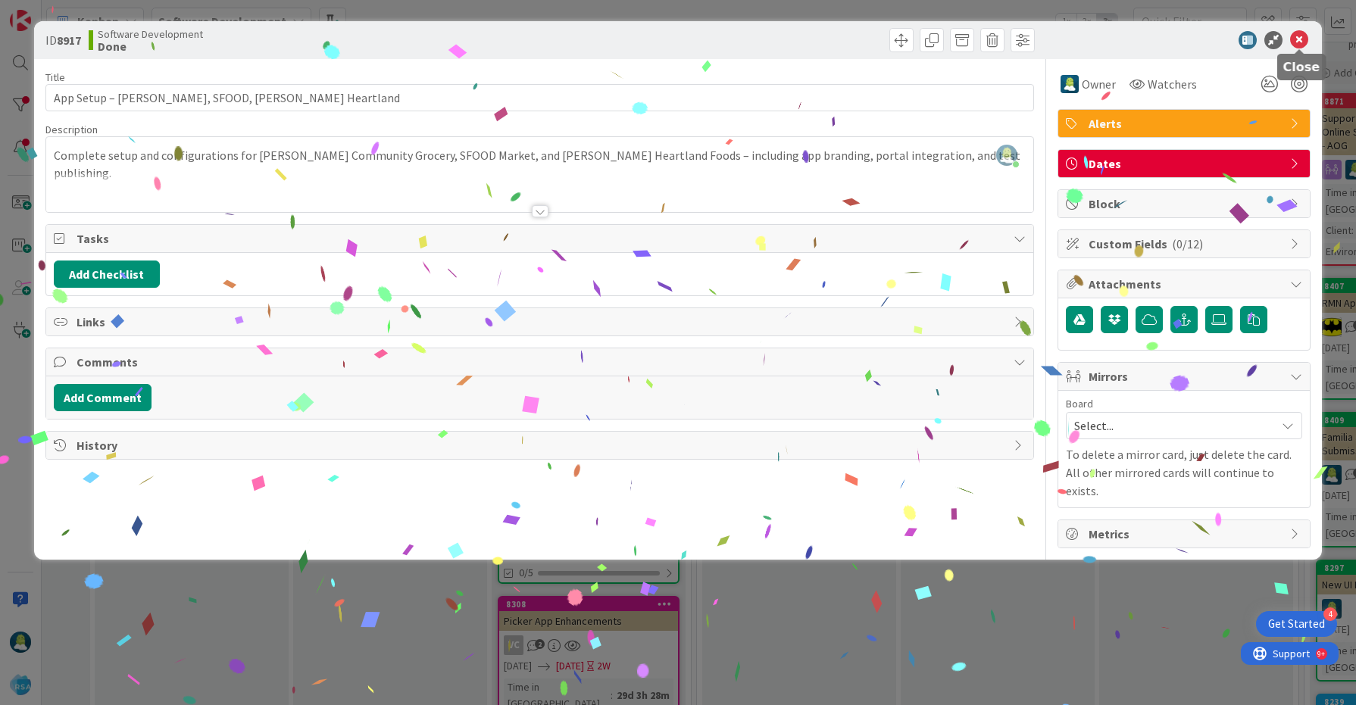
click at [1298, 40] on icon at bounding box center [1299, 40] width 18 height 18
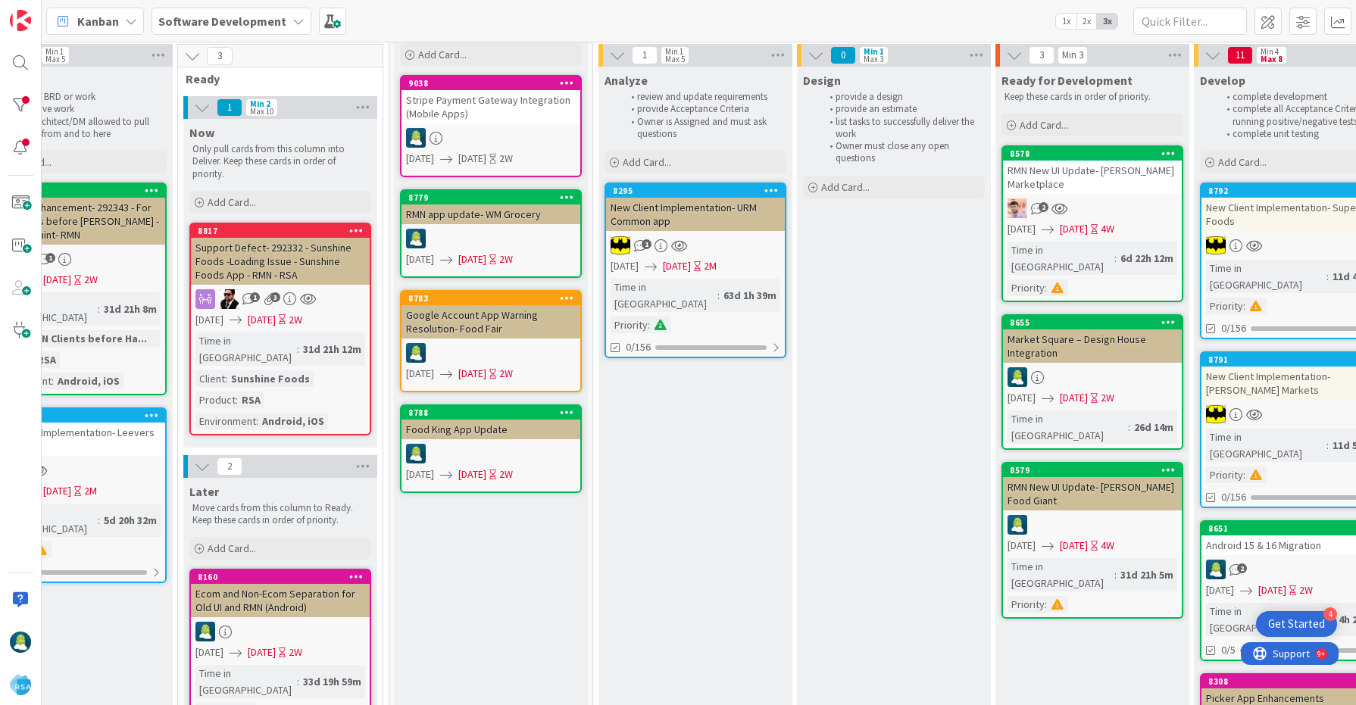
scroll to position [0, 1079]
